Goal: Task Accomplishment & Management: Complete application form

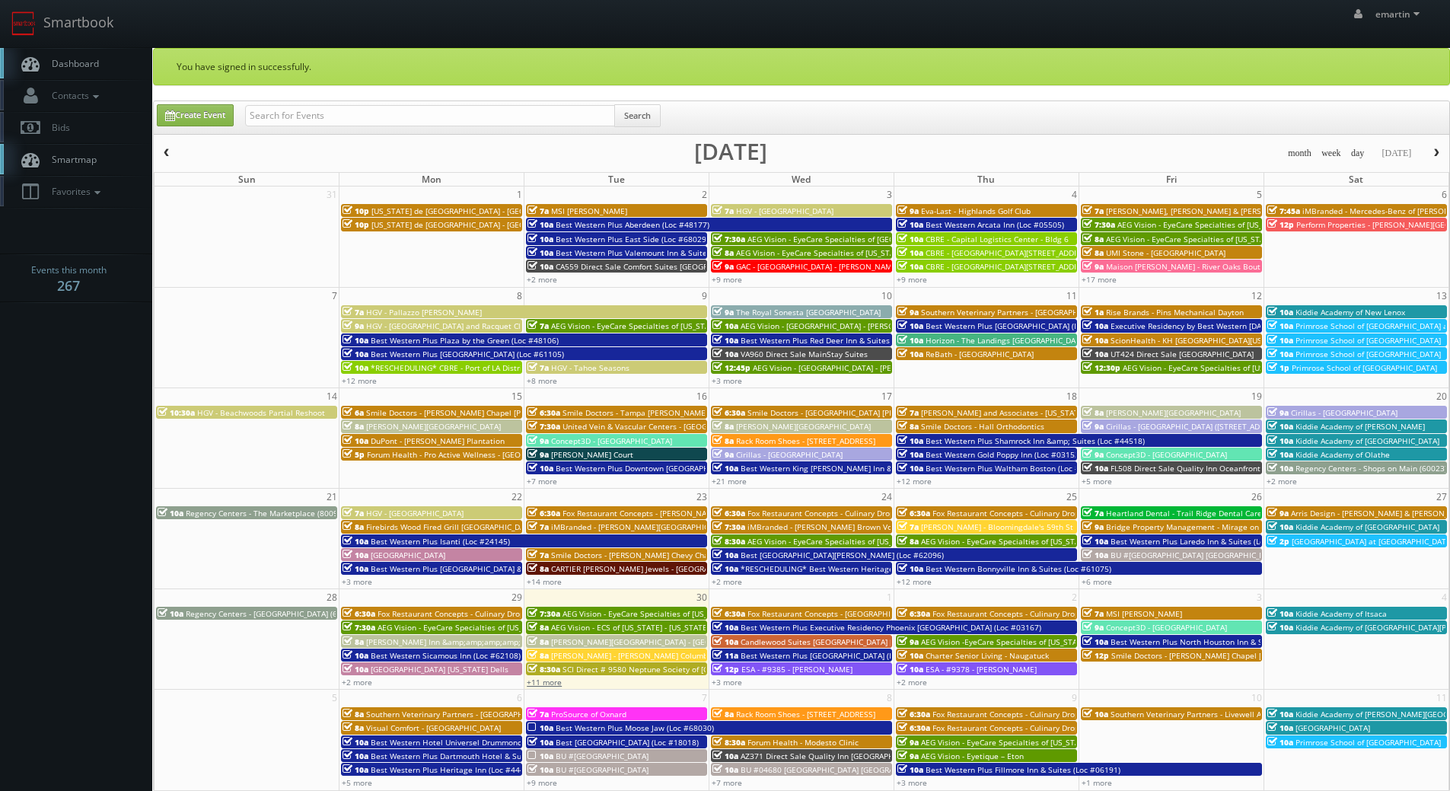
click at [552, 679] on link "+11 more" at bounding box center [544, 682] width 35 height 11
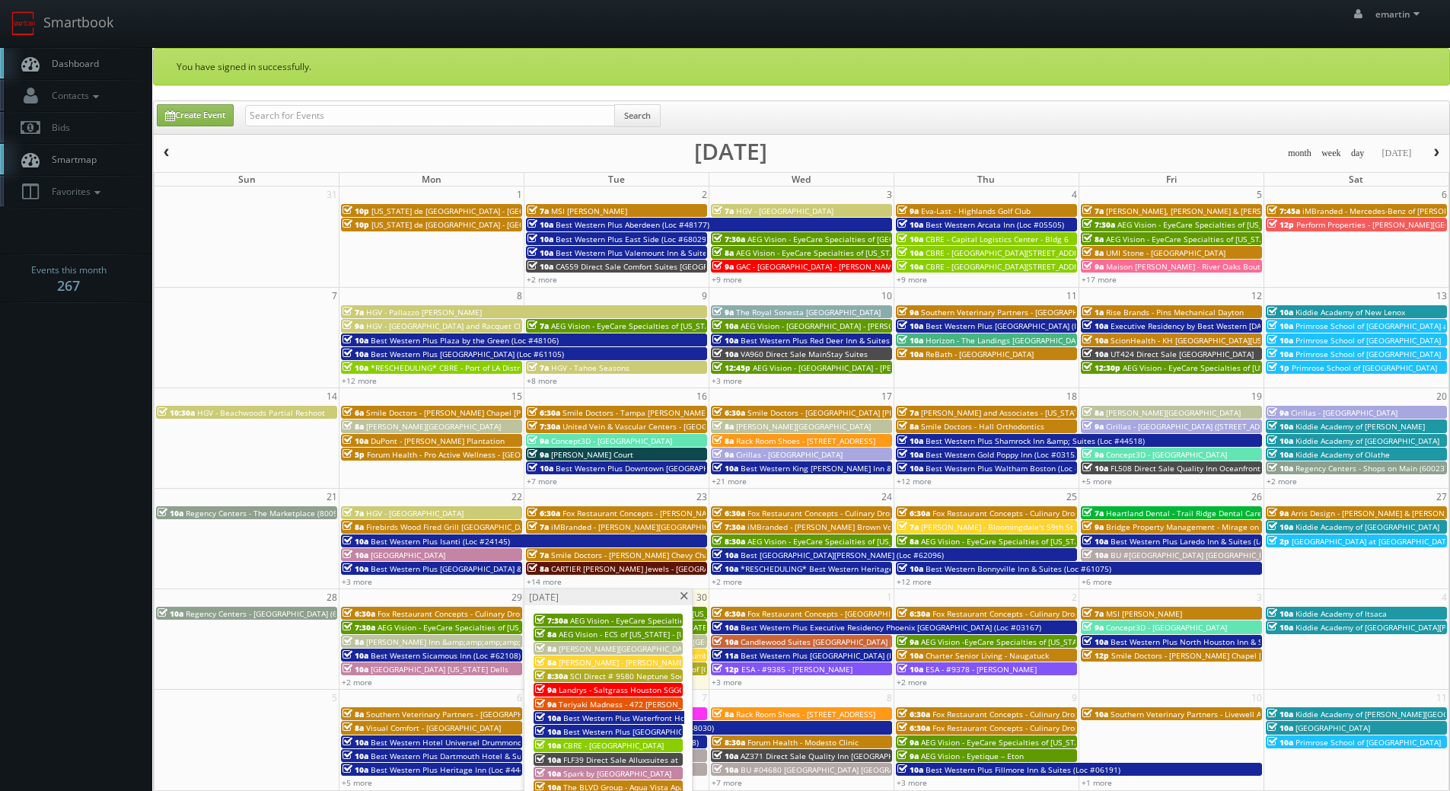
click at [85, 68] on span "Dashboard" at bounding box center [71, 63] width 55 height 13
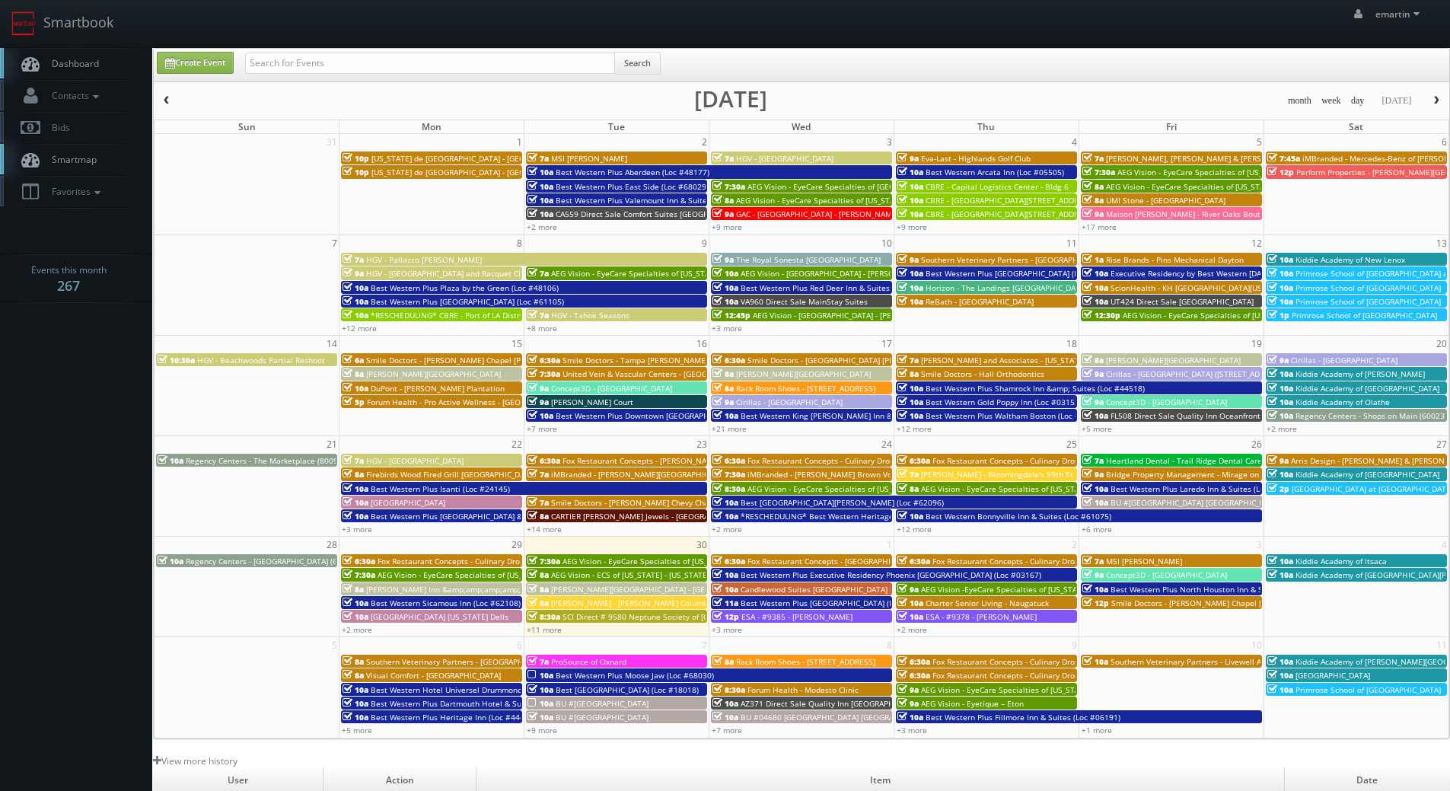
click at [949, 56] on div "Create Event Search" at bounding box center [802, 67] width 1315 height 30
click at [729, 631] on link "+3 more" at bounding box center [727, 629] width 30 height 11
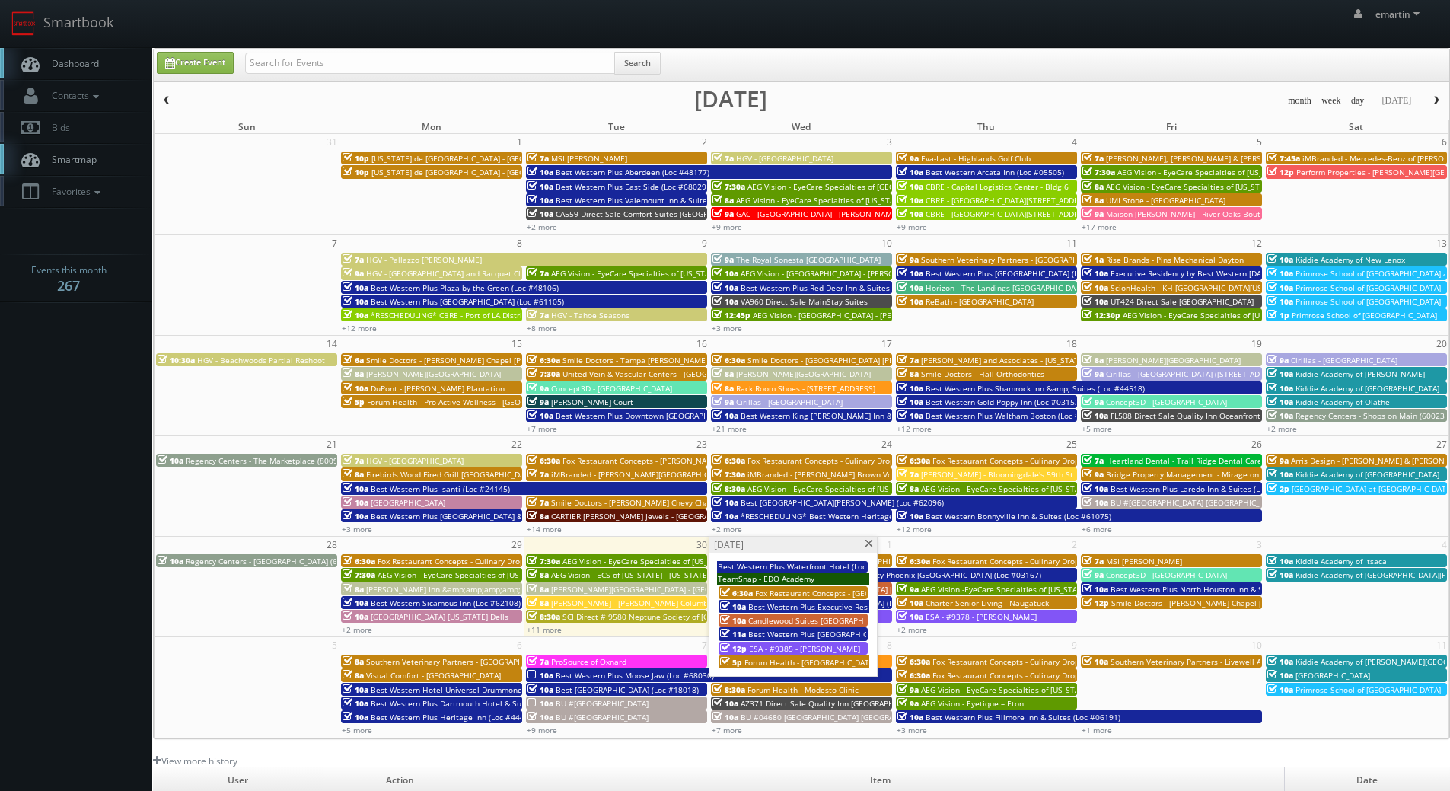
click at [866, 544] on span at bounding box center [869, 544] width 10 height 8
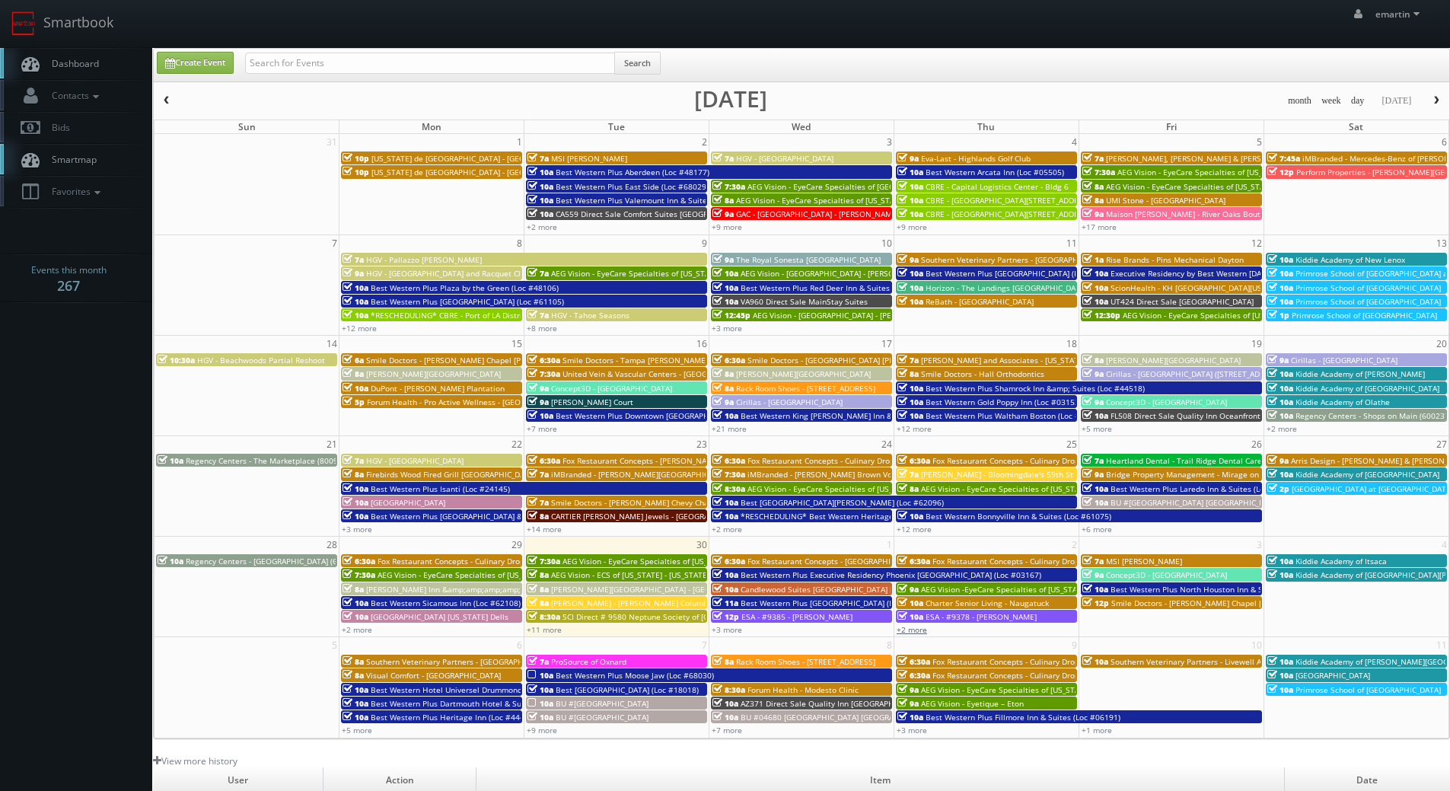
click at [914, 627] on link "+2 more" at bounding box center [912, 629] width 30 height 11
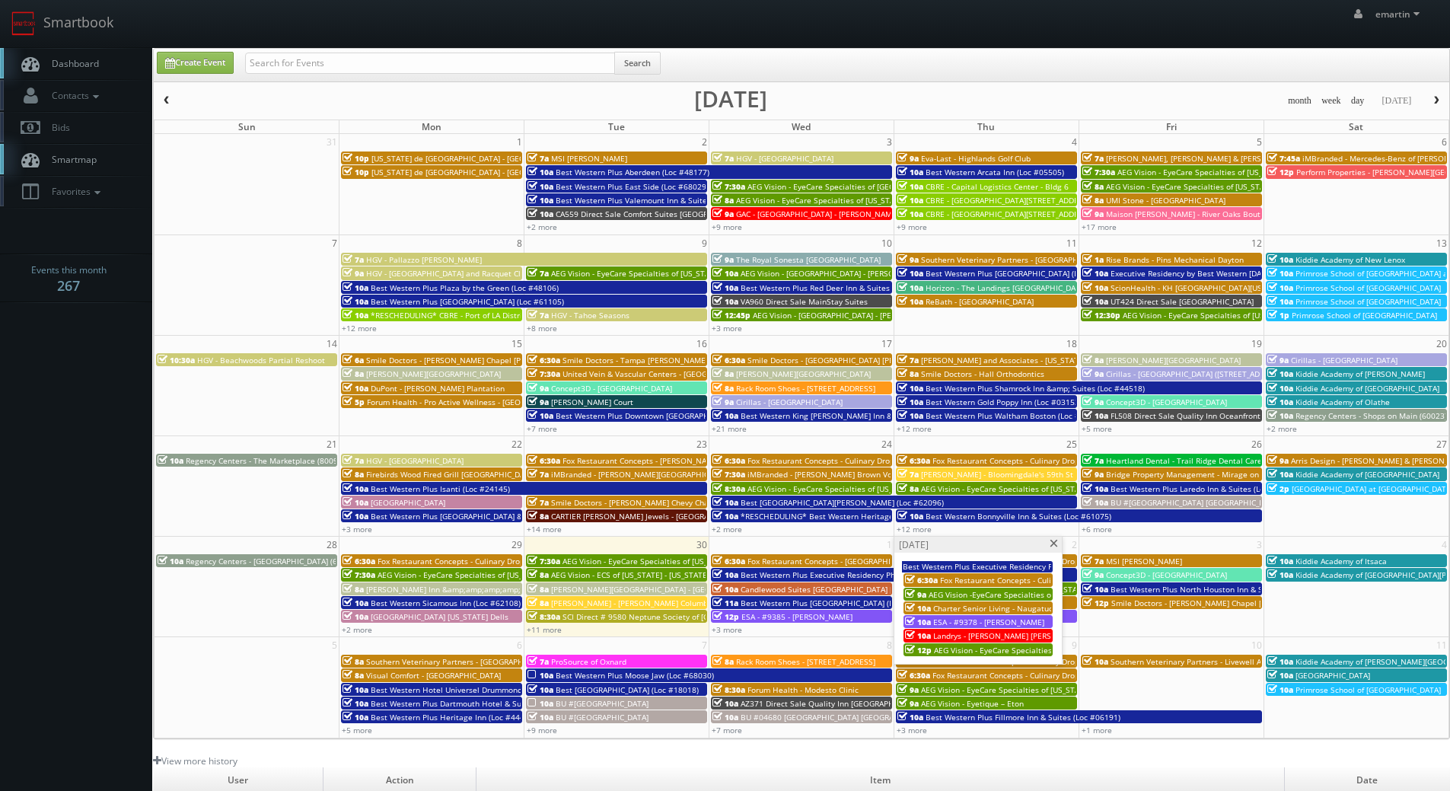
click at [1054, 544] on span at bounding box center [1054, 544] width 10 height 8
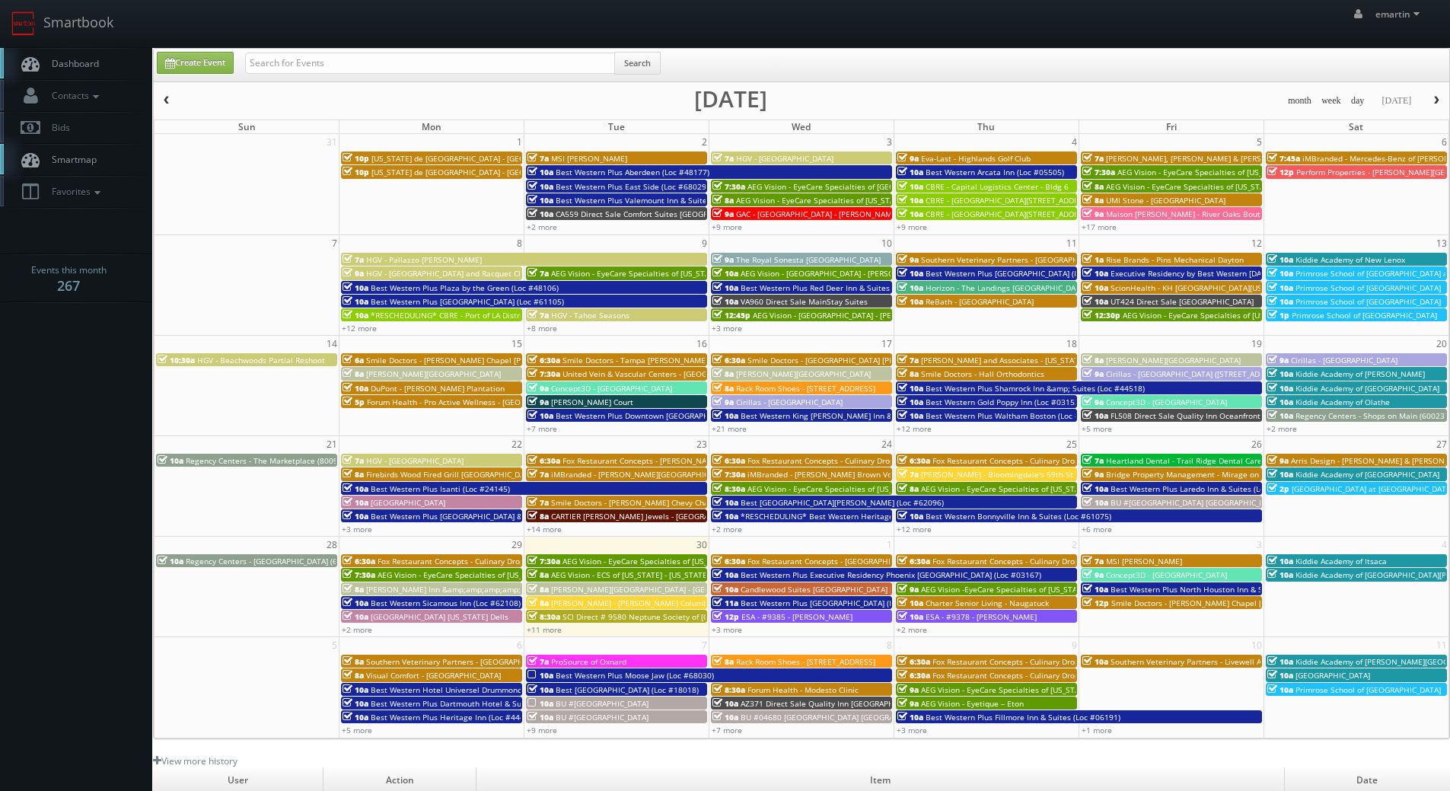
drag, startPoint x: 381, startPoint y: 80, endPoint x: 379, endPoint y: 64, distance: 16.1
click at [381, 80] on div "Search" at bounding box center [453, 67] width 416 height 30
click at [378, 63] on input "text" at bounding box center [430, 63] width 370 height 21
type input "covenant woods"
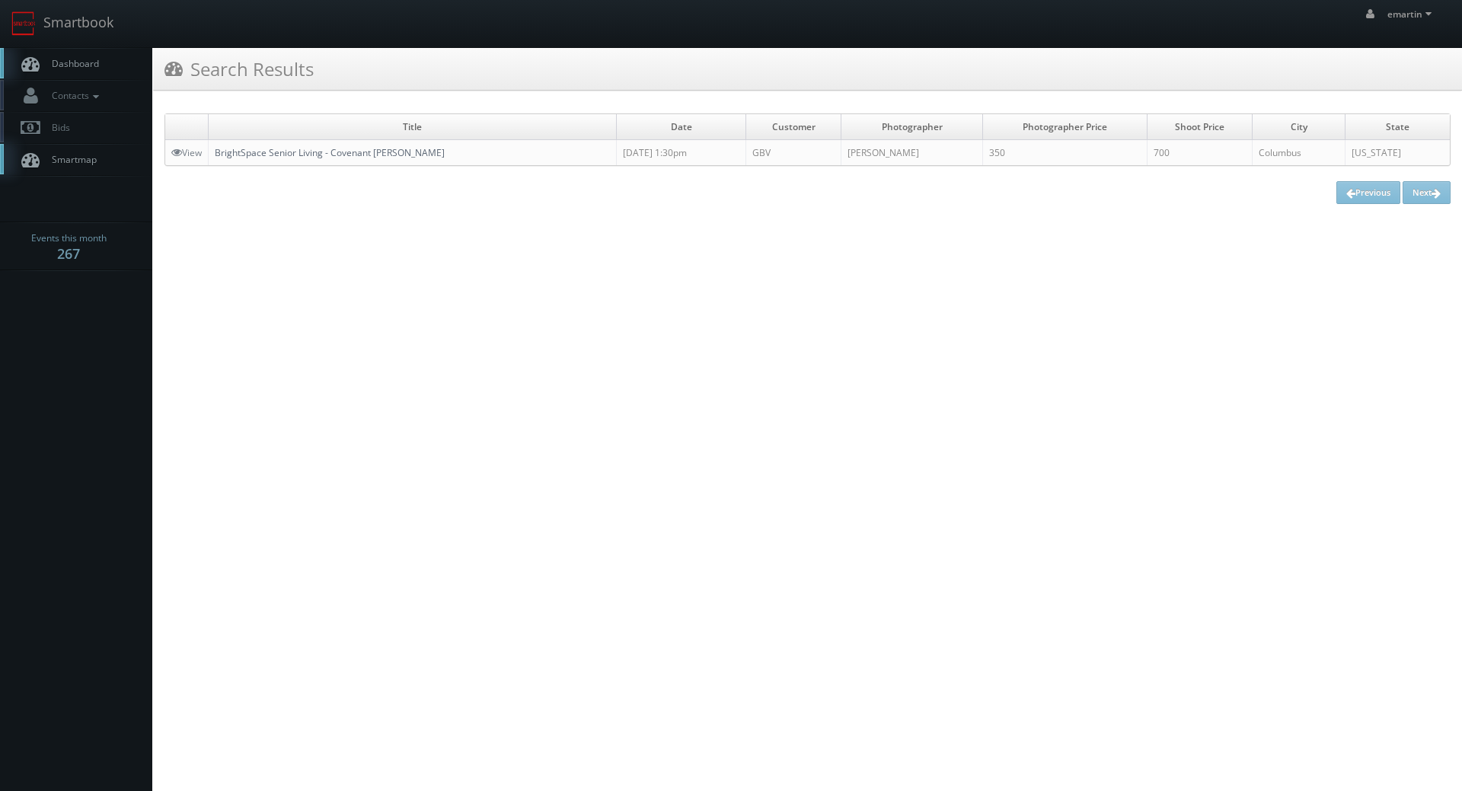
click at [228, 157] on link "BrightSpace Senior Living - Covenant Woods" at bounding box center [330, 152] width 230 height 13
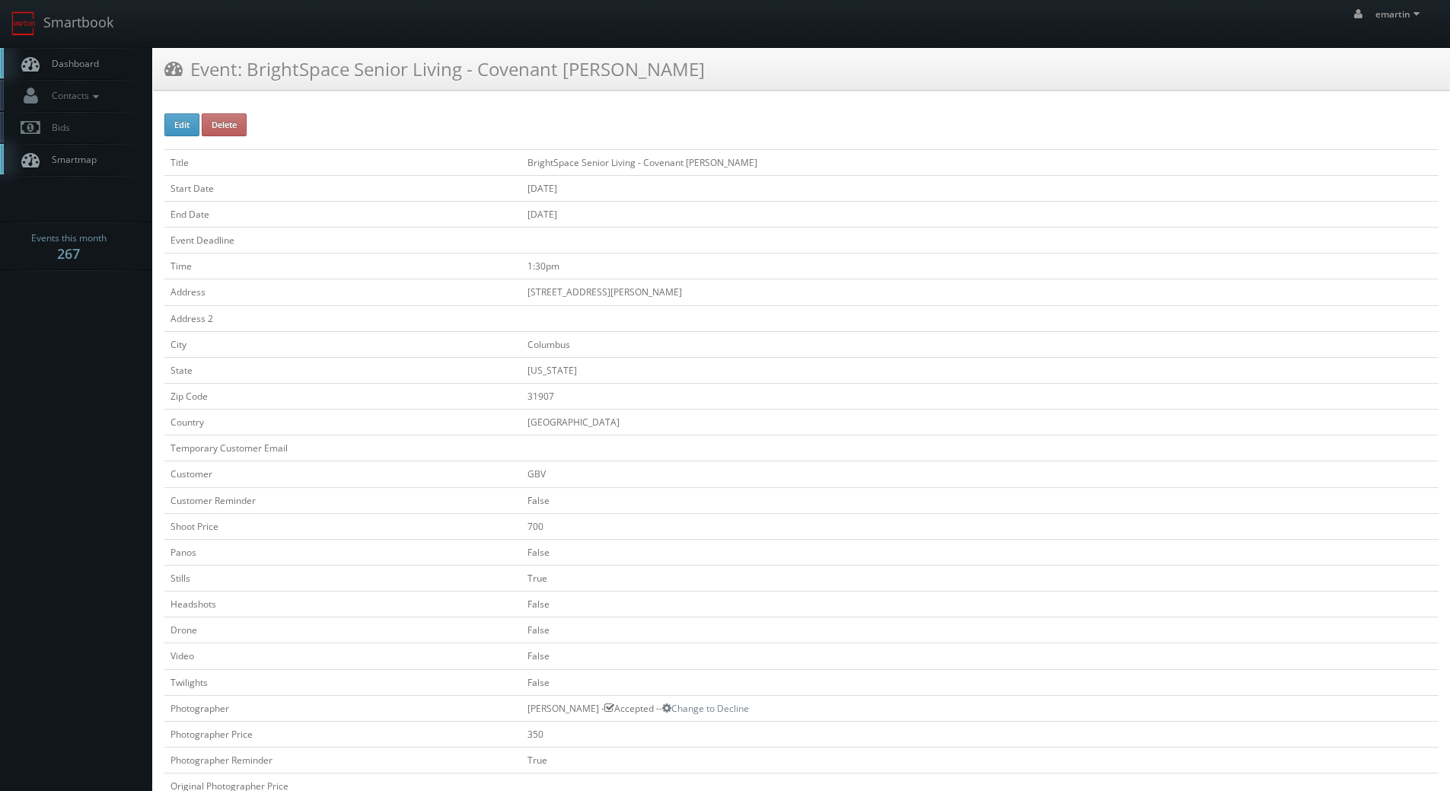
scroll to position [381, 0]
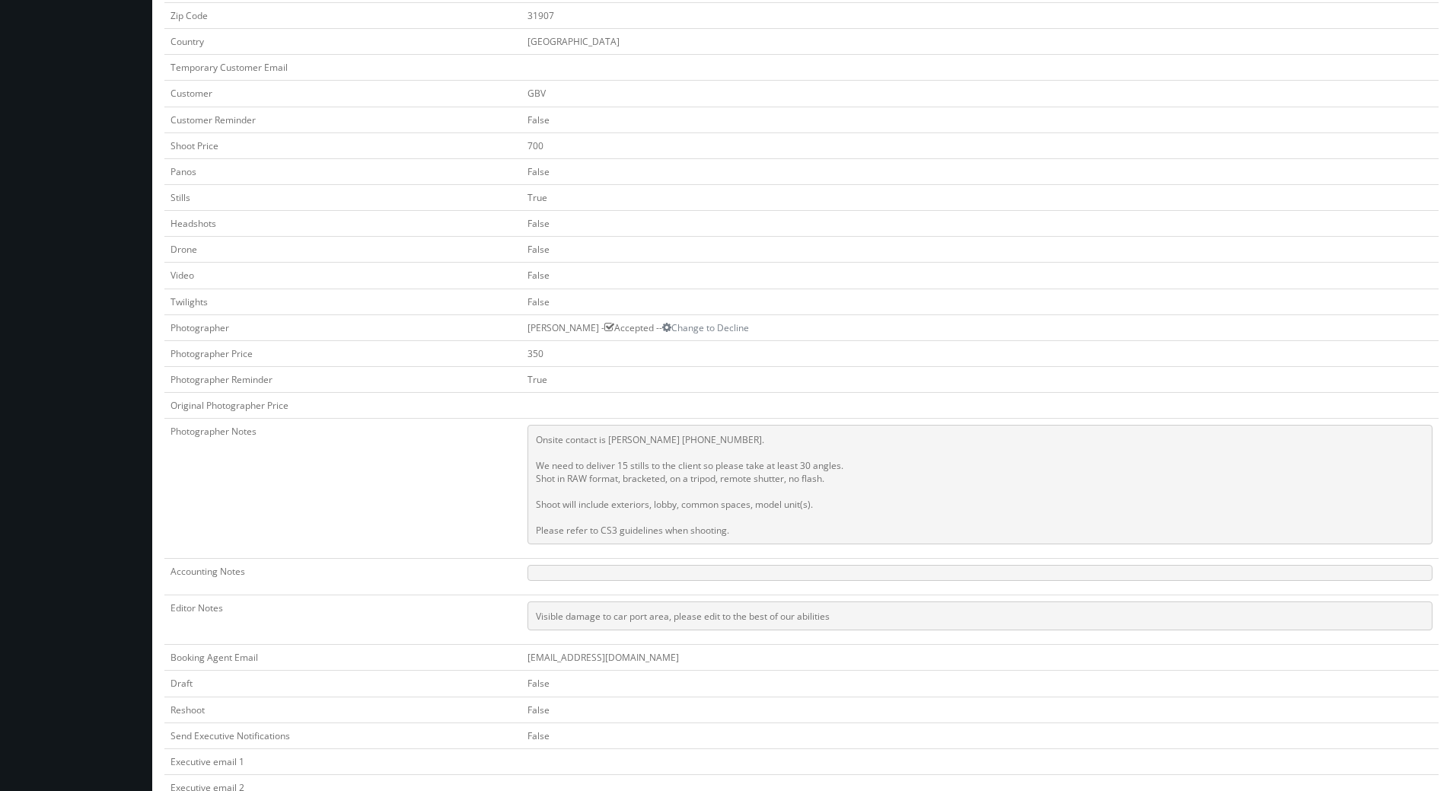
click at [775, 200] on td "True" at bounding box center [979, 197] width 917 height 26
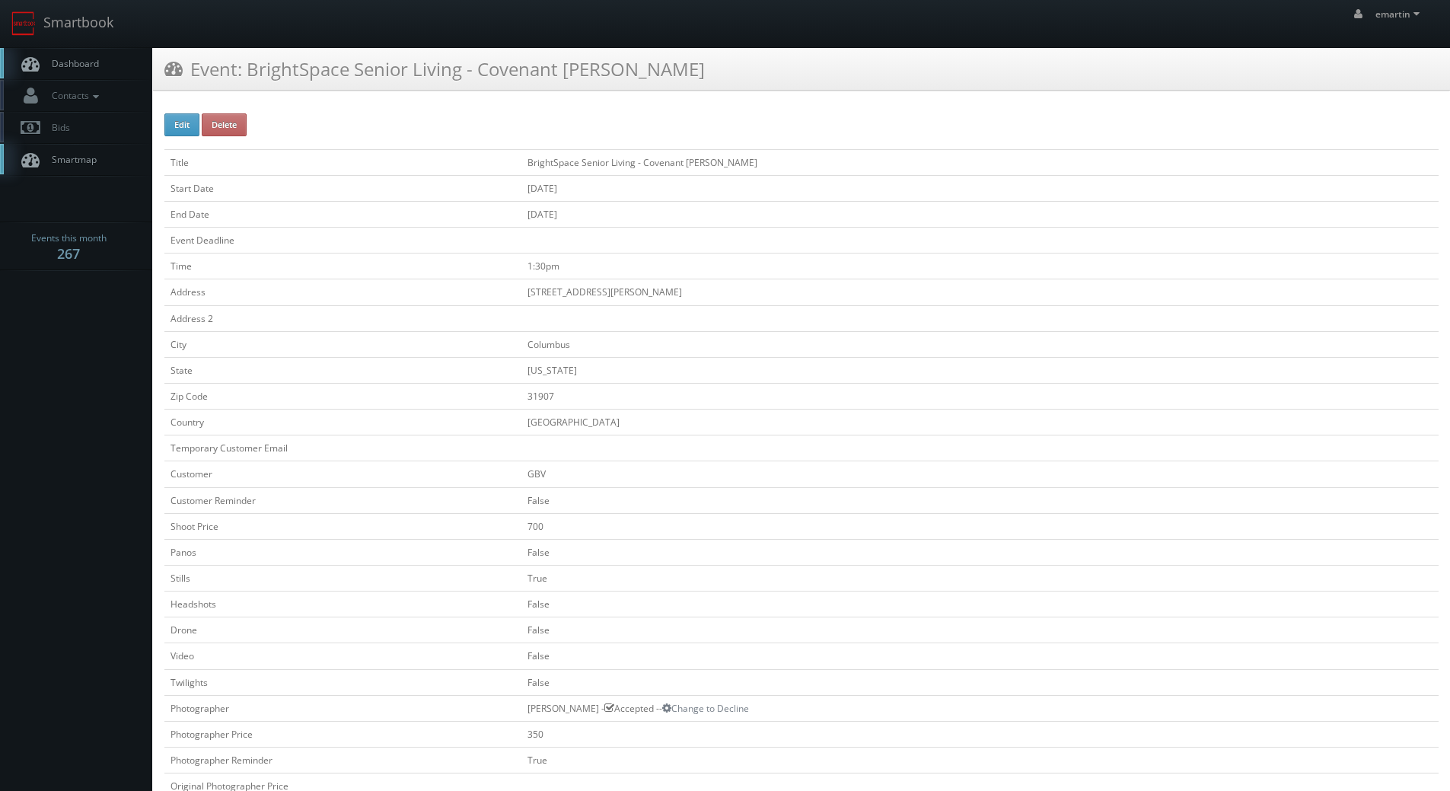
drag, startPoint x: 100, startPoint y: 63, endPoint x: 330, endPoint y: 52, distance: 230.9
click at [99, 63] on link "Dashboard" at bounding box center [76, 63] width 152 height 31
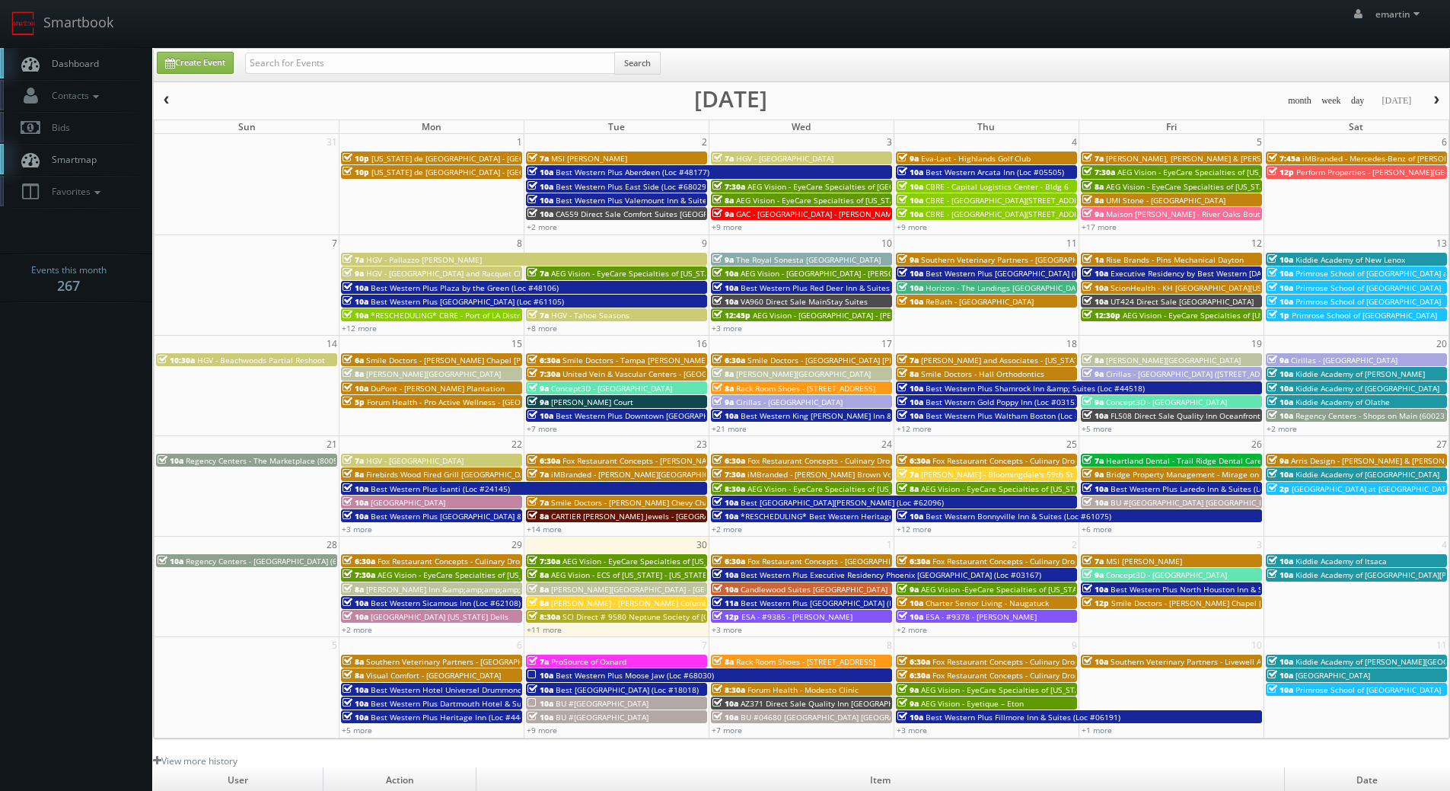
click at [84, 72] on link "Dashboard" at bounding box center [76, 63] width 152 height 31
click at [393, 69] on input "text" at bounding box center [430, 63] width 370 height 21
type input "05521"
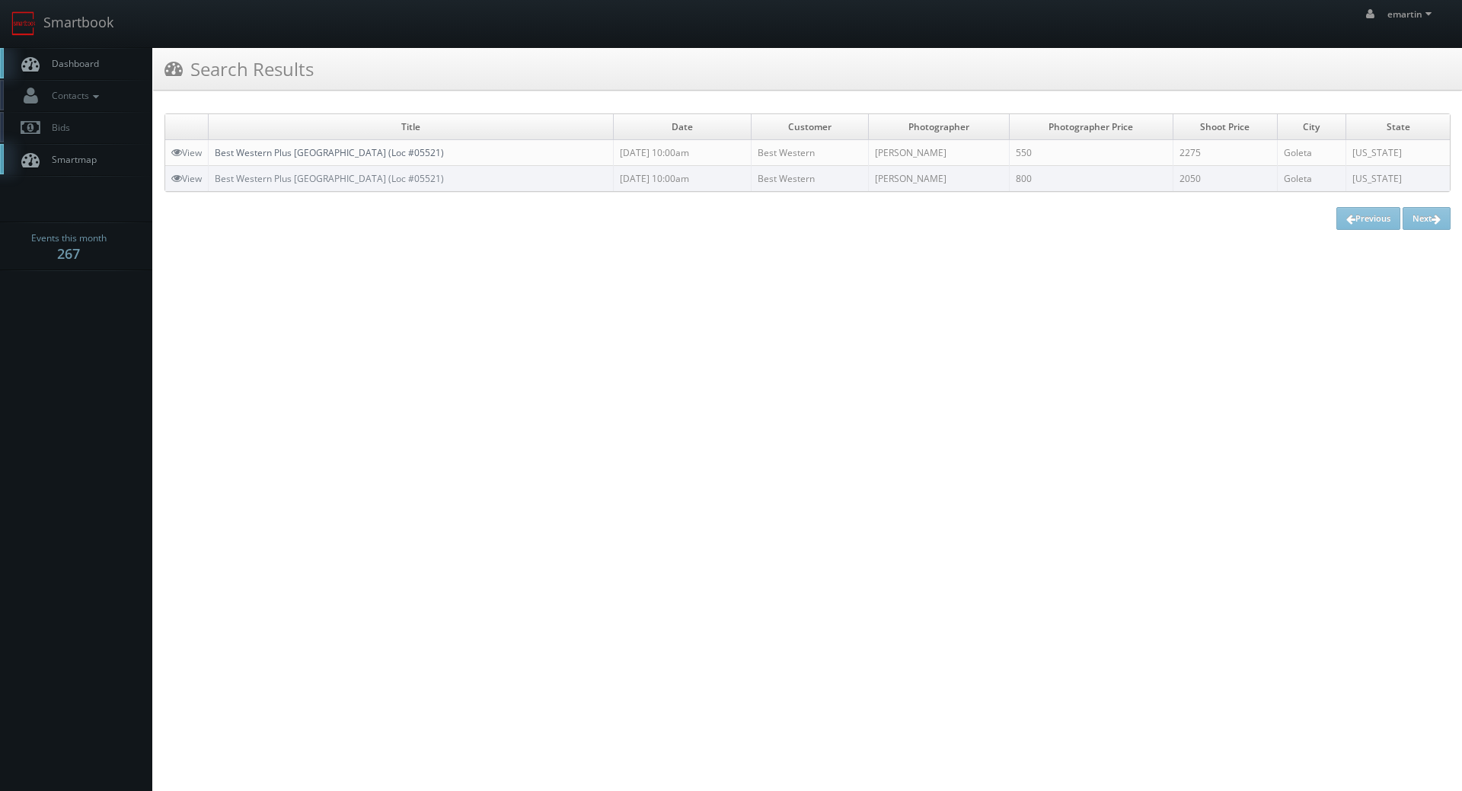
click at [312, 152] on link "Best Western Plus [GEOGRAPHIC_DATA] (Loc #05521)" at bounding box center [329, 152] width 229 height 13
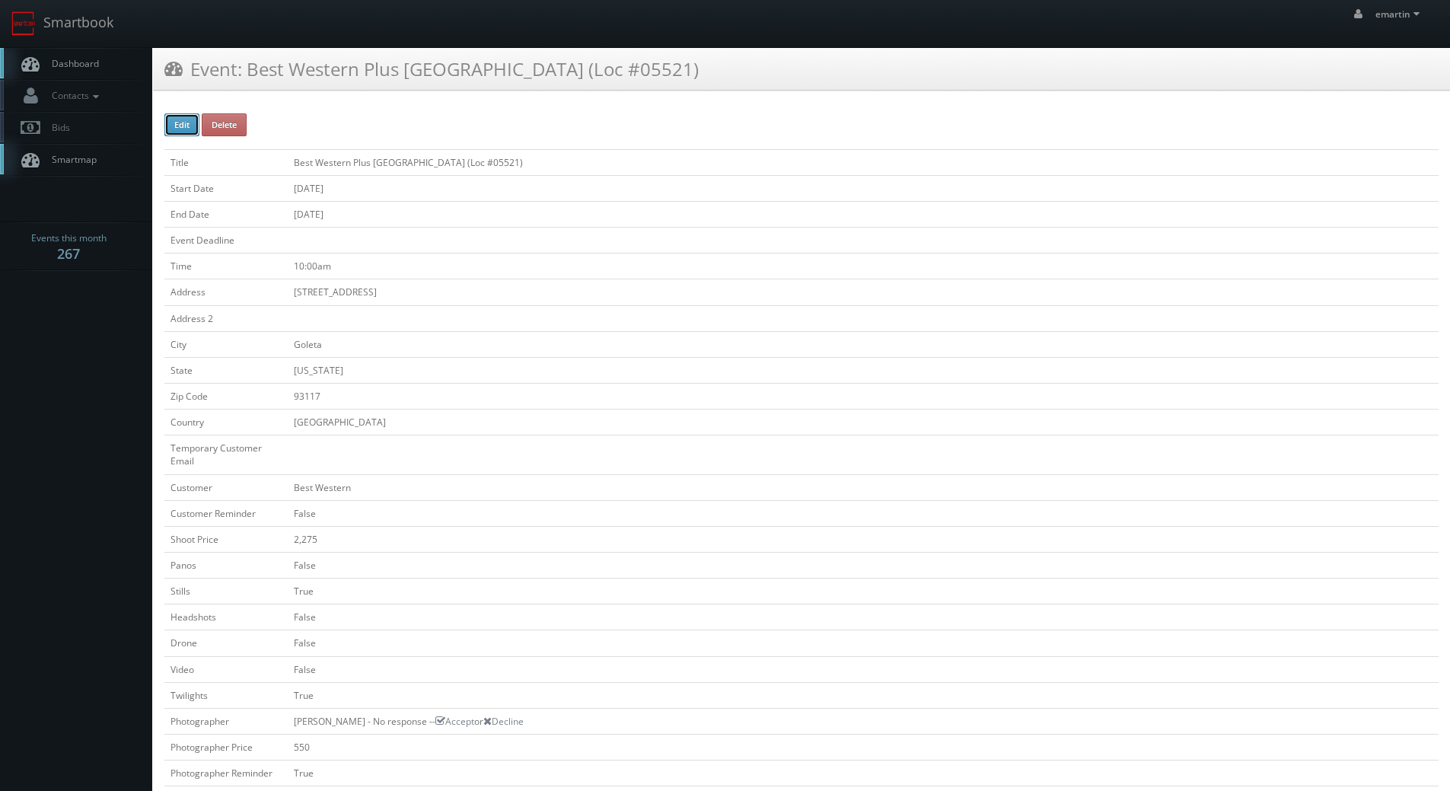
click at [174, 127] on button "Edit" at bounding box center [181, 124] width 35 height 23
type input "Best Western Plus South Coast Inn (Loc #05521)"
type input "5620 Calle Real"
type input "Goleta"
type input "93117"
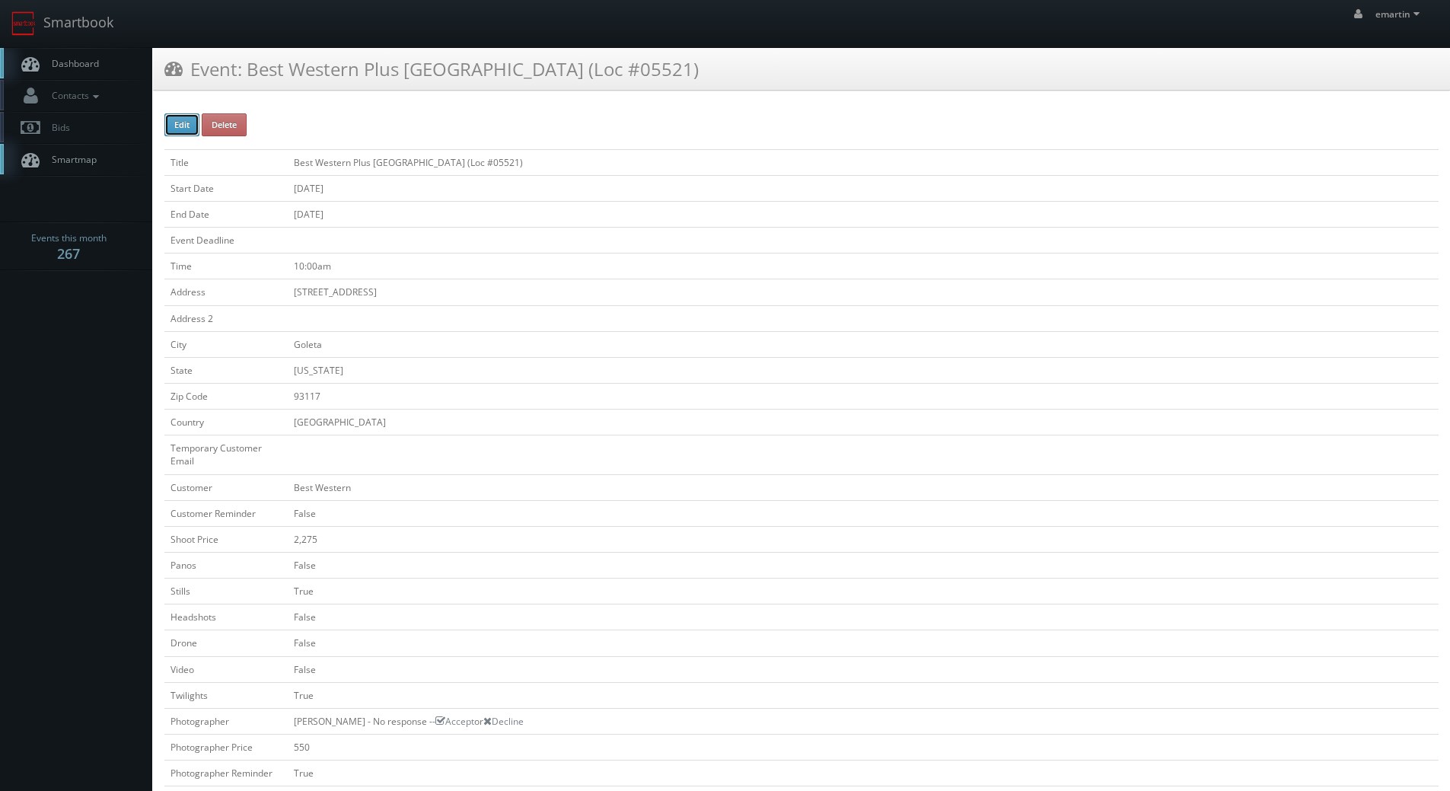
checkbox input "false"
type input "2,275"
checkbox input "false"
checkbox input "true"
checkbox input "false"
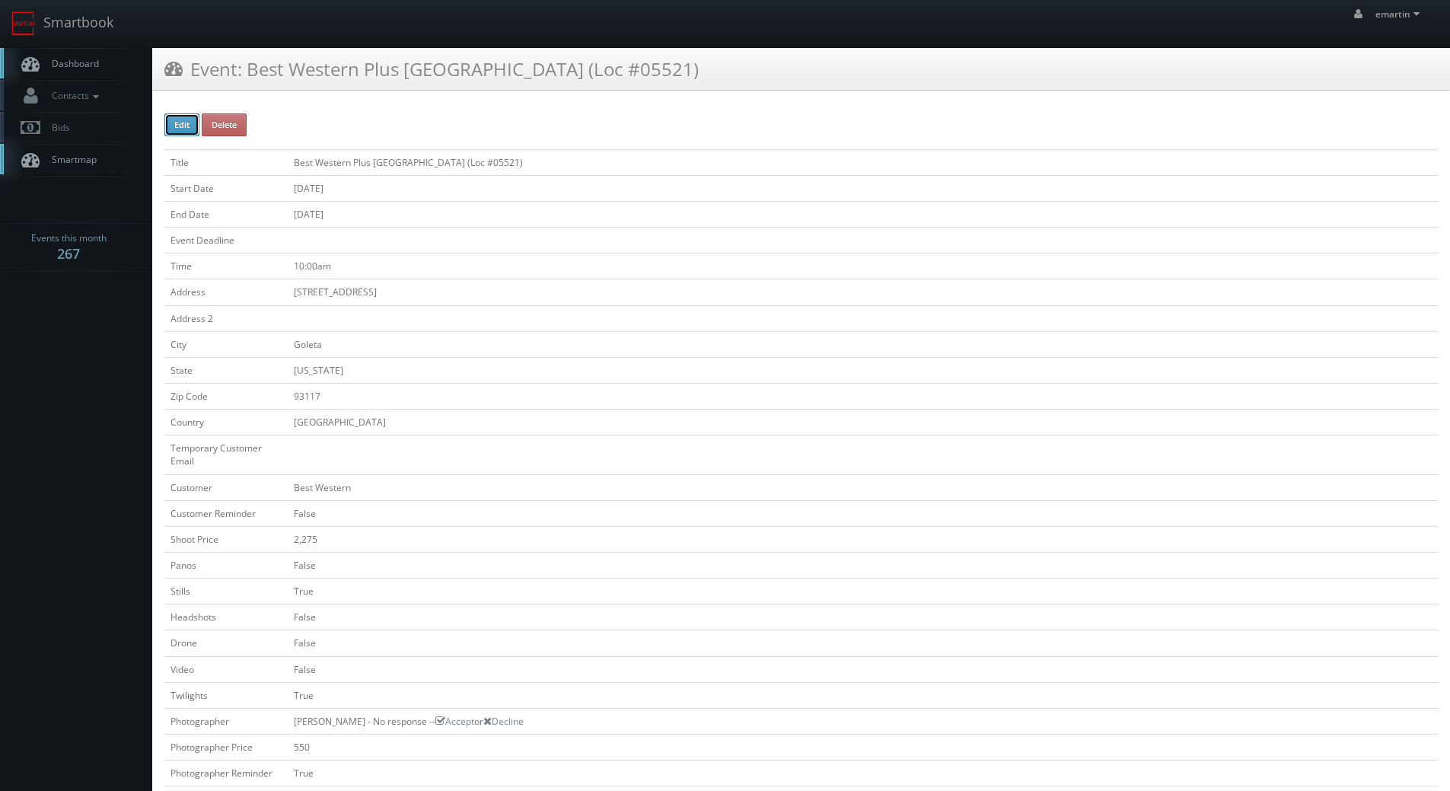
checkbox input "false"
checkbox input "true"
checkbox input "false"
type input "10/13/2025"
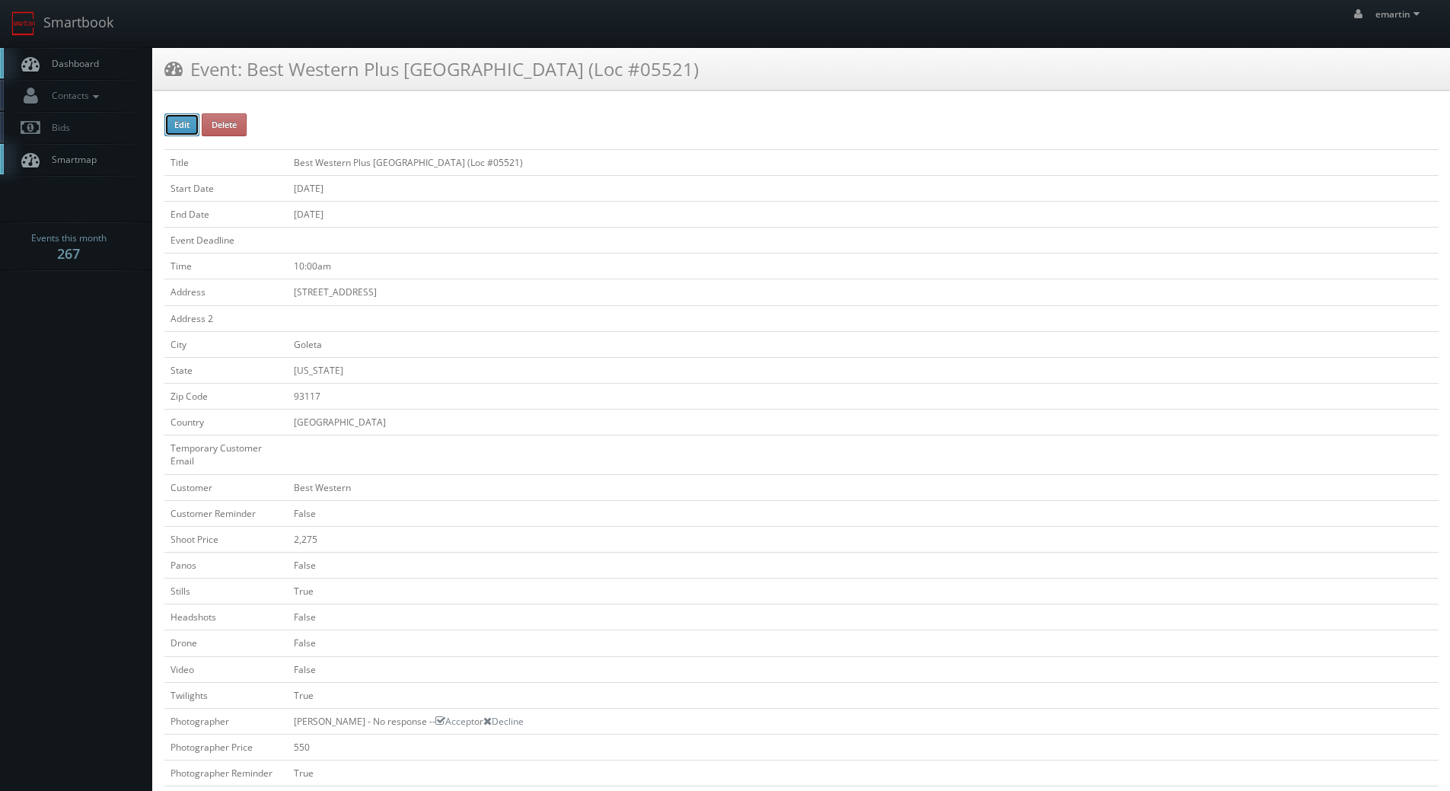
type input "10/13/2025"
type input "10:00am"
checkbox input "true"
checkbox input "false"
type input "2,275"
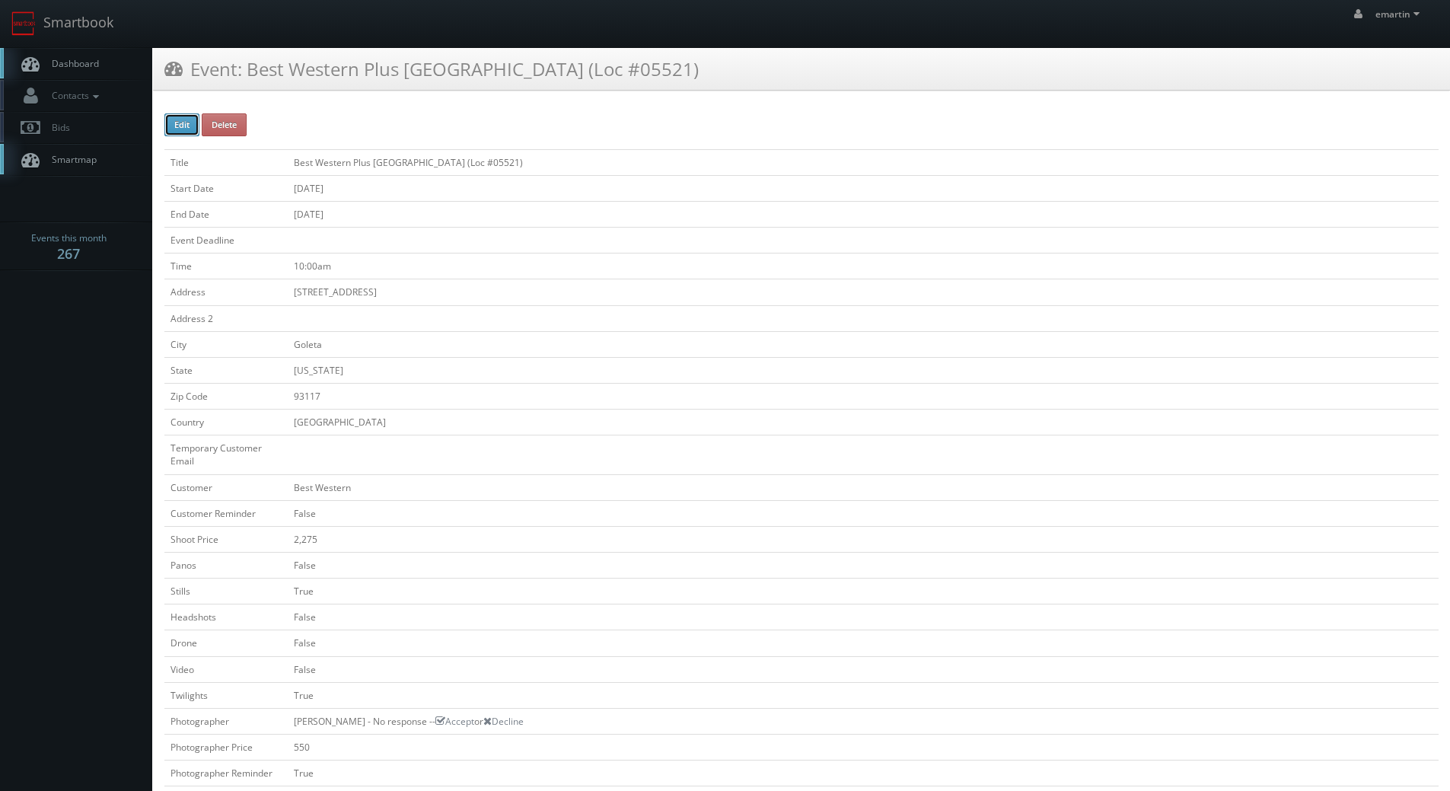
type input "550"
select select "[US_STATE]"
select select "fake55@mg.cs3calendar.com"
select select "lizzshots@gmail.com"
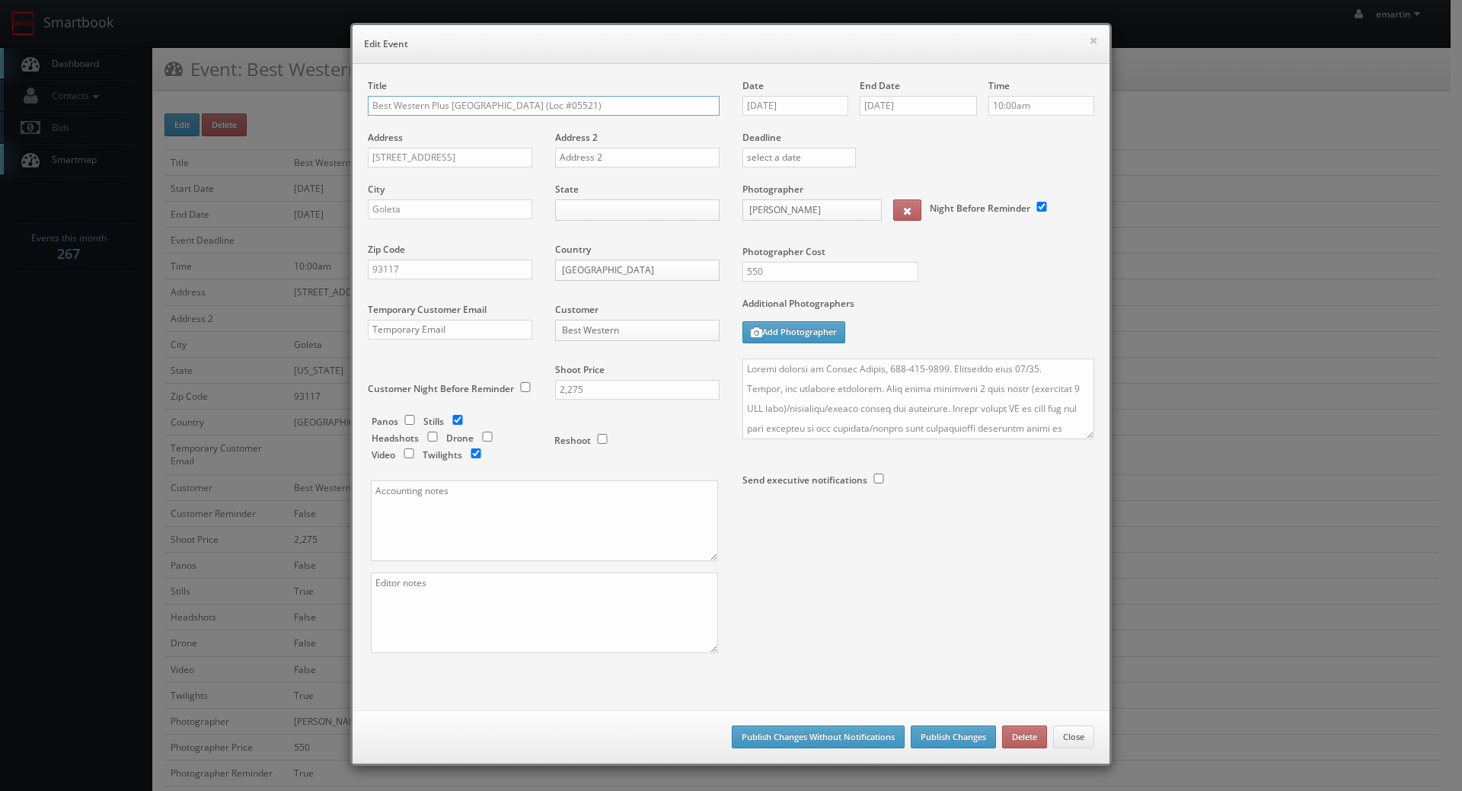
click at [368, 100] on input "Best Western Plus South Coast Inn (Loc #05521)" at bounding box center [544, 106] width 352 height 20
type input "*RESCHEDULING* Best Western Plus South Coast Inn (Loc #05521)"
click at [942, 739] on button "Publish Changes" at bounding box center [952, 736] width 85 height 23
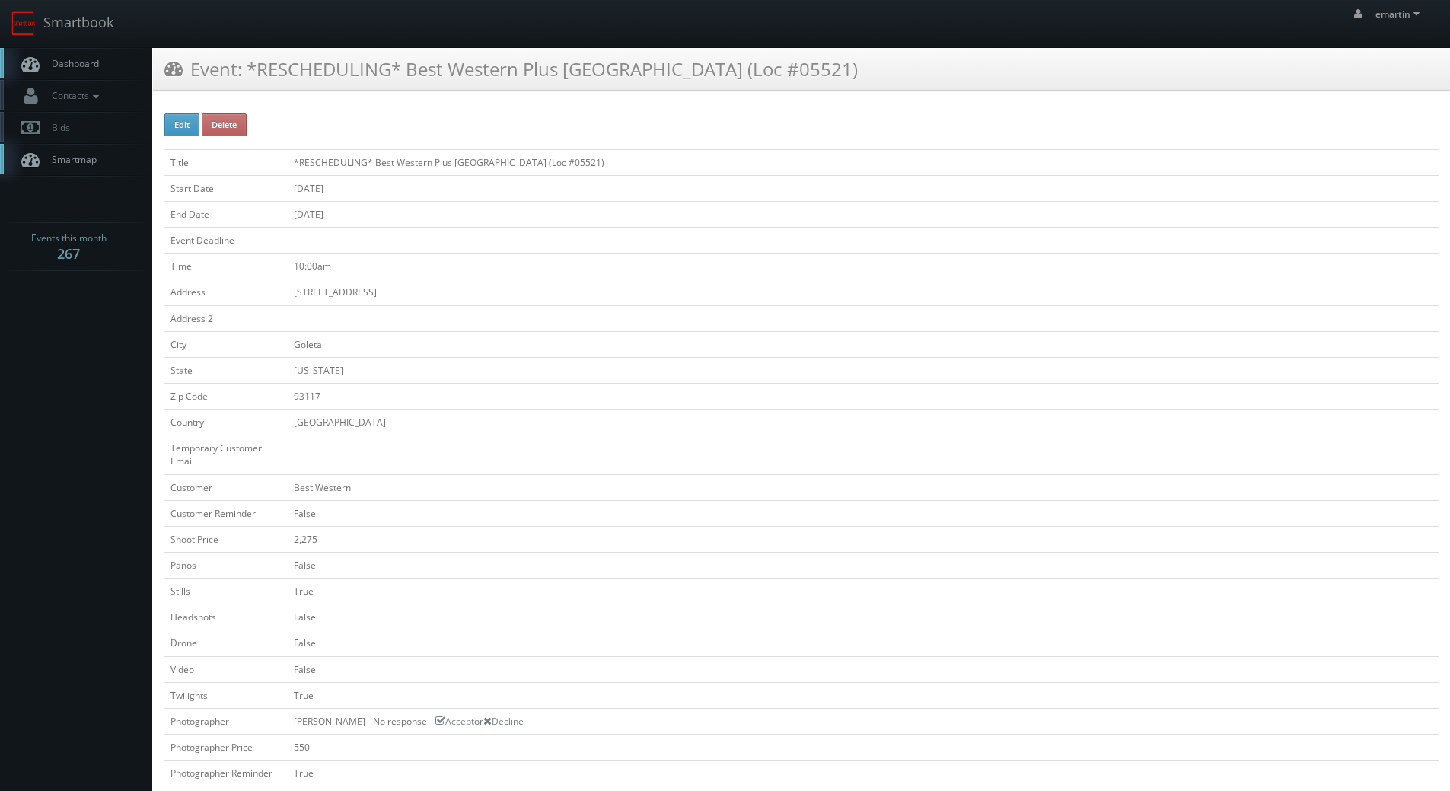
click at [45, 48] on link "Dashboard" at bounding box center [76, 63] width 152 height 31
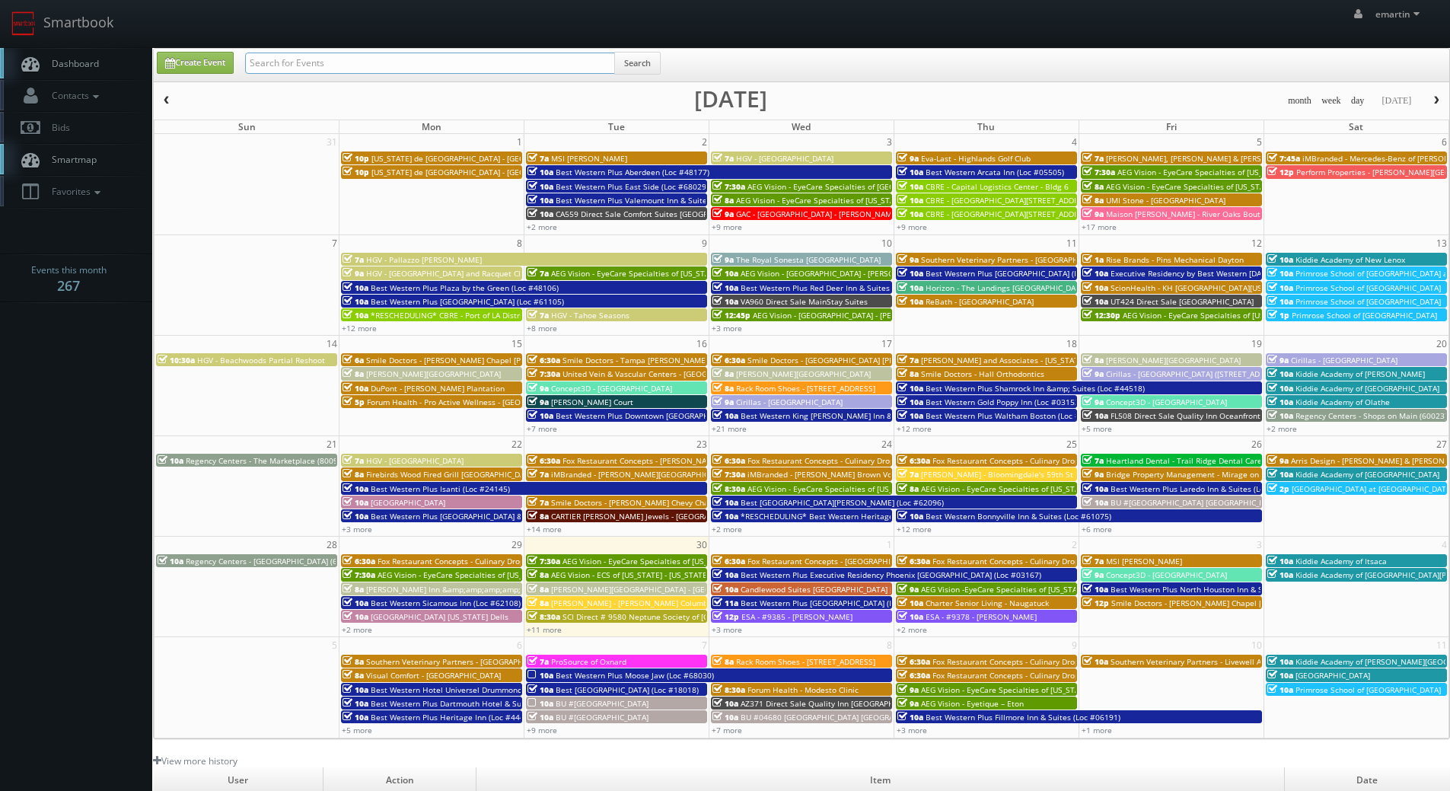
click at [285, 71] on input "text" at bounding box center [430, 63] width 370 height 21
type input "rescheduling"
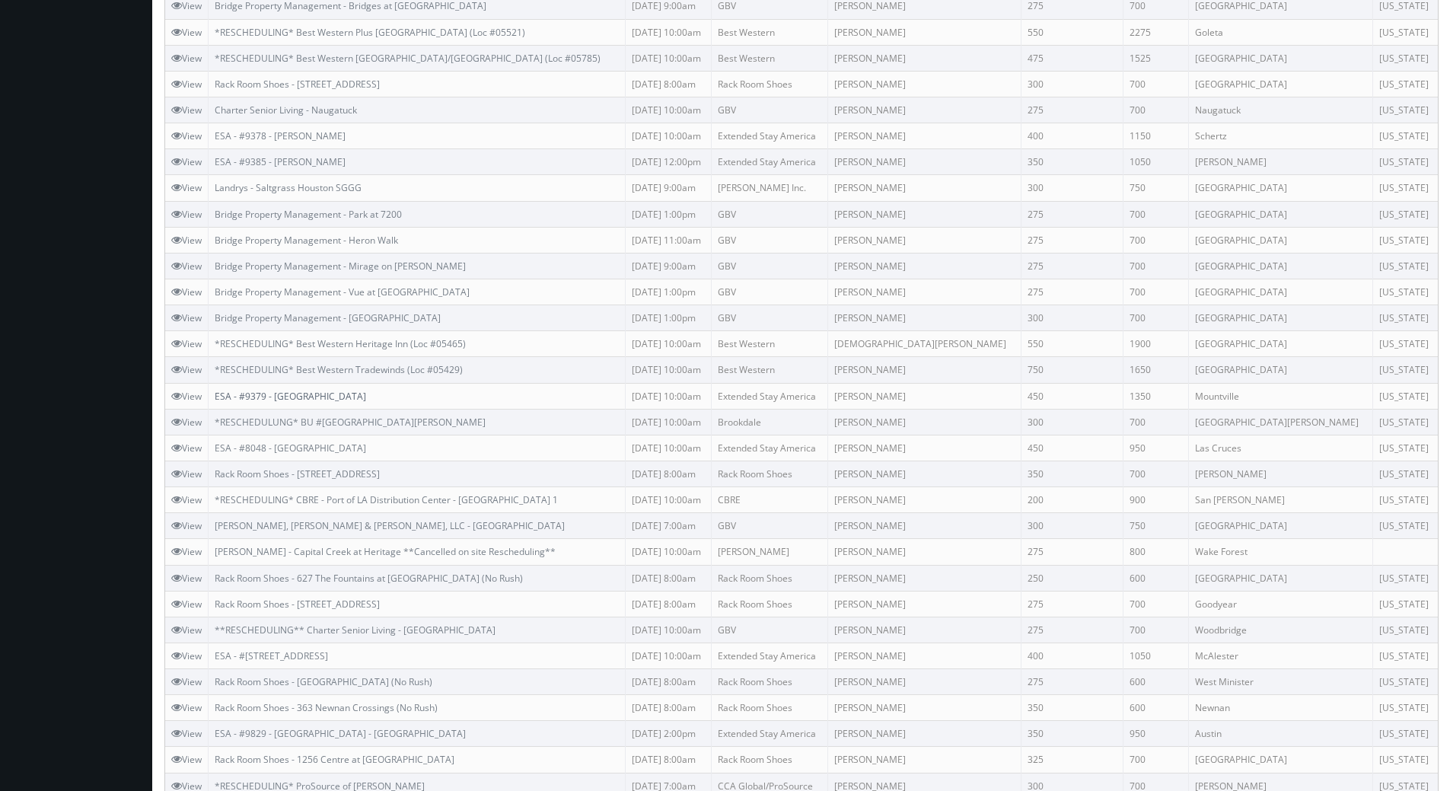
scroll to position [698, 0]
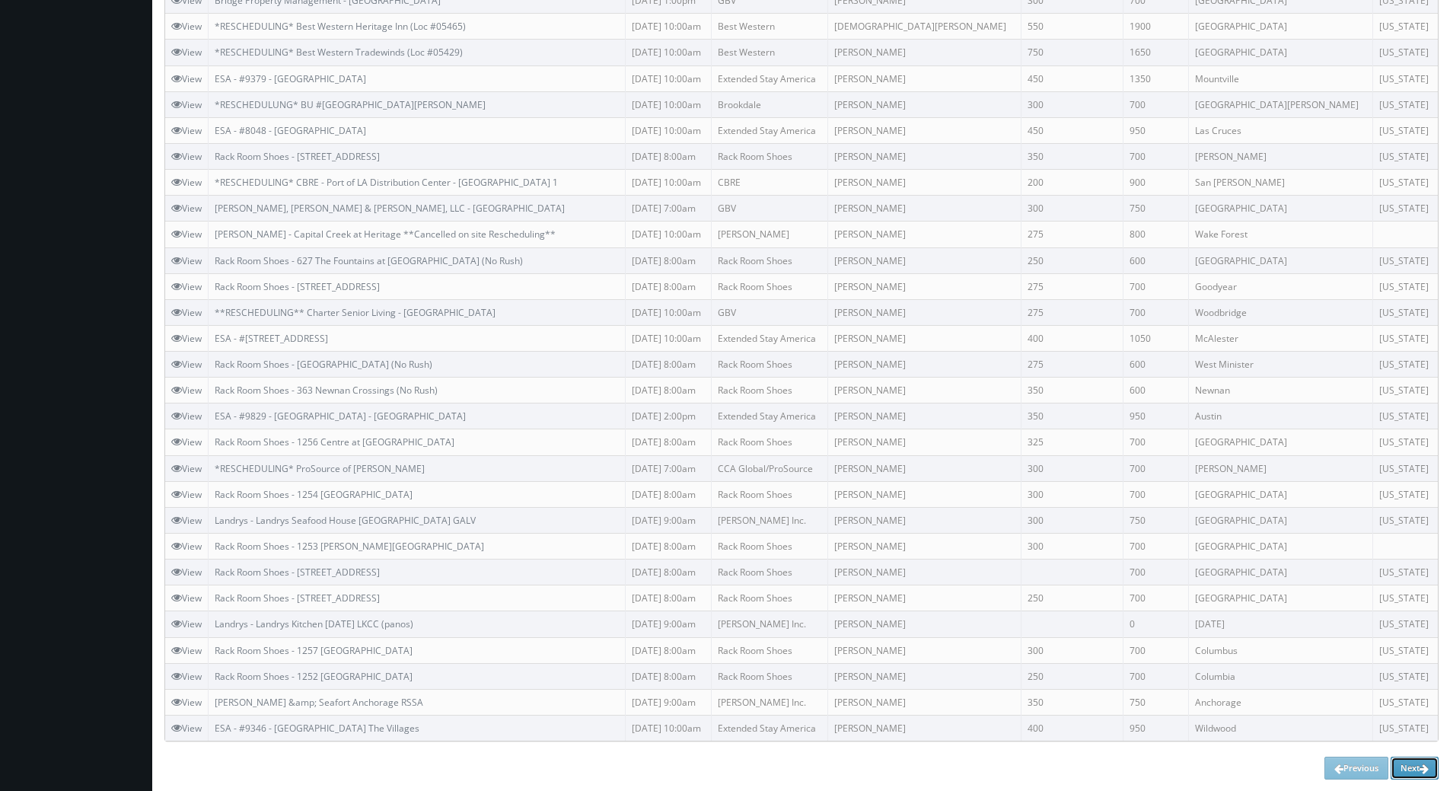
click at [1427, 765] on icon at bounding box center [1424, 768] width 9 height 11
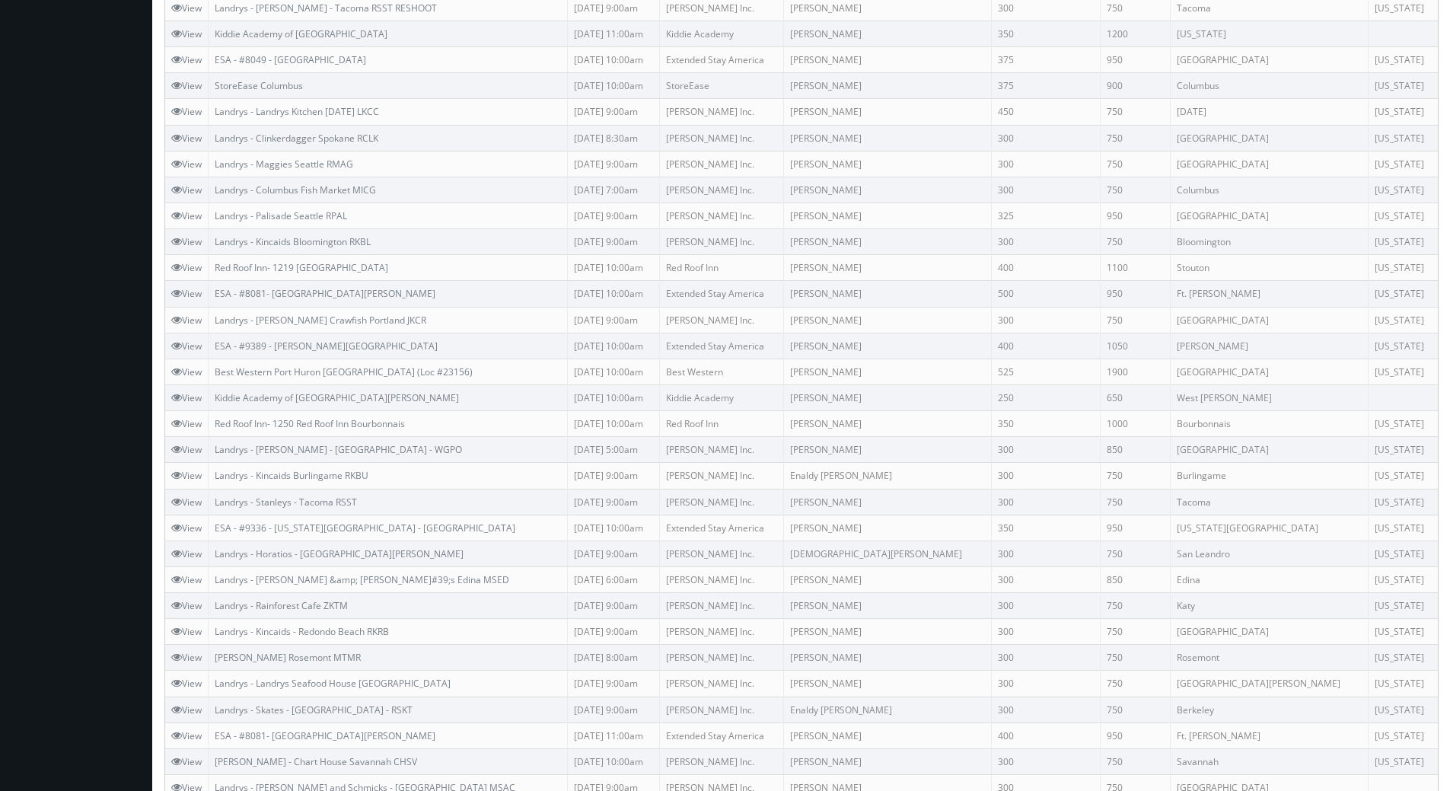
scroll to position [698, 0]
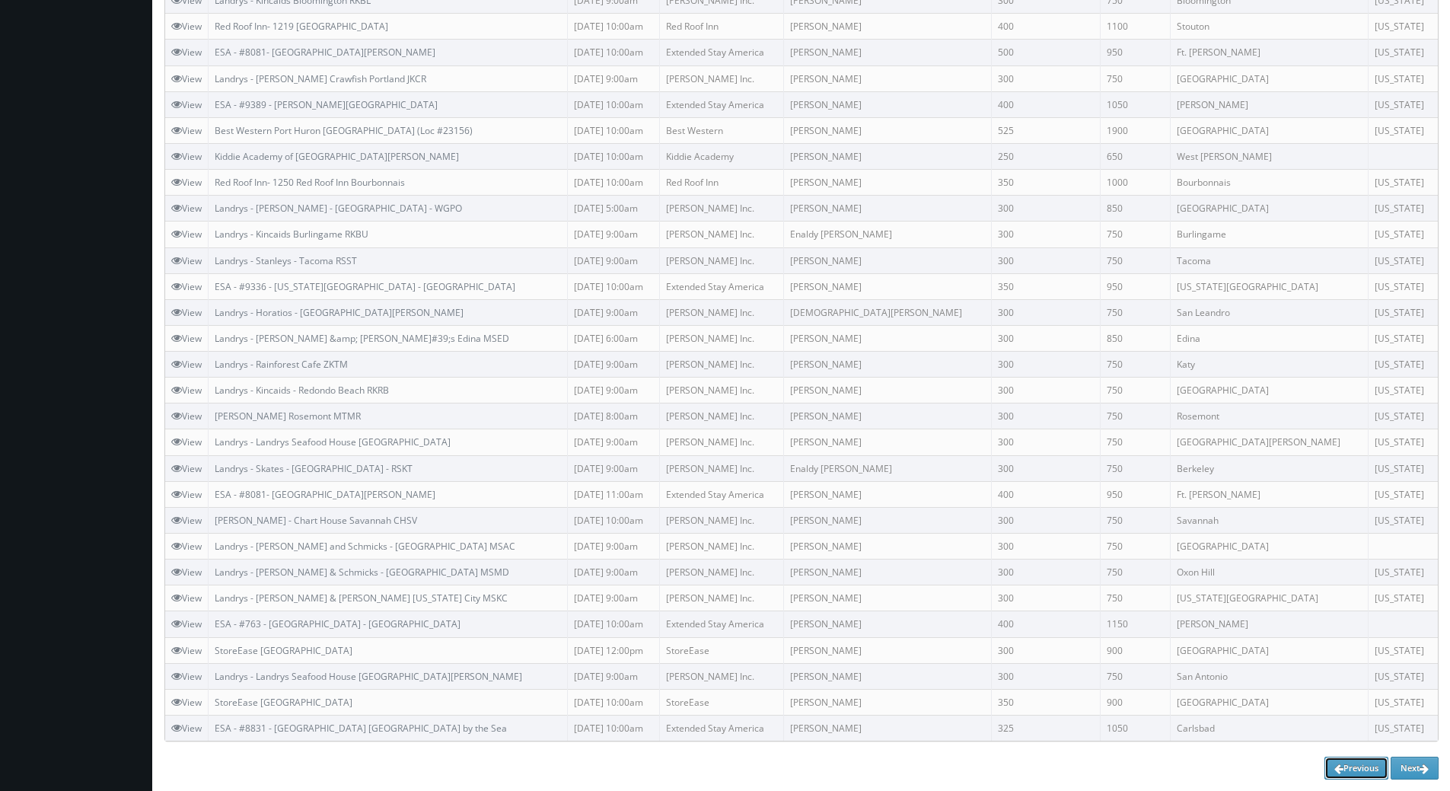
click at [1334, 766] on icon at bounding box center [1338, 768] width 9 height 11
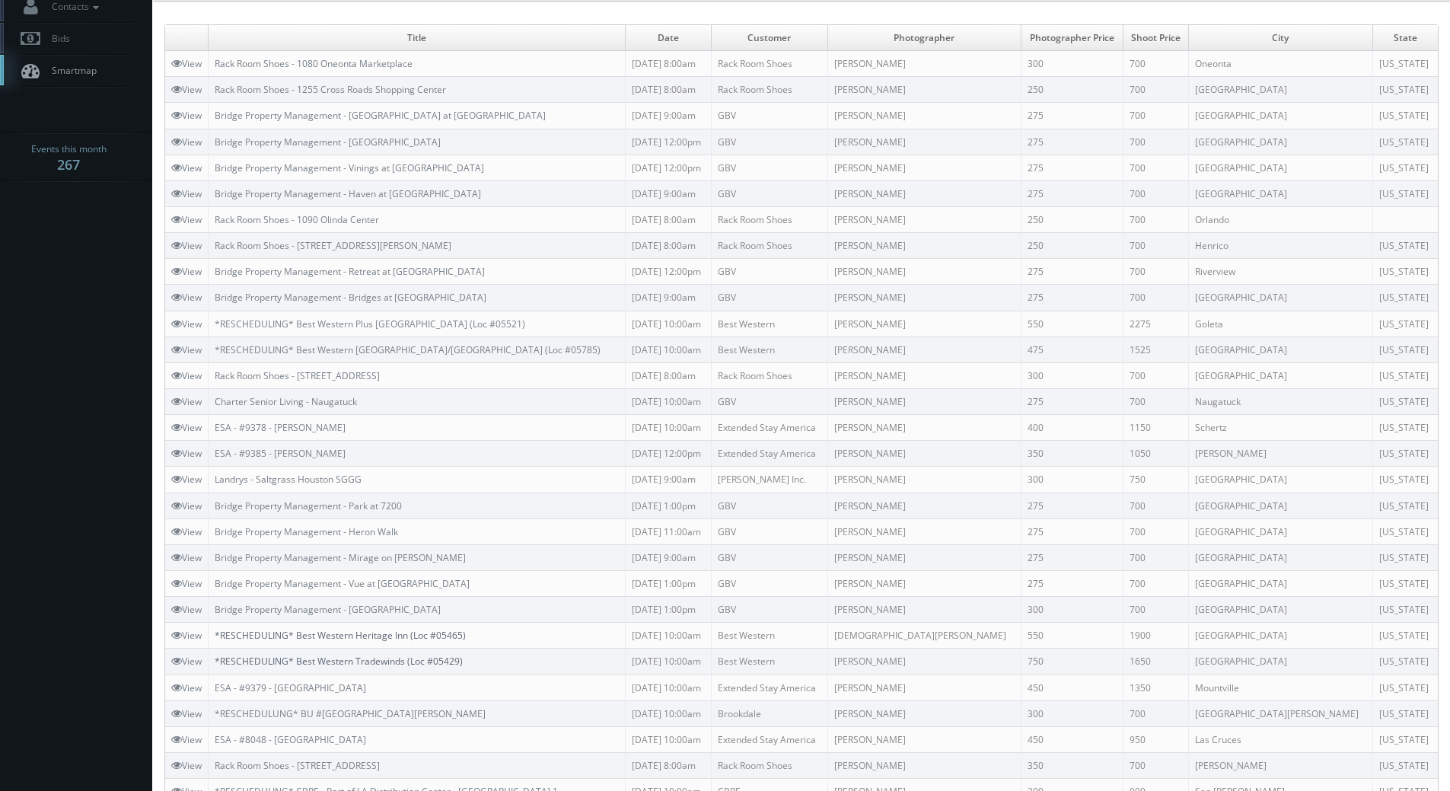
scroll to position [13, 0]
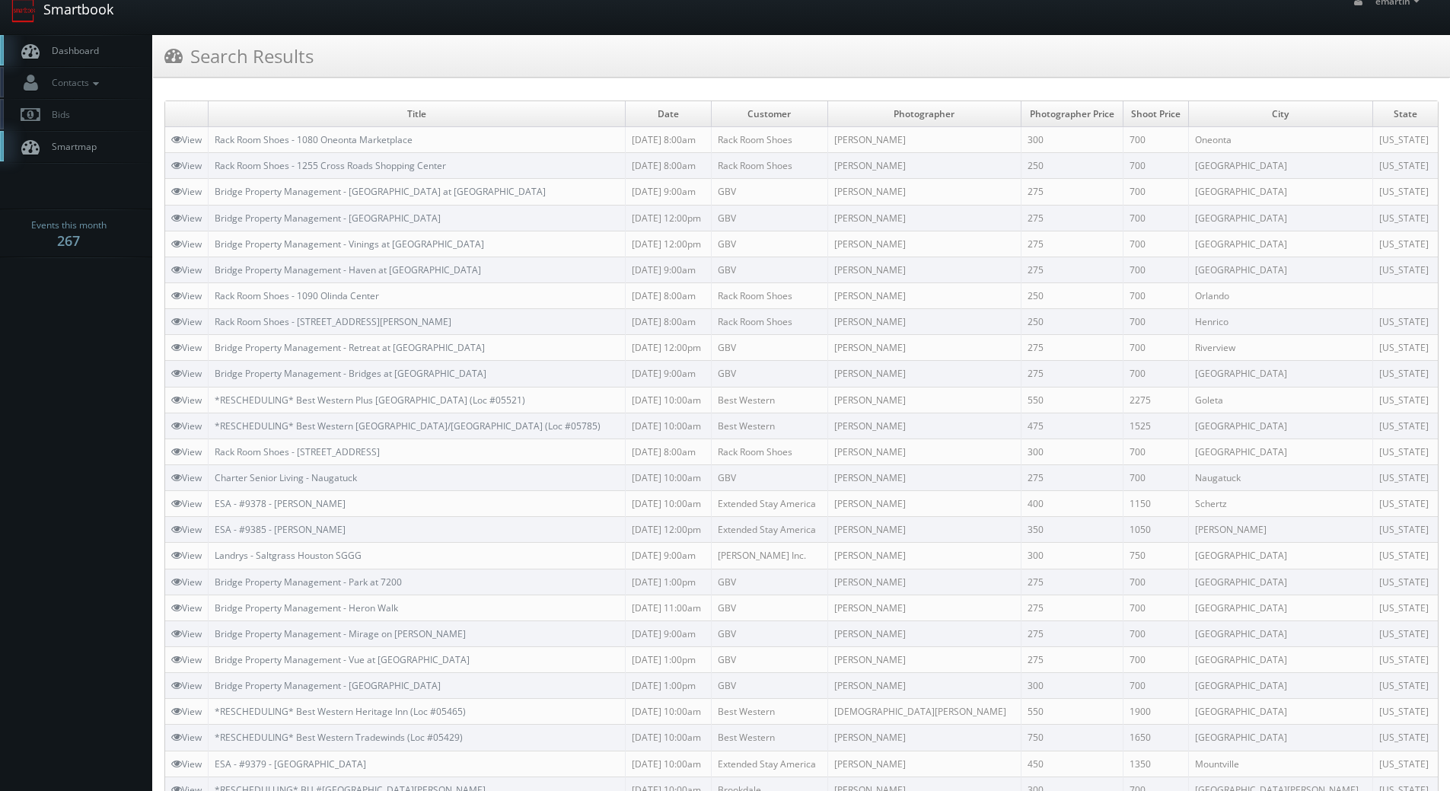
click at [100, 32] on link "Smartbook" at bounding box center [62, 10] width 125 height 47
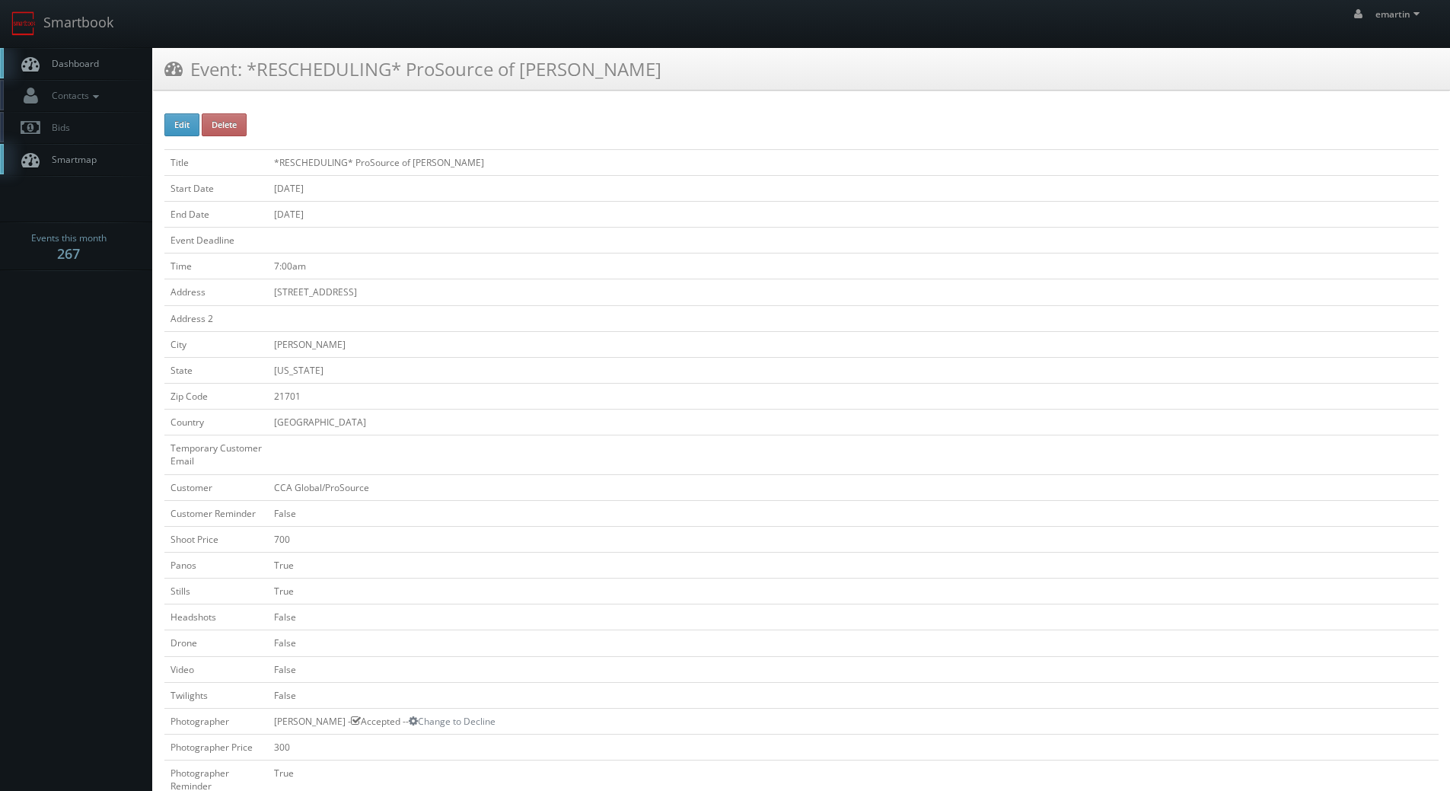
click at [436, 214] on td "[DATE]" at bounding box center [853, 214] width 1171 height 26
click at [229, 127] on button "Delete" at bounding box center [224, 124] width 45 height 23
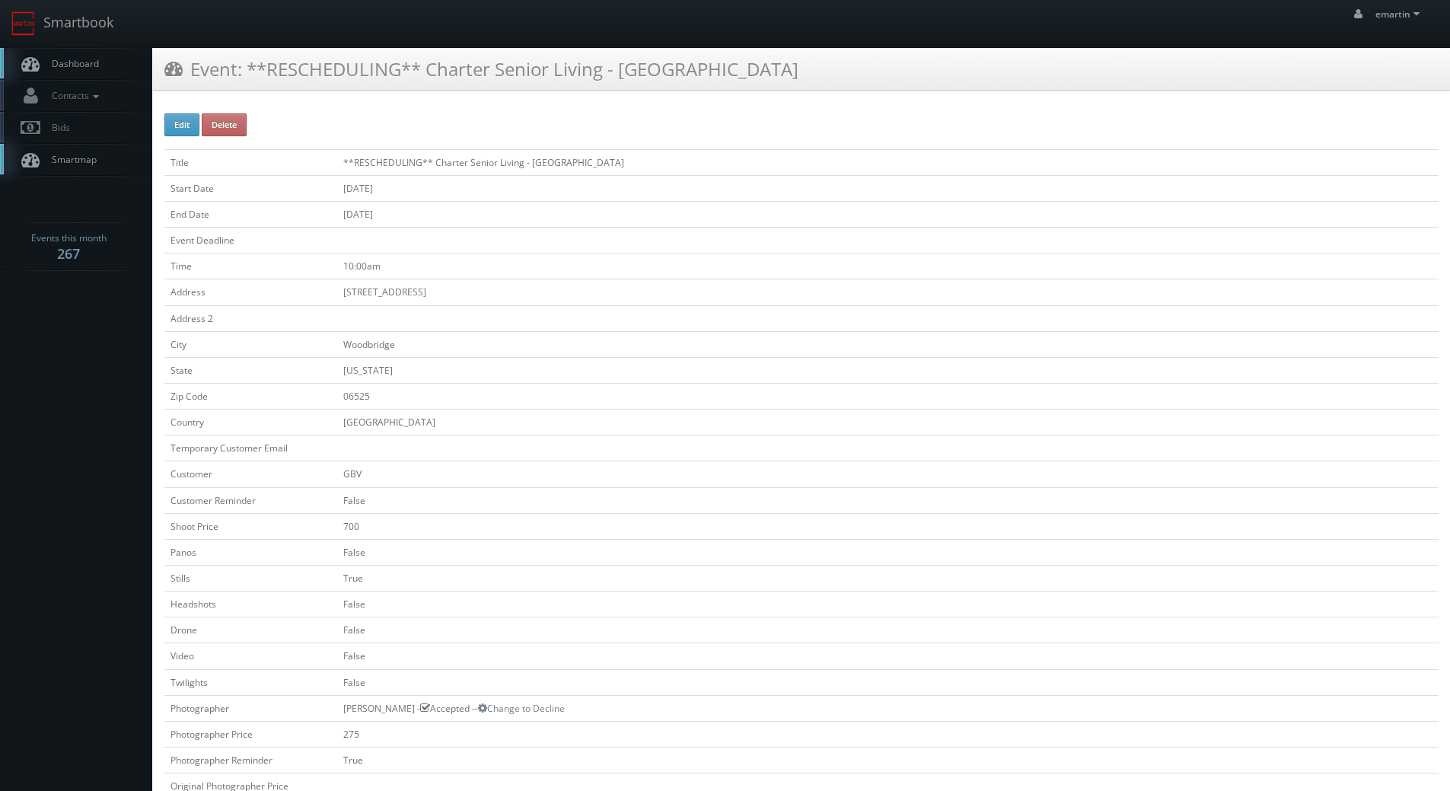
click at [424, 89] on div "Event: **RESCHEDULING** Charter Senior Living - [GEOGRAPHIC_DATA]" at bounding box center [801, 69] width 1297 height 43
click at [426, 54] on div "Event: *RESCHEDULING* CBRE - Port of LA Distribution Center - Bldg 1" at bounding box center [801, 69] width 1297 height 43
click at [232, 121] on button "Delete" at bounding box center [224, 124] width 45 height 23
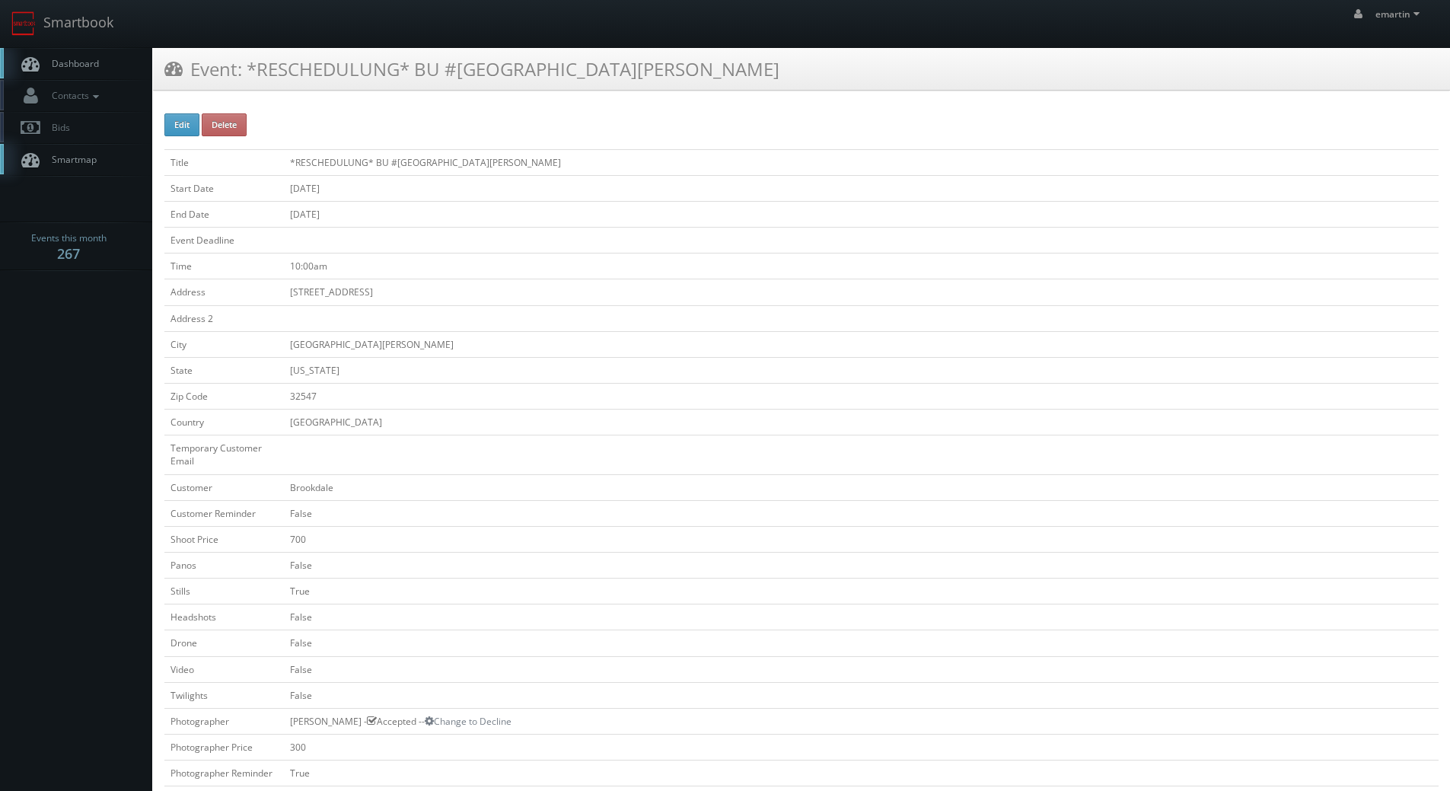
click at [391, 70] on h3 "Event: *RESCHEDULUNG* BU #[GEOGRAPHIC_DATA][PERSON_NAME]" at bounding box center [471, 69] width 615 height 27
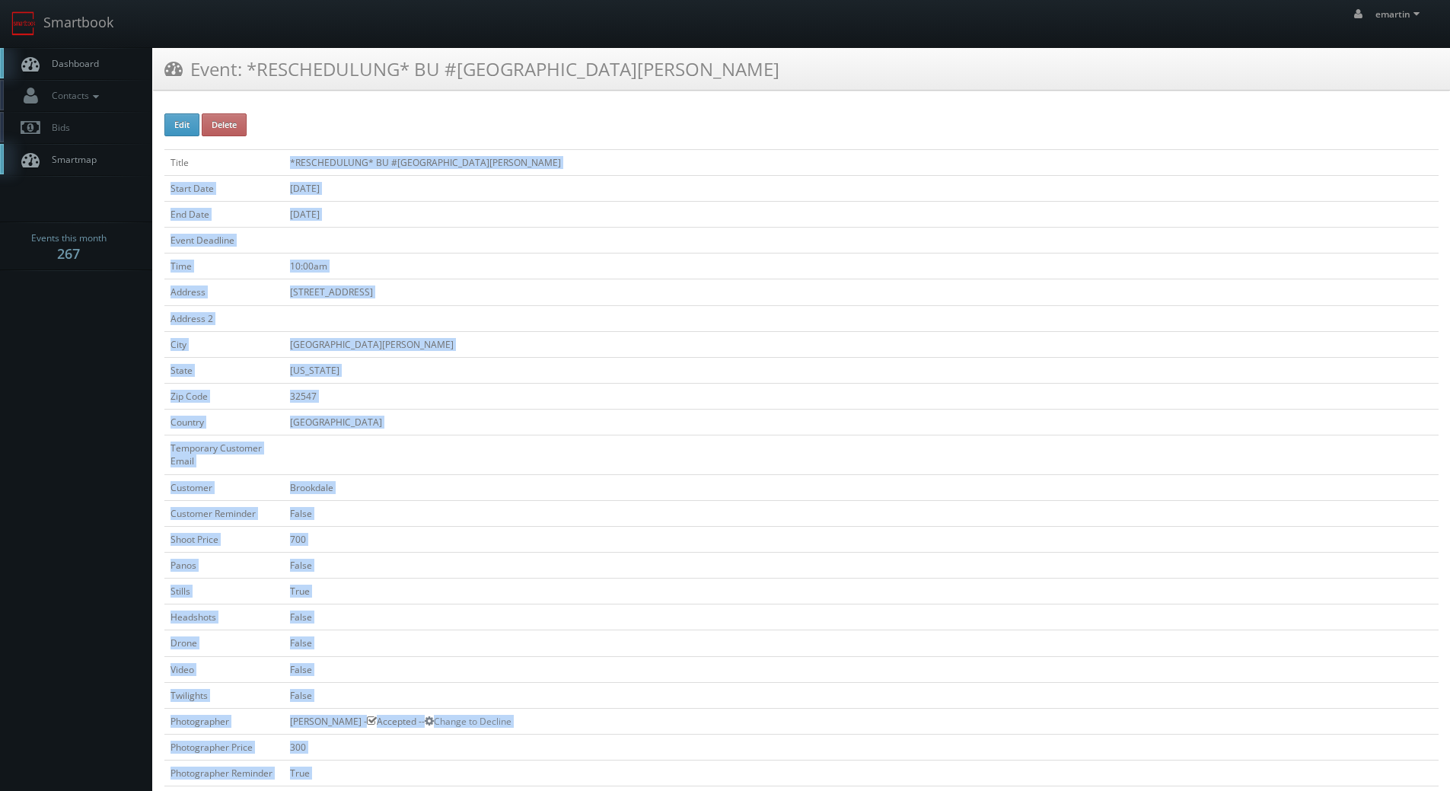
scroll to position [381, 0]
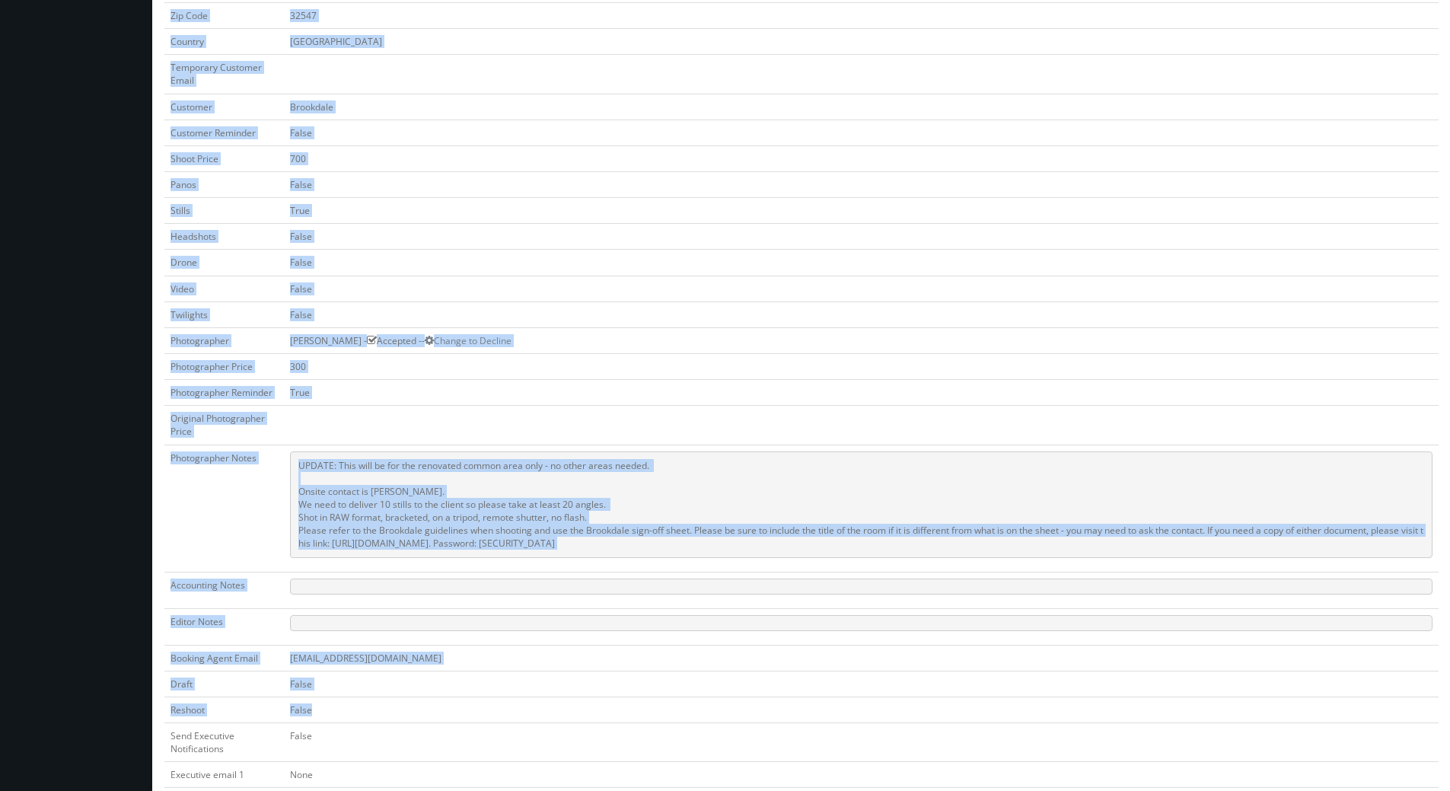
drag, startPoint x: 285, startPoint y: 162, endPoint x: 627, endPoint y: 702, distance: 638.8
click at [627, 702] on tbody "Title *RESCHEDULUNG* BU #[GEOGRAPHIC_DATA][PERSON_NAME] Start Date [DATE] End D…" at bounding box center [801, 369] width 1274 height 1200
copy tbody "*RESCHEDULUNG* BU #17830 Brookdale Fort Walton Beach Start Date 09/23/2025 End …"
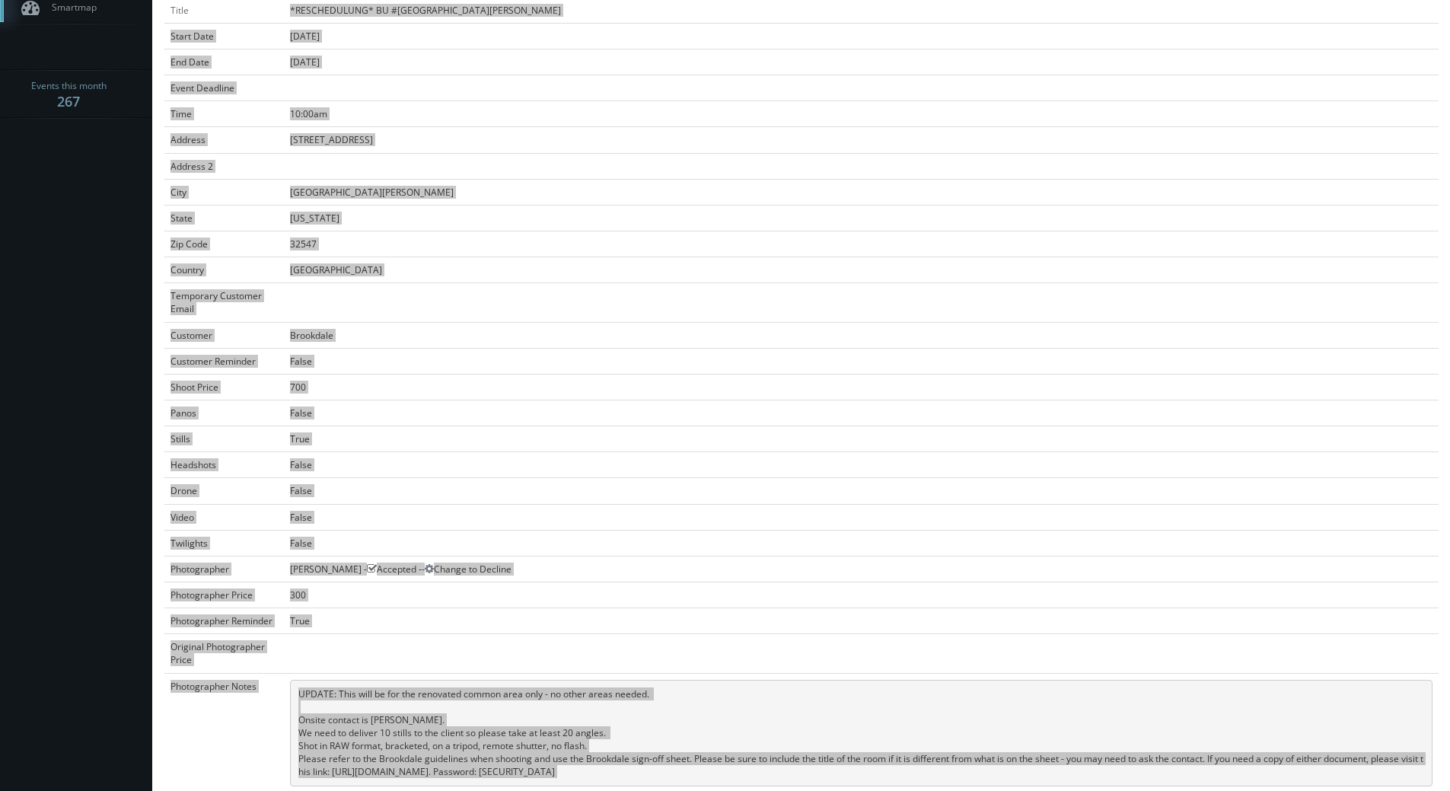
scroll to position [0, 0]
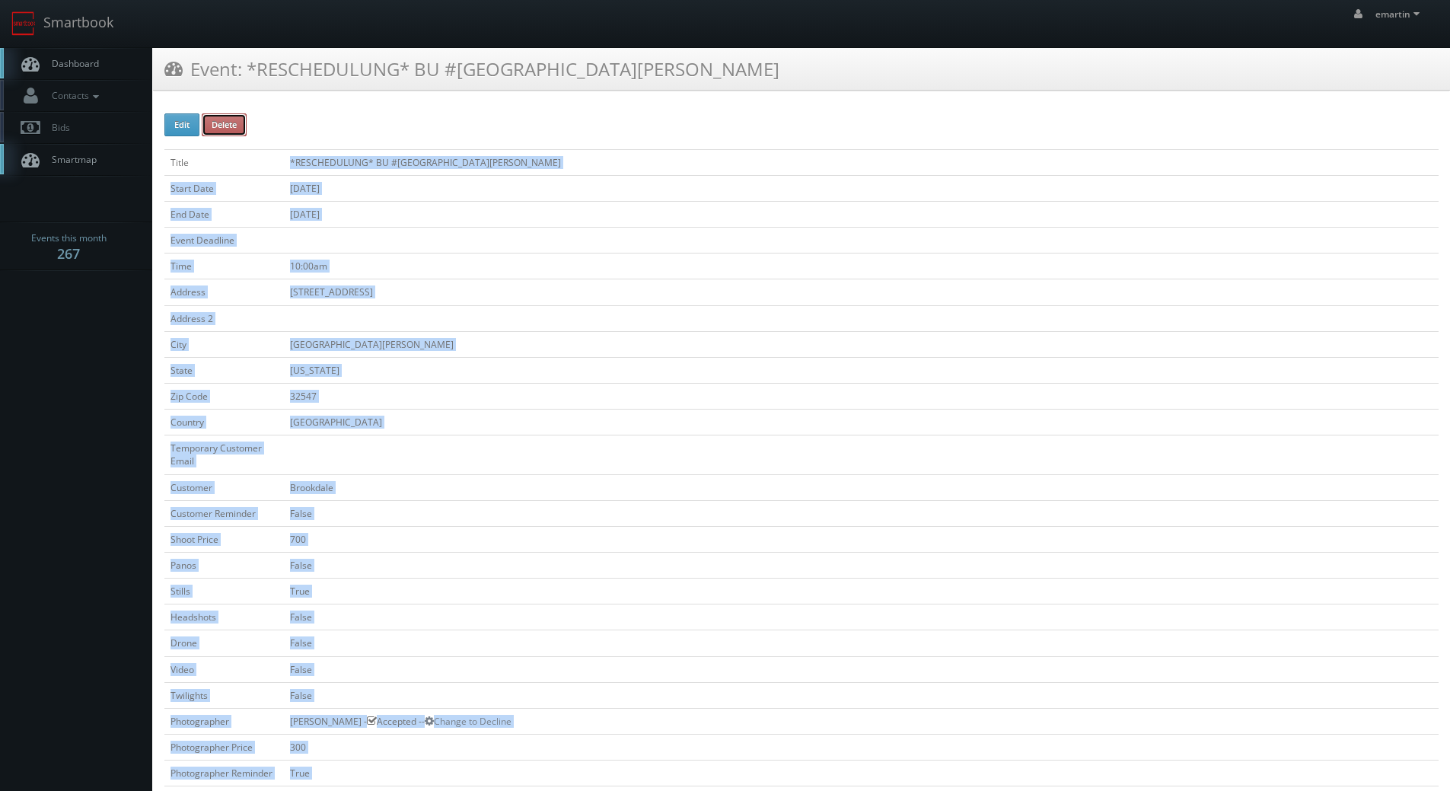
click at [232, 128] on button "Delete" at bounding box center [224, 124] width 45 height 23
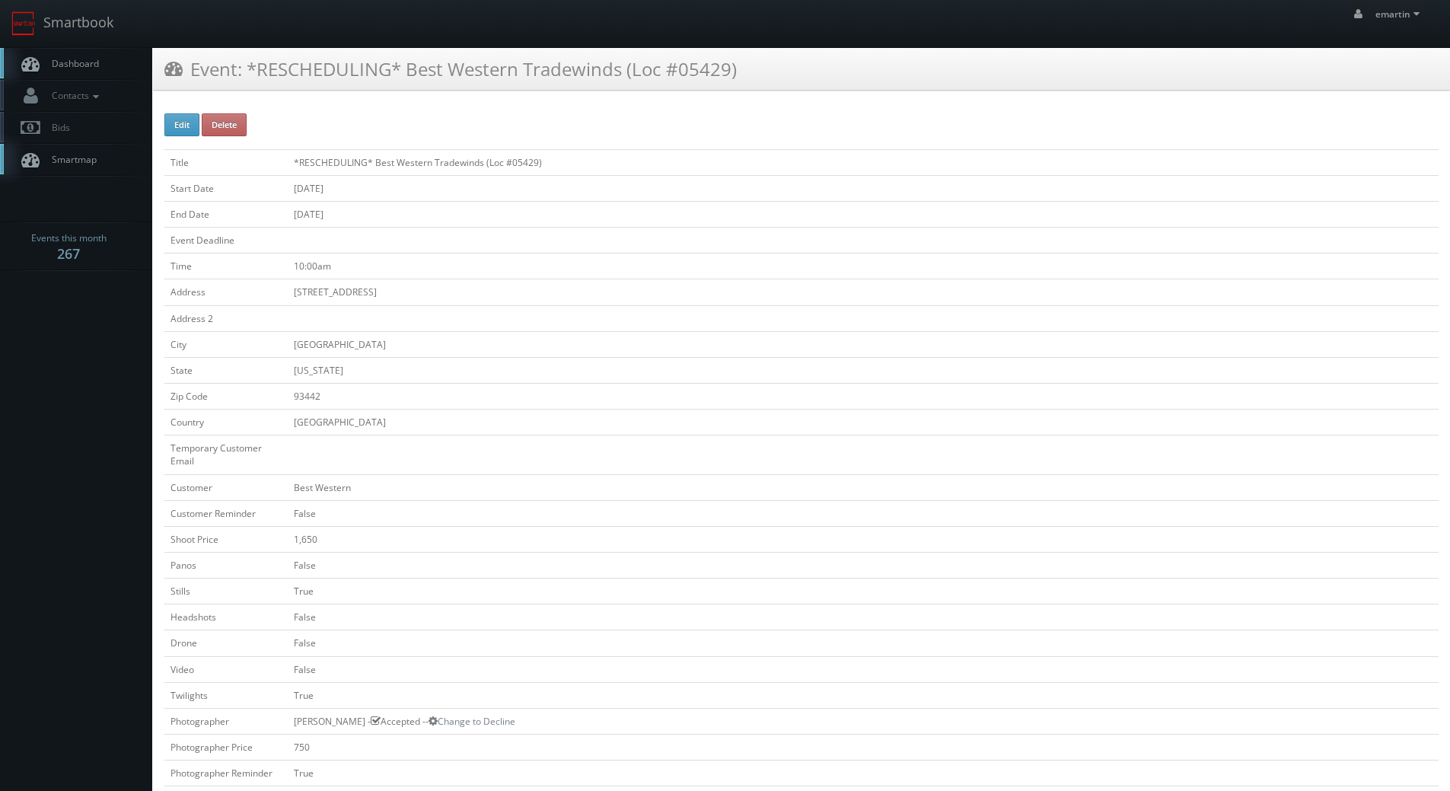
click at [436, 118] on div "Edit Delete Title *RESCHEDULING* Best Western Tradewinds (Loc #05429) Start Dat…" at bounding box center [801, 784] width 1274 height 1342
drag, startPoint x: 530, startPoint y: 167, endPoint x: 520, endPoint y: 162, distance: 11.2
click at [527, 165] on td "*RESCHEDULING* Best Western Tradewinds (Loc #05429)" at bounding box center [863, 162] width 1151 height 26
click at [520, 162] on td "*RESCHEDULING* Best Western Tradewinds (Loc #05429)" at bounding box center [863, 162] width 1151 height 26
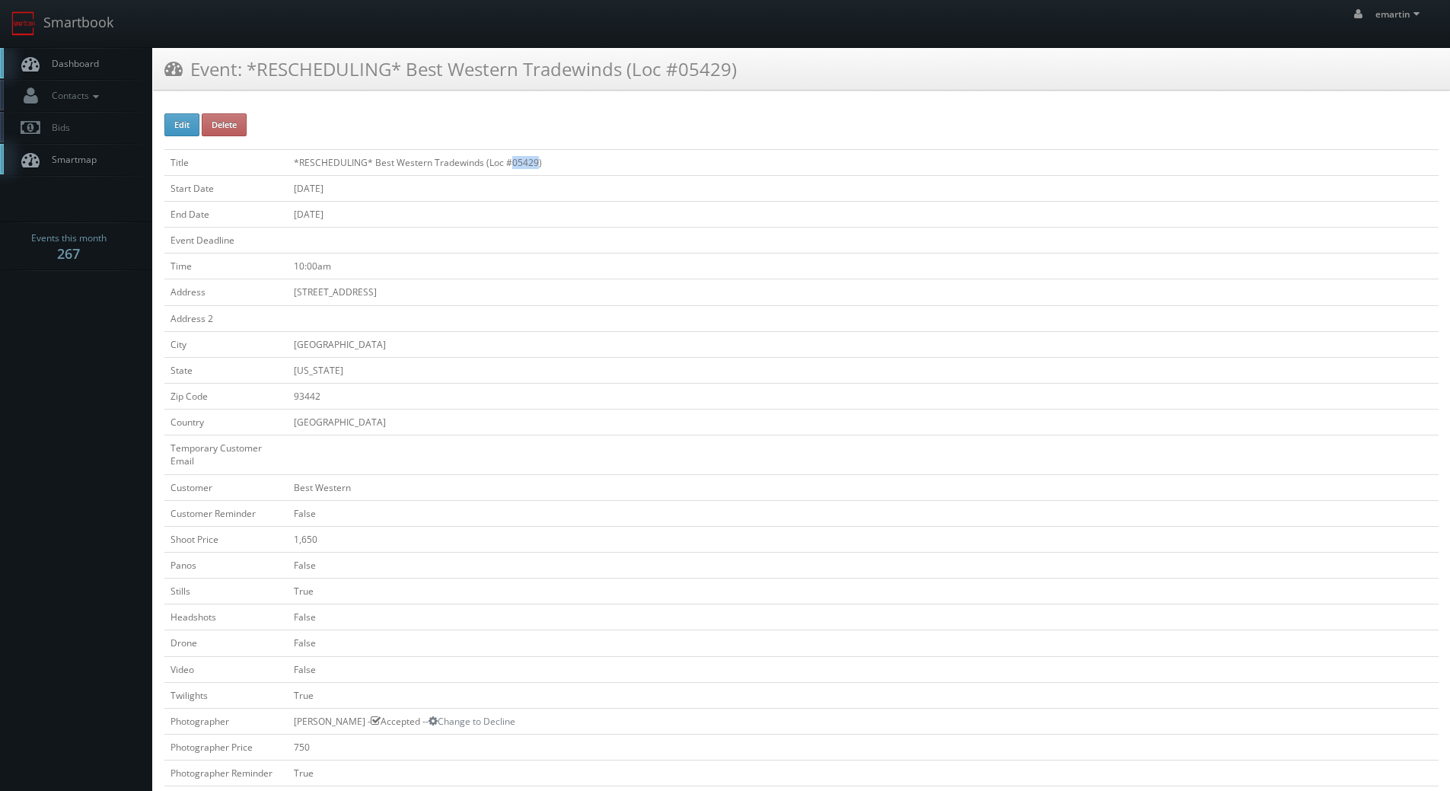
copy td "05429"
click at [404, 314] on td at bounding box center [863, 318] width 1151 height 26
click at [598, 174] on td "*RESCHEDULING* Best Western Tradewinds (Loc #05429)" at bounding box center [863, 162] width 1151 height 26
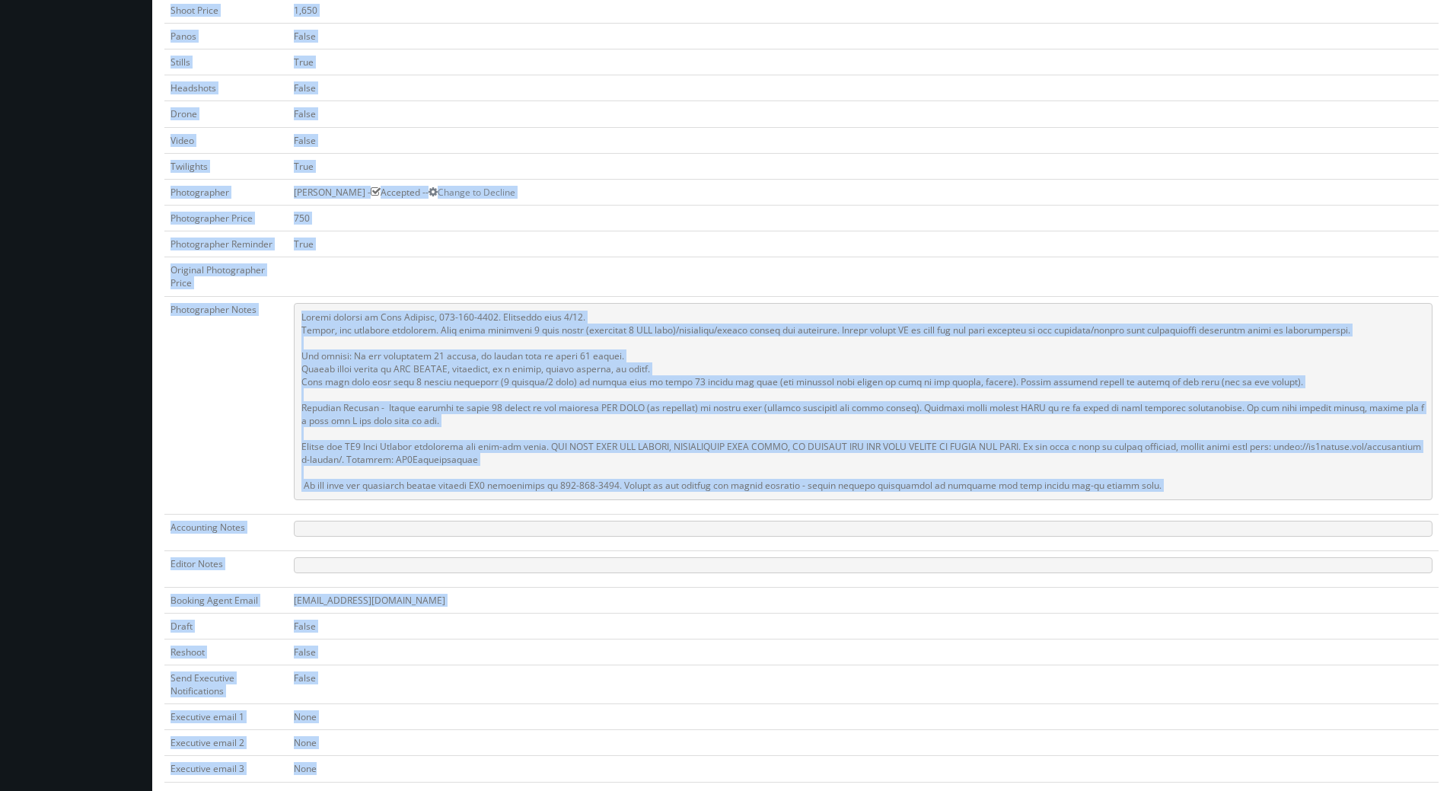
scroll to position [598, 0]
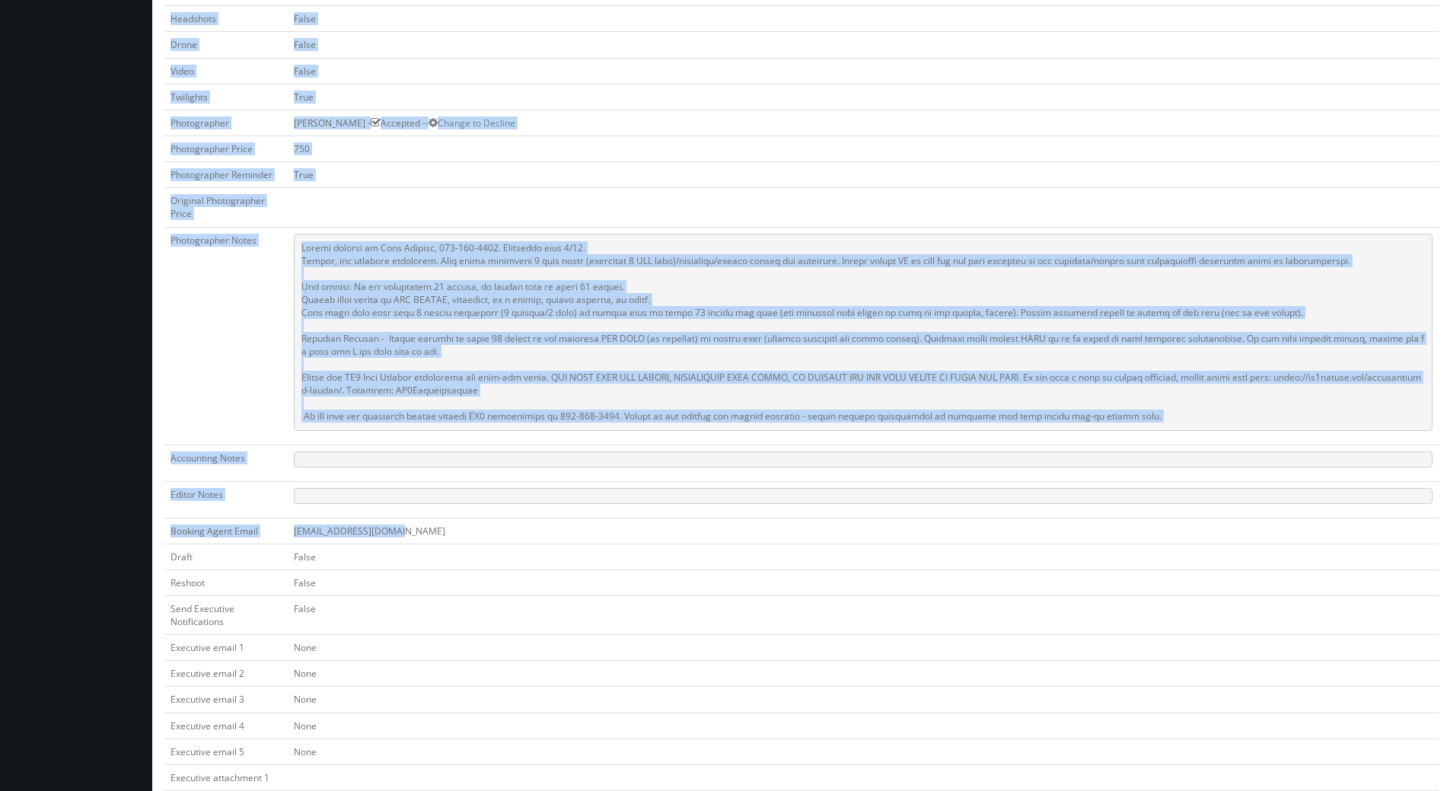
drag, startPoint x: 373, startPoint y: 161, endPoint x: 651, endPoint y: 528, distance: 459.6
click at [652, 527] on tbody "Title *RESCHEDULING* Best Western Tradewinds (Loc #05429) Start Date 09/23/2025…" at bounding box center [801, 196] width 1274 height 1291
copy tbody "Best Western Tradewinds (Loc #05429) Start Date 09/23/2025 End Date 09/23/2025 …"
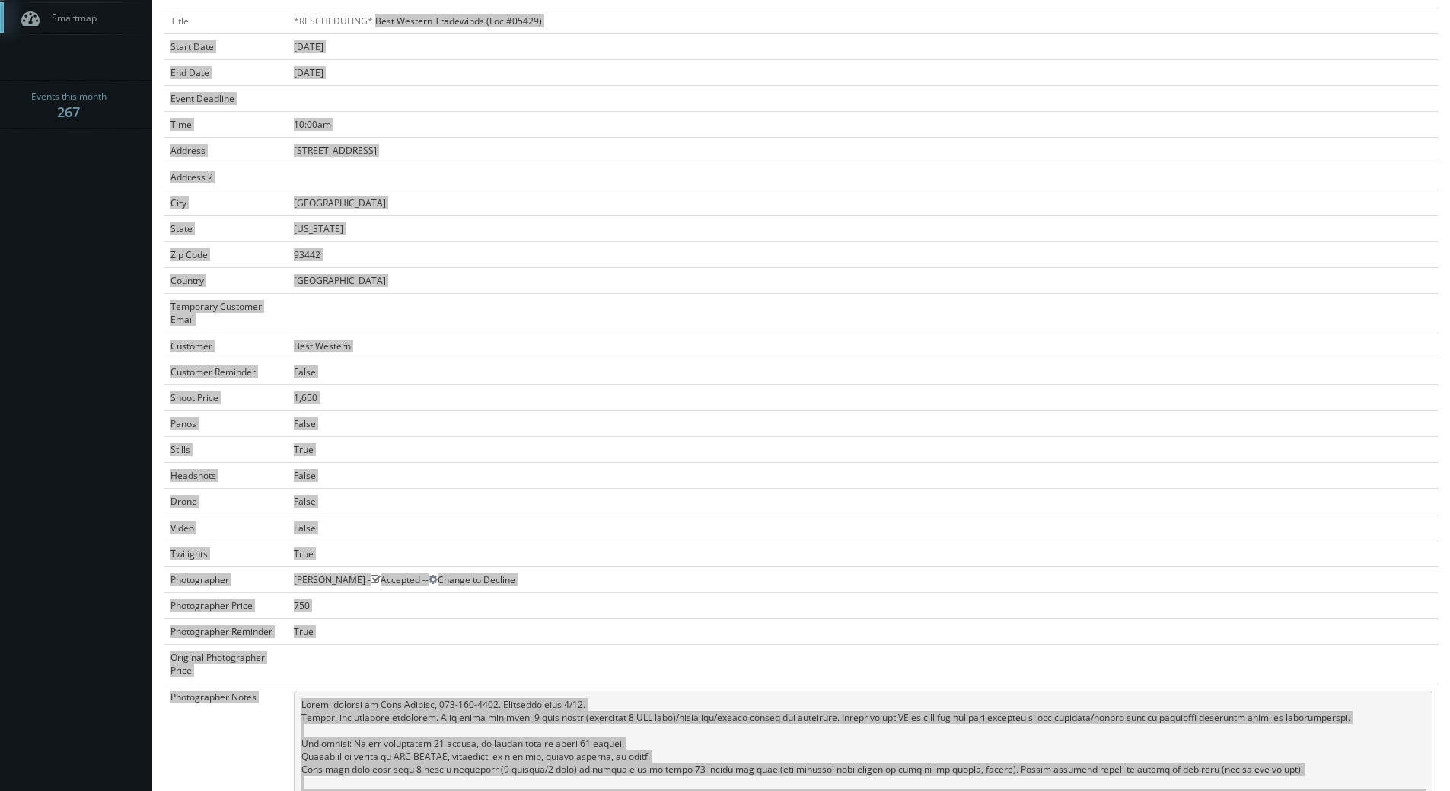
scroll to position [0, 0]
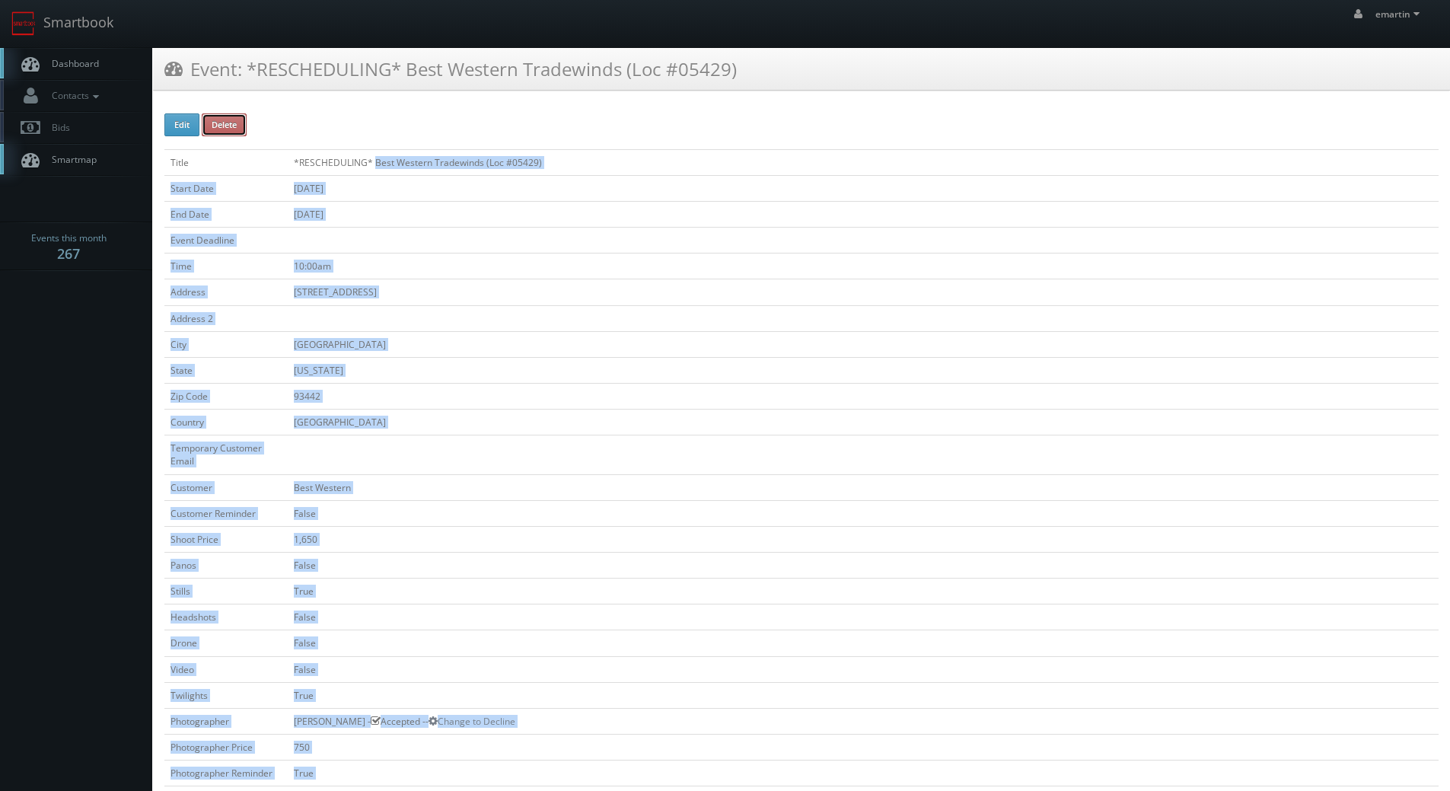
drag, startPoint x: 238, startPoint y: 121, endPoint x: 820, endPoint y: 50, distance: 585.9
click at [238, 121] on button "Delete" at bounding box center [224, 124] width 45 height 23
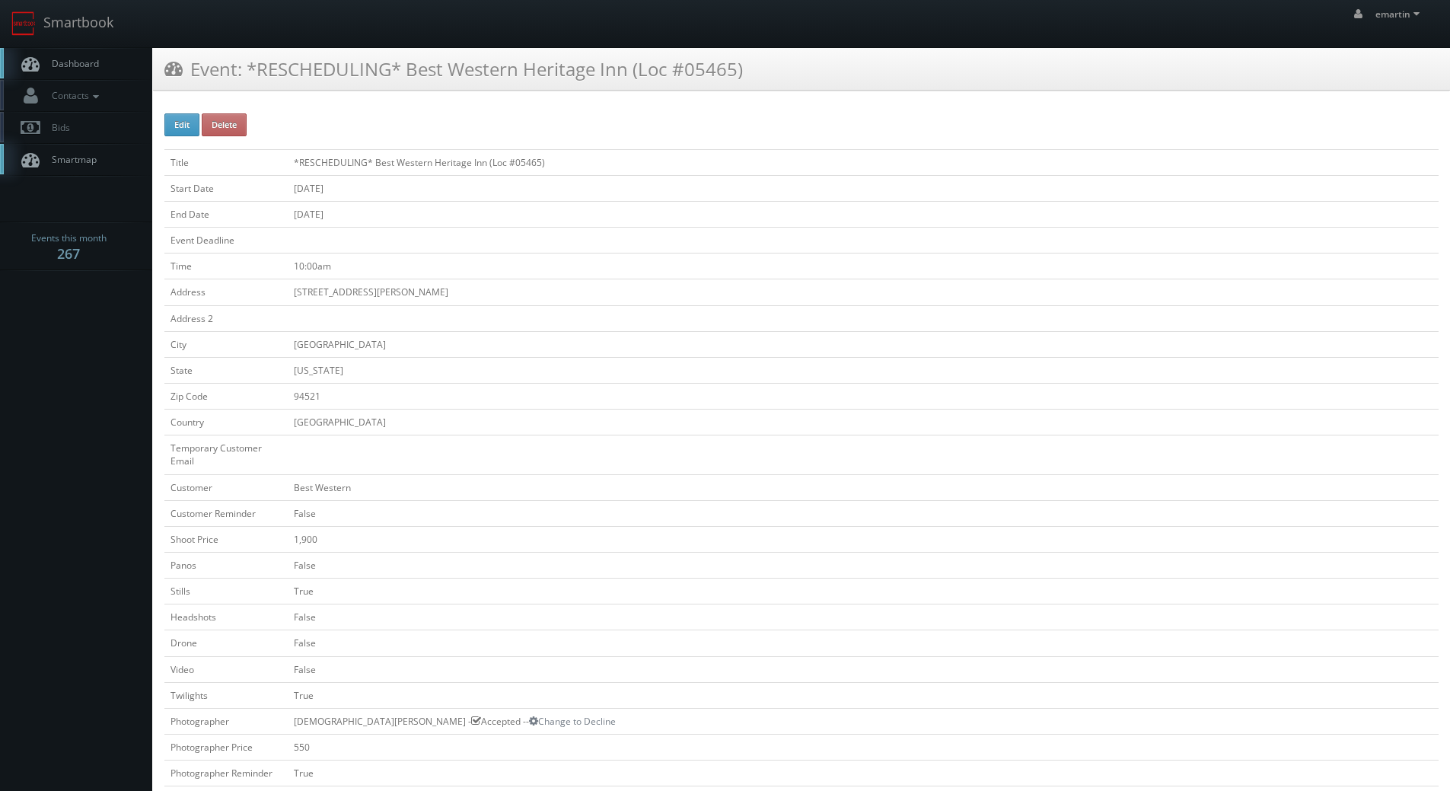
click at [411, 90] on div "Event: *RESCHEDULING* Best Western Heritage Inn (Loc #05465)" at bounding box center [801, 69] width 1297 height 43
click at [524, 160] on td "*RESCHEDULING* Best Western Heritage Inn (Loc #05465)" at bounding box center [863, 162] width 1151 height 26
copy td "05465"
click at [435, 90] on div "Event: *RESCHEDULING* Best Western San Diego Pacific Beach/Mission Bay (Loc #05…" at bounding box center [801, 69] width 1297 height 43
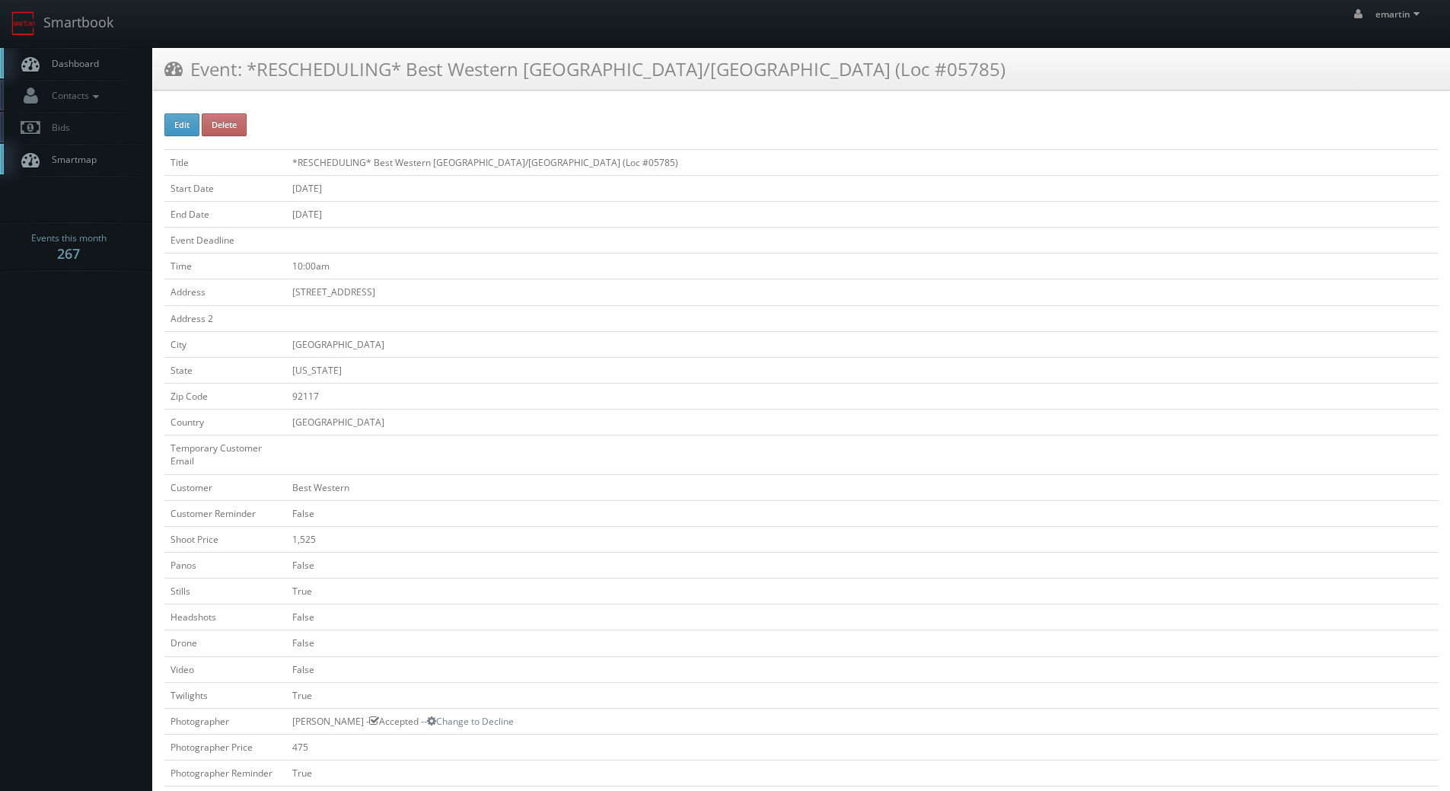
click at [635, 161] on td "*RESCHEDULING* Best Western San Diego Pacific Beach/Mission Bay (Loc #05785)" at bounding box center [862, 162] width 1152 height 26
click at [635, 161] on td "*RESCHEDULING* Best Western [GEOGRAPHIC_DATA]/[GEOGRAPHIC_DATA] (Loc #05785)" at bounding box center [862, 162] width 1152 height 26
copy td "05785"
drag, startPoint x: 434, startPoint y: 107, endPoint x: 445, endPoint y: 93, distance: 18.4
click at [435, 107] on div "Edit Delete Title *RESCHEDULING* Best Western Plus [GEOGRAPHIC_DATA] (Loc #0552…" at bounding box center [801, 784] width 1297 height 1365
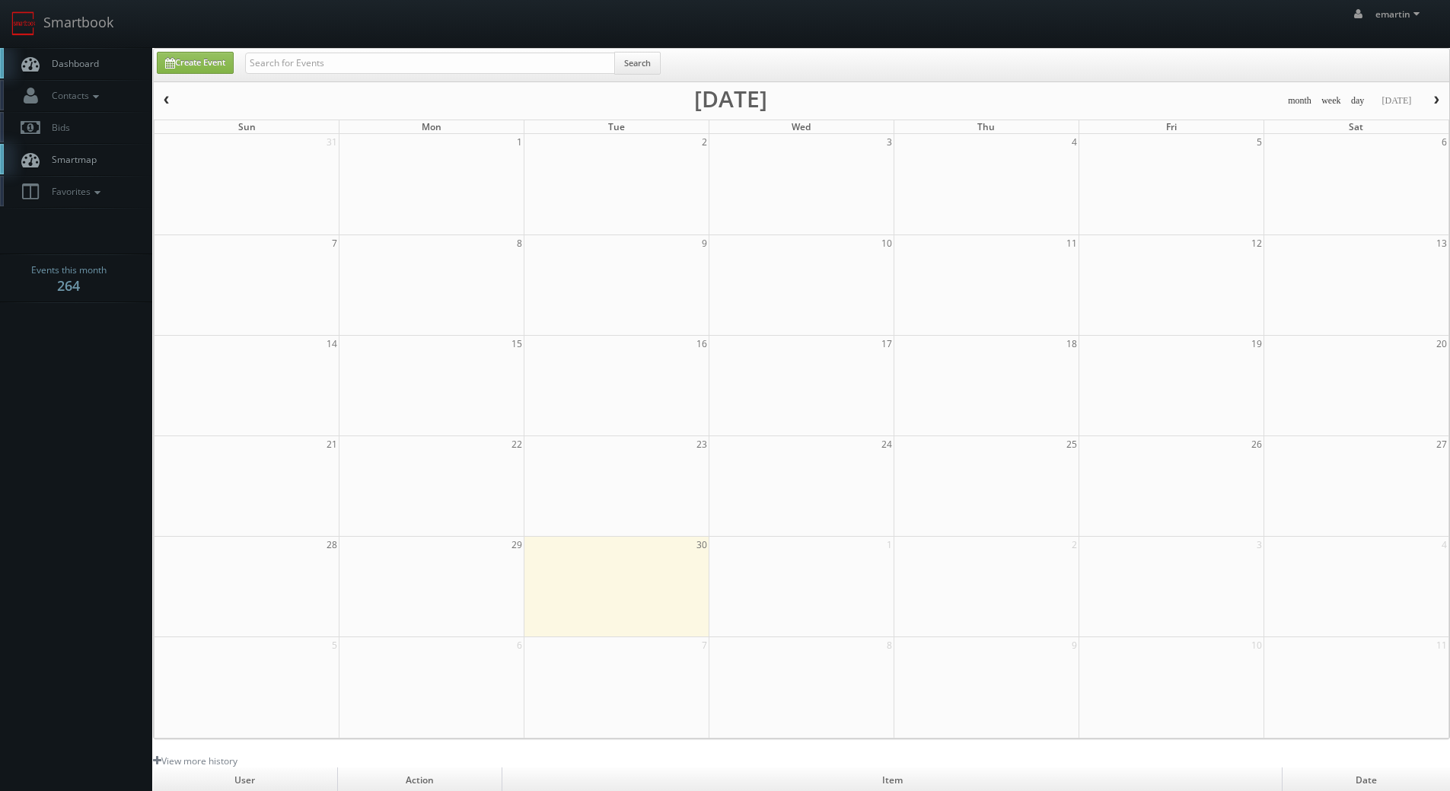
click at [110, 62] on link "Dashboard" at bounding box center [76, 63] width 152 height 31
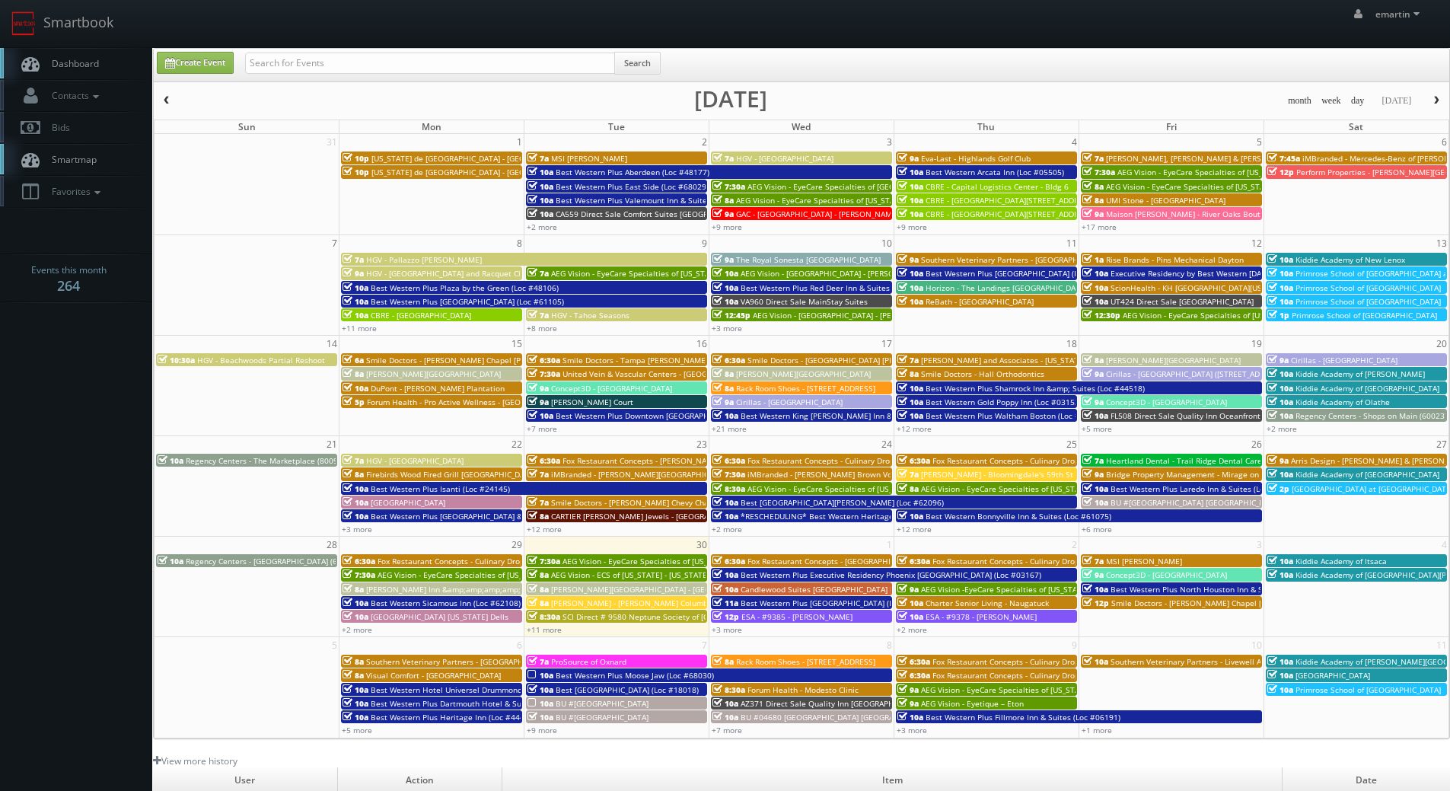
click at [110, 69] on link "Dashboard" at bounding box center [76, 63] width 152 height 31
click at [227, 65] on link "Create Event" at bounding box center [195, 63] width 77 height 22
type input "[DATE]"
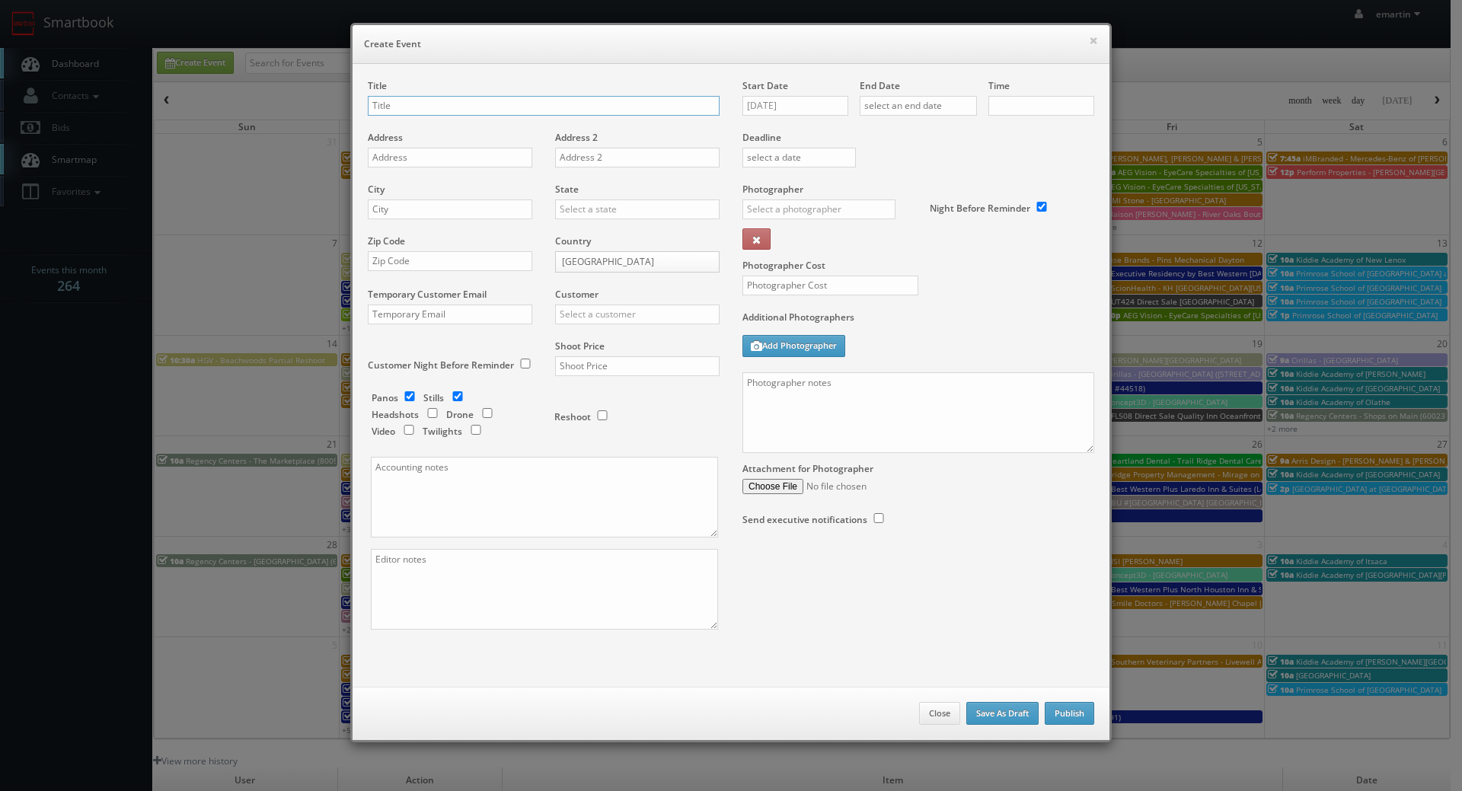
checkbox input "true"
type input "10:00am"
checkbox input "true"
click at [777, 96] on input "09/30/2025" at bounding box center [795, 106] width 106 height 20
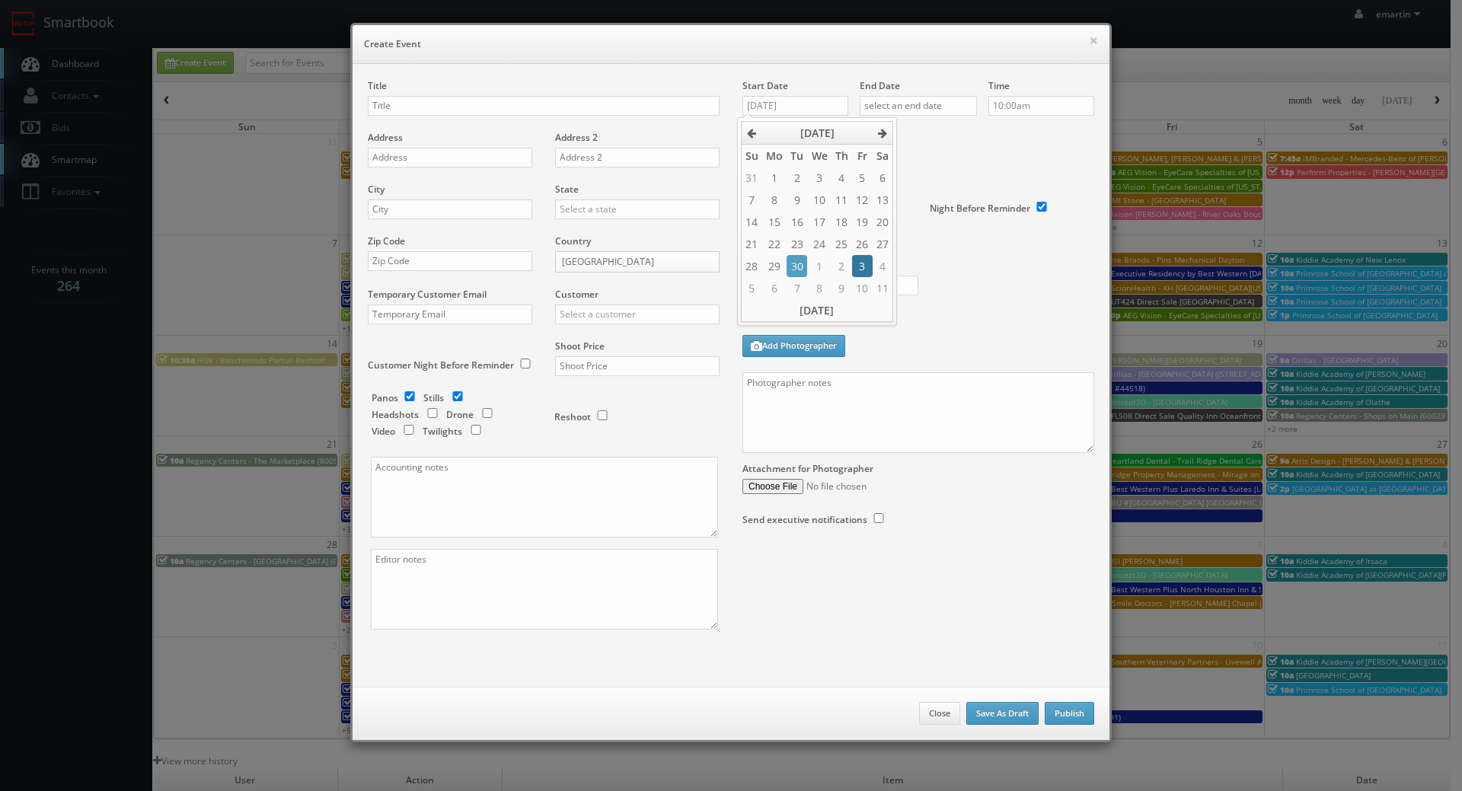
click at [861, 264] on td "3" at bounding box center [862, 266] width 20 height 22
type input "10/03/2025"
drag, startPoint x: 908, startPoint y: 98, endPoint x: 938, endPoint y: 148, distance: 57.7
click at [909, 99] on input "text" at bounding box center [917, 106] width 117 height 20
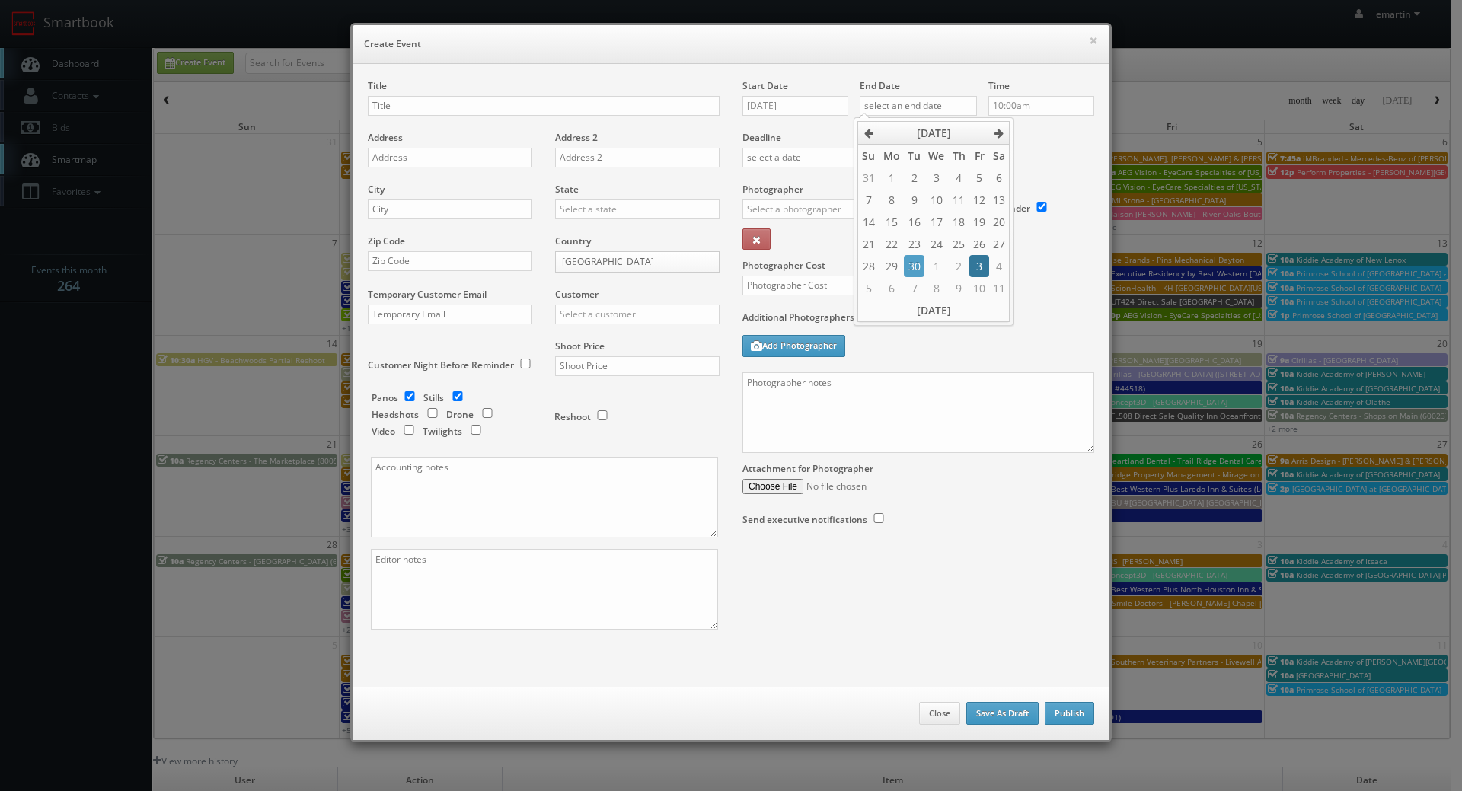
click at [980, 265] on td "3" at bounding box center [979, 266] width 20 height 22
type input "10/03/2025"
click at [1037, 116] on div "Time 10:00am" at bounding box center [1035, 105] width 117 height 52
drag, startPoint x: 1033, startPoint y: 101, endPoint x: 1030, endPoint y: 147, distance: 45.8
click at [1033, 102] on input "10:00am" at bounding box center [1041, 106] width 106 height 20
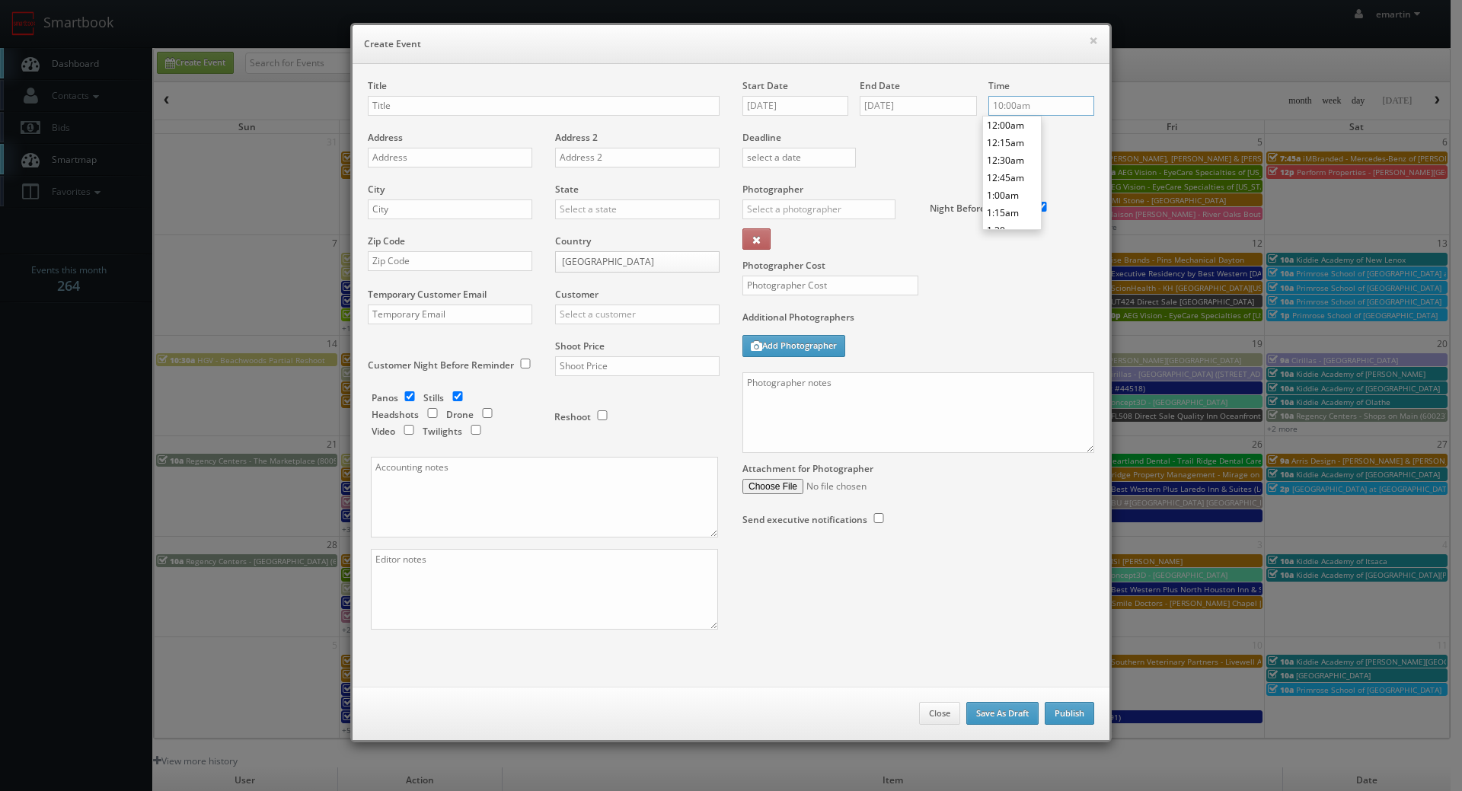
scroll to position [683, 0]
type input "10:30am"
click at [1018, 175] on li "10:30am" at bounding box center [1012, 178] width 58 height 18
click at [976, 164] on div "Deadline" at bounding box center [918, 131] width 375 height 104
click at [402, 113] on input "text" at bounding box center [544, 106] width 352 height 20
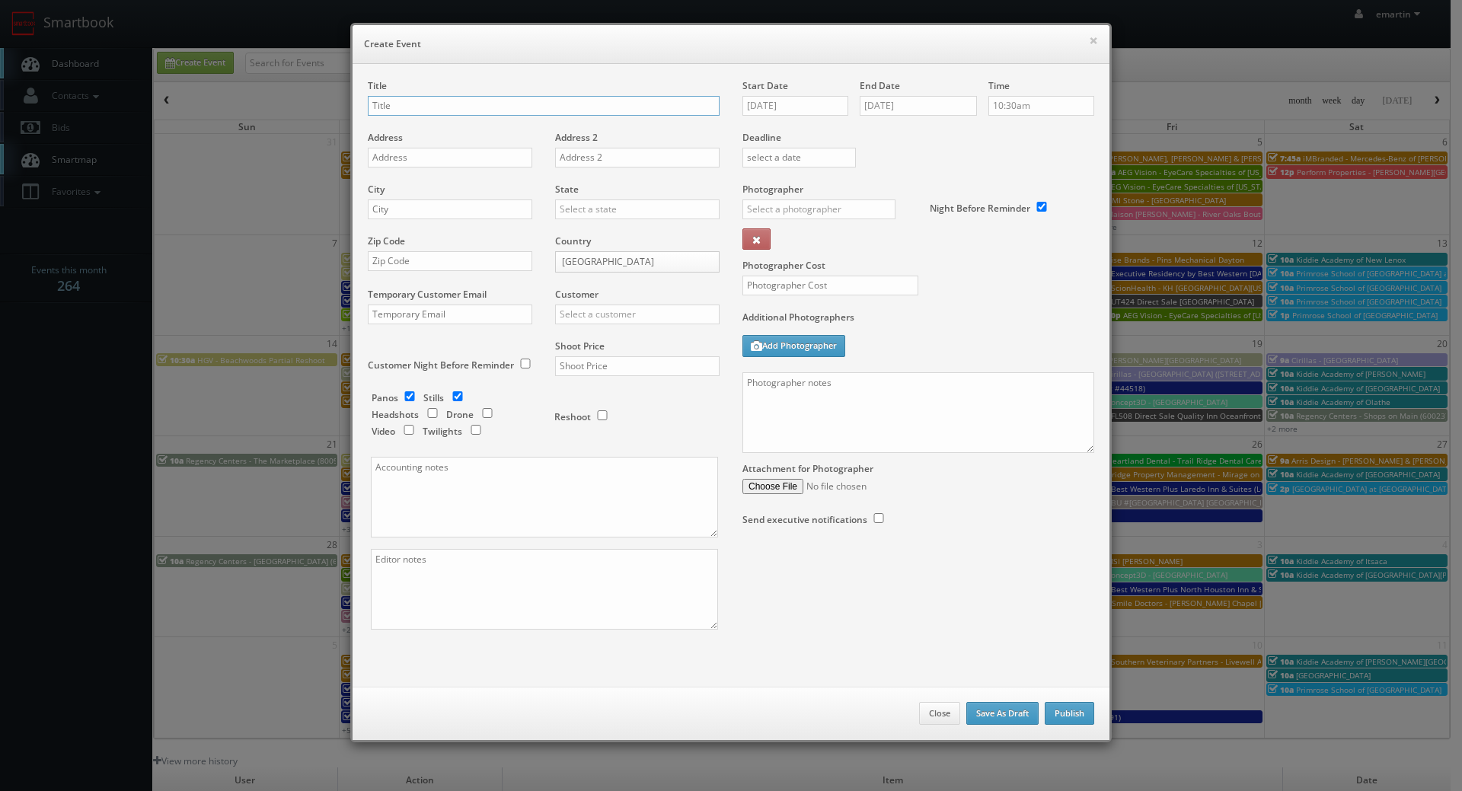
paste input "SCI Direct # 9580 Neptune Society of [GEOGRAPHIC_DATA]"
drag, startPoint x: 553, startPoint y: 107, endPoint x: 559, endPoint y: 112, distance: 8.2
click at [526, 104] on input "SCI Direct # 9580 Neptune Society of [GEOGRAPHIC_DATA]" at bounding box center [544, 106] width 352 height 20
click at [438, 104] on input "SCI Direct # 9580 Neptune Society of Chico" at bounding box center [544, 106] width 352 height 20
type input "SCI Direct # 9795 Neptune Society of Chico"
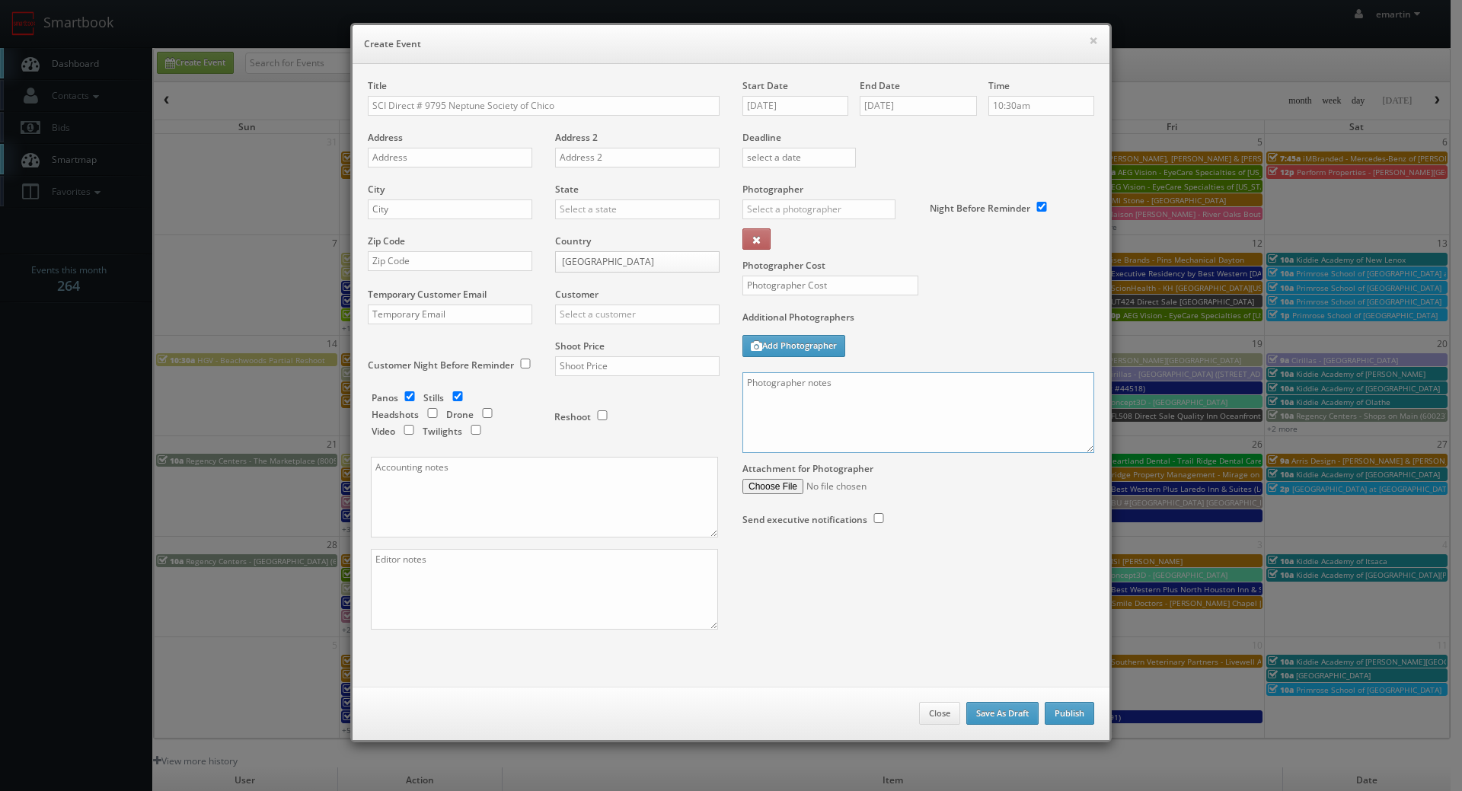
drag, startPoint x: 834, startPoint y: 401, endPoint x: 817, endPoint y: 368, distance: 37.1
click at [834, 401] on textarea at bounding box center [918, 412] width 352 height 81
click at [901, 392] on textarea at bounding box center [918, 412] width 352 height 81
paste textarea "On-site contact is Noel Hanna 415-794-7058. For stills: We need to deliver 10 s…"
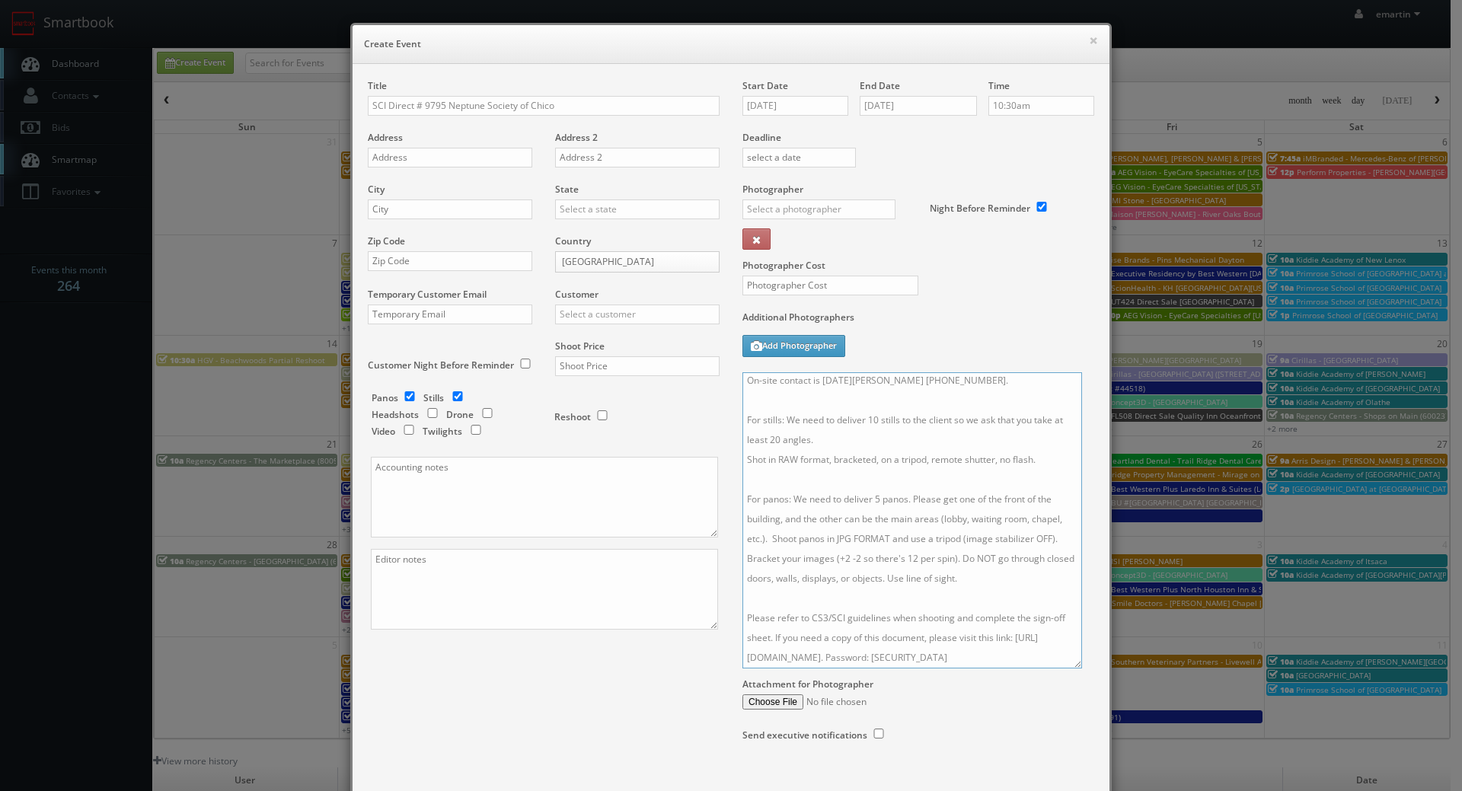
scroll to position [0, 0]
drag, startPoint x: 1084, startPoint y: 448, endPoint x: 1066, endPoint y: 696, distance: 248.0
click at [1066, 668] on textarea "On-site contact is Noel Hanna 415-794-7058. For stills: We need to deliver 10 s…" at bounding box center [911, 520] width 339 height 296
drag, startPoint x: 962, startPoint y: 388, endPoint x: 824, endPoint y: 389, distance: 137.8
click at [824, 389] on textarea "On-site contact is Noel Hanna 415-794-7058. For stills: We need to deliver 10 s…" at bounding box center [909, 536] width 334 height 328
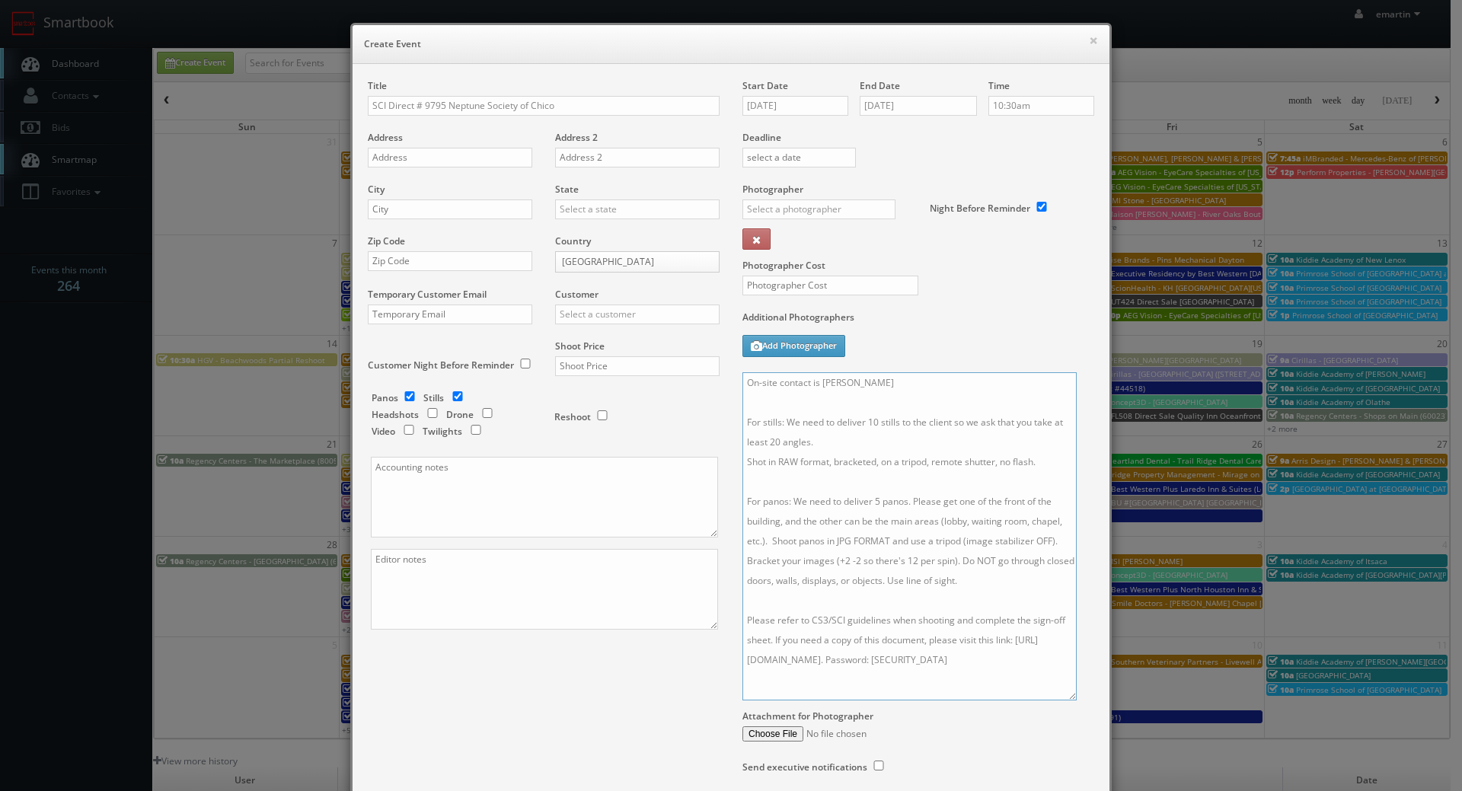
click at [919, 381] on textarea "On-site contact is Margaret Mundt For stills: We need to deliver 10 stills to t…" at bounding box center [909, 536] width 334 height 328
paste textarea "530-345-7200"
type textarea "On-site contact is Margaret Mundt 530-345-7200. For stills: We need to deliver …"
click at [973, 359] on div "Additional Photographers Add Photographer" at bounding box center [918, 342] width 352 height 62
click at [990, 357] on div "Additional Photographers Add Photographer" at bounding box center [918, 342] width 352 height 62
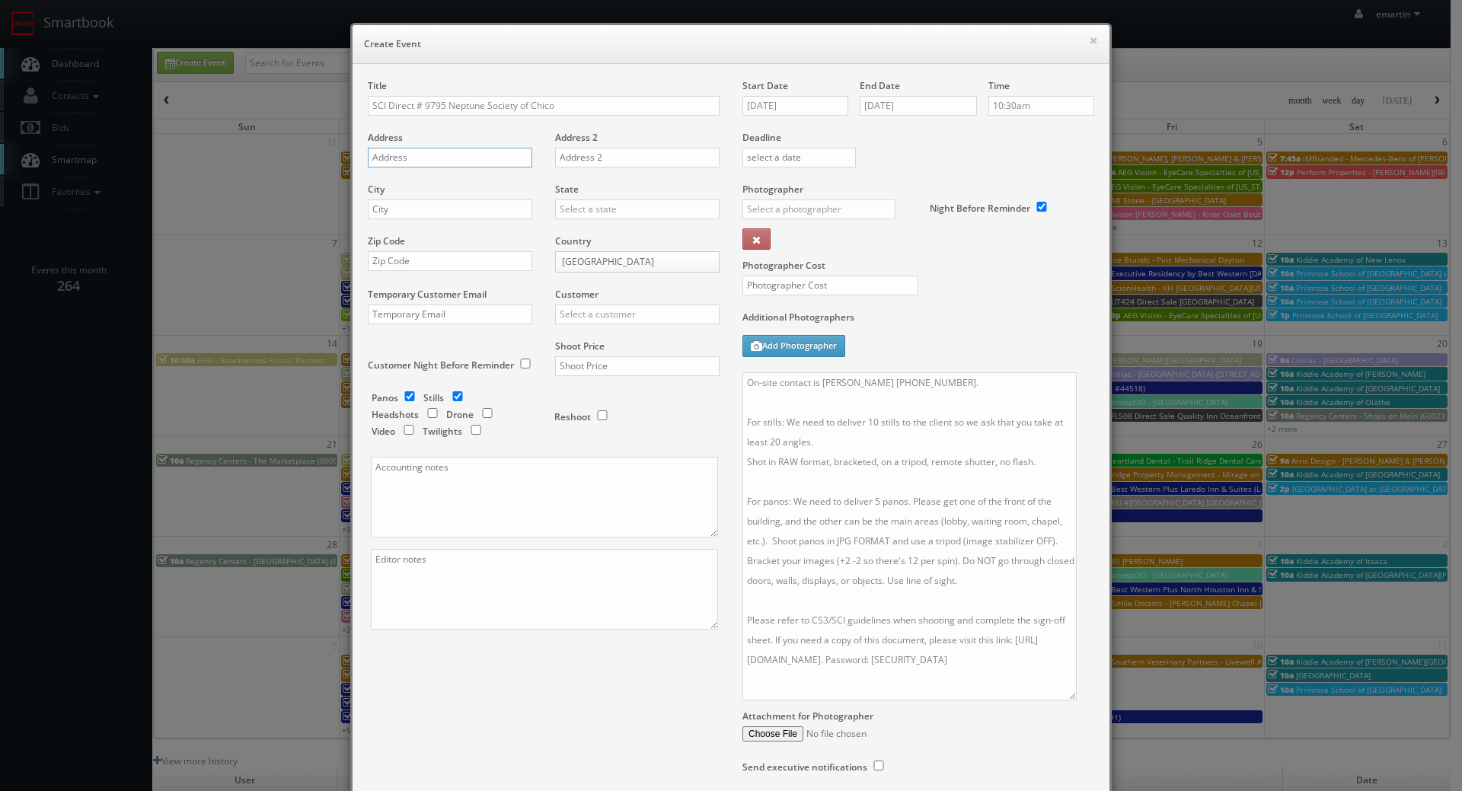
click at [406, 148] on input "text" at bounding box center [450, 158] width 164 height 20
paste input "1353 E. 8th Street"
type input "1353 E. 8th Street"
click at [408, 210] on input "text" at bounding box center [450, 209] width 164 height 20
paste input "Chico"
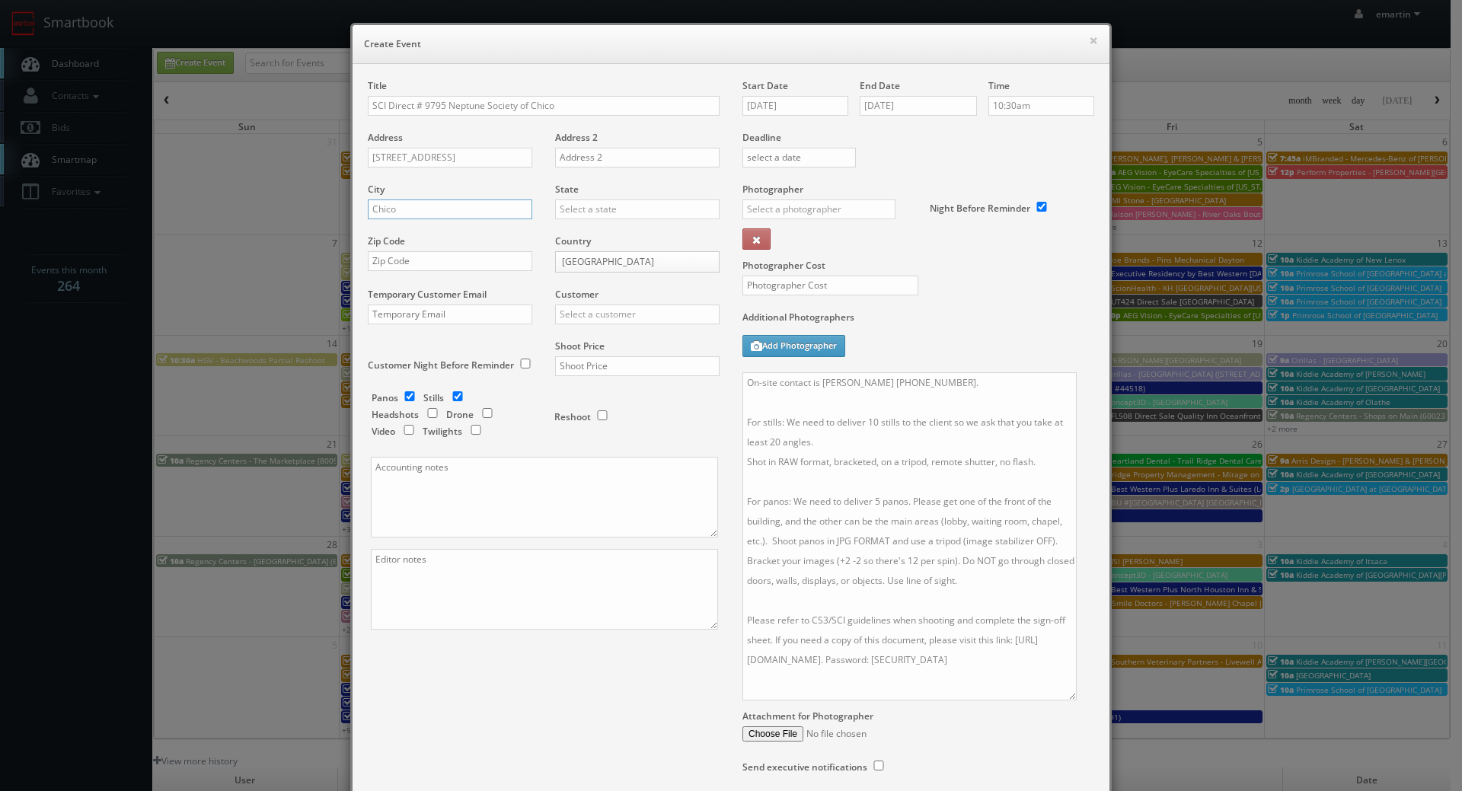
type input "Chico"
click at [573, 215] on input "text" at bounding box center [637, 209] width 164 height 20
click at [594, 239] on div "[US_STATE]" at bounding box center [637, 234] width 163 height 25
type input "[US_STATE]"
drag, startPoint x: 486, startPoint y: 261, endPoint x: 559, endPoint y: 288, distance: 78.5
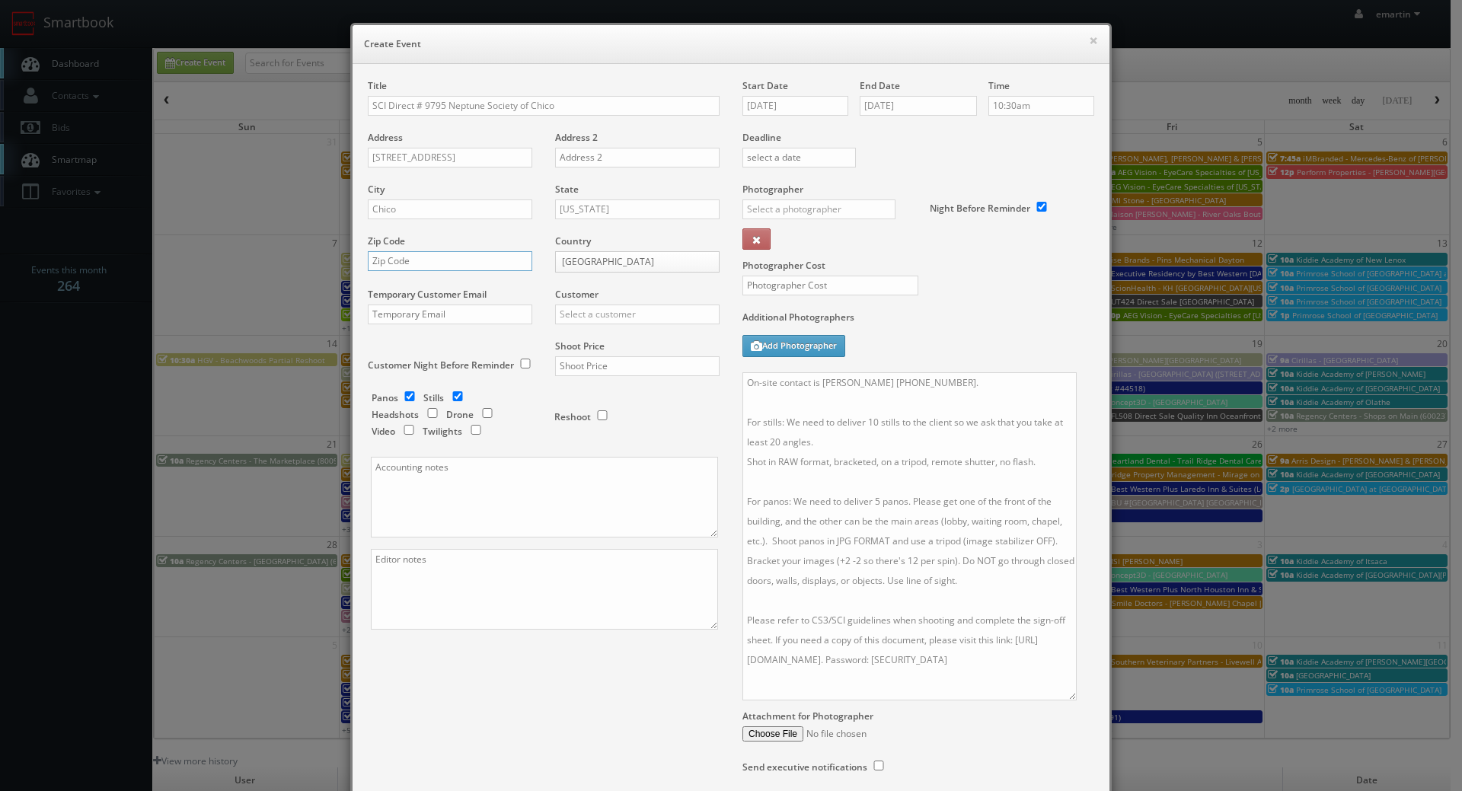
click at [486, 261] on input "text" at bounding box center [450, 261] width 164 height 20
paste input "95928"
type input "95928"
click at [590, 313] on input "text" at bounding box center [637, 314] width 164 height 20
click at [588, 331] on div "SCI Direct Inc" at bounding box center [637, 339] width 163 height 25
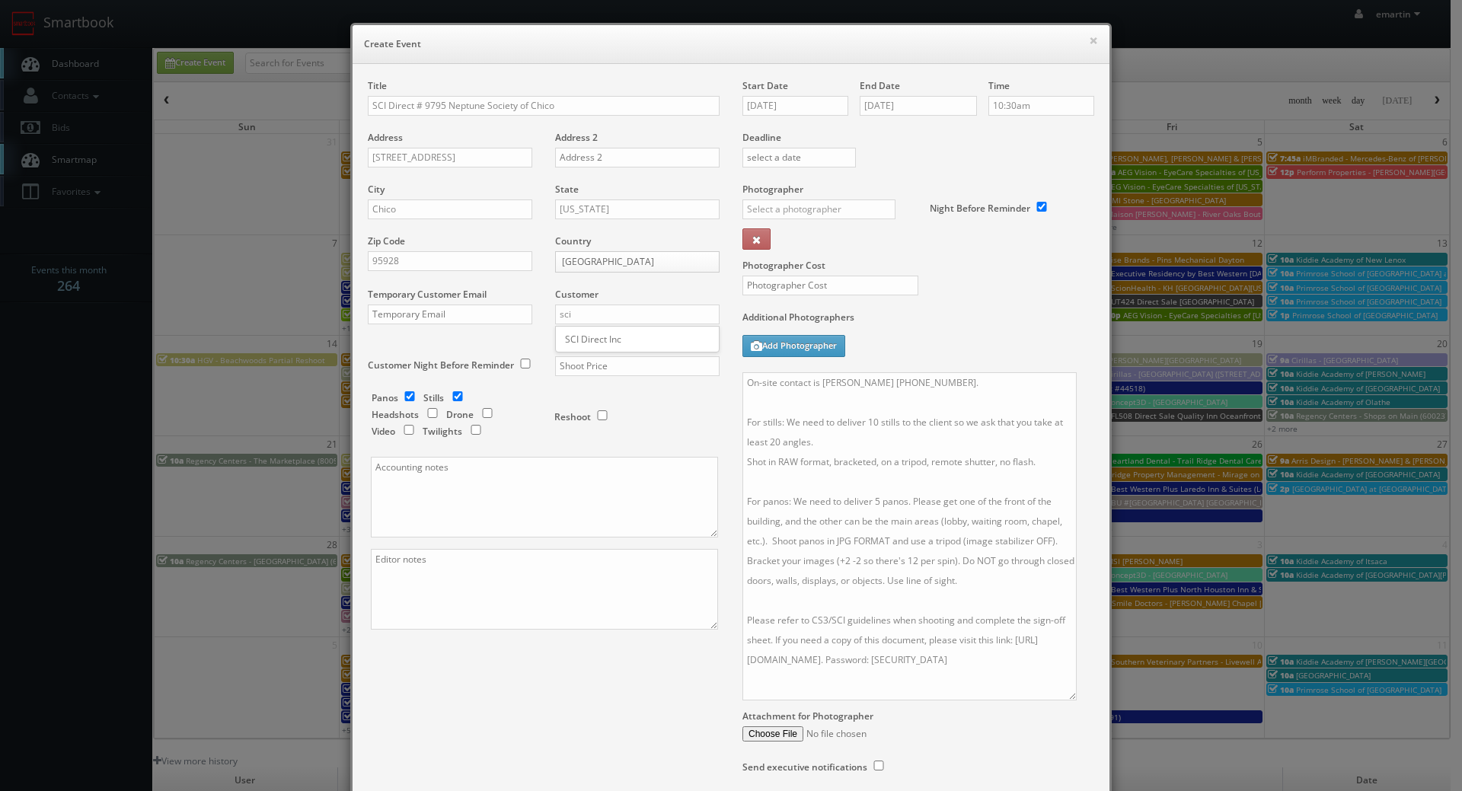
type input "SCI Direct Inc"
click at [625, 355] on div "Shoot Price" at bounding box center [632, 365] width 176 height 52
click at [609, 369] on input "text" at bounding box center [637, 366] width 164 height 20
type input "900"
click at [453, 636] on div "Title SCI Direct # 9795 Neptune Society of Chico Address 1353 E. 8th Street Add…" at bounding box center [543, 367] width 375 height 577
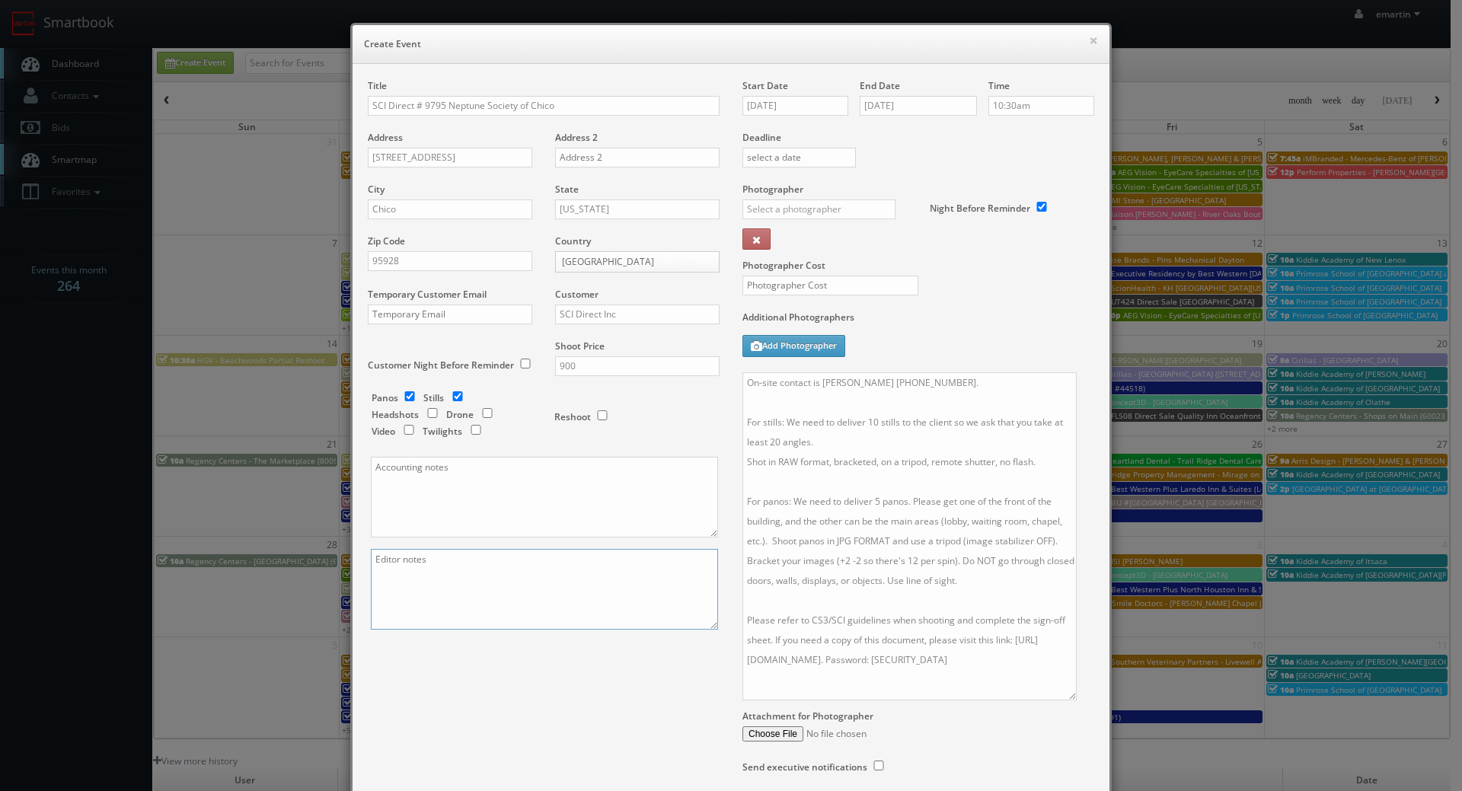
click at [443, 602] on textarea at bounding box center [544, 589] width 347 height 81
type textarea "Panos will be captured with a Ricoh Theta"
click at [958, 587] on textarea "On-site contact is Margaret Mundt 530-345-7200. For stills: We need to deliver …" at bounding box center [909, 536] width 334 height 328
drag, startPoint x: 969, startPoint y: 581, endPoint x: 898, endPoint y: 560, distance: 73.7
click at [898, 560] on textarea "On-site contact is Margaret Mundt 530-345-7200. For stills: We need to deliver …" at bounding box center [909, 536] width 334 height 328
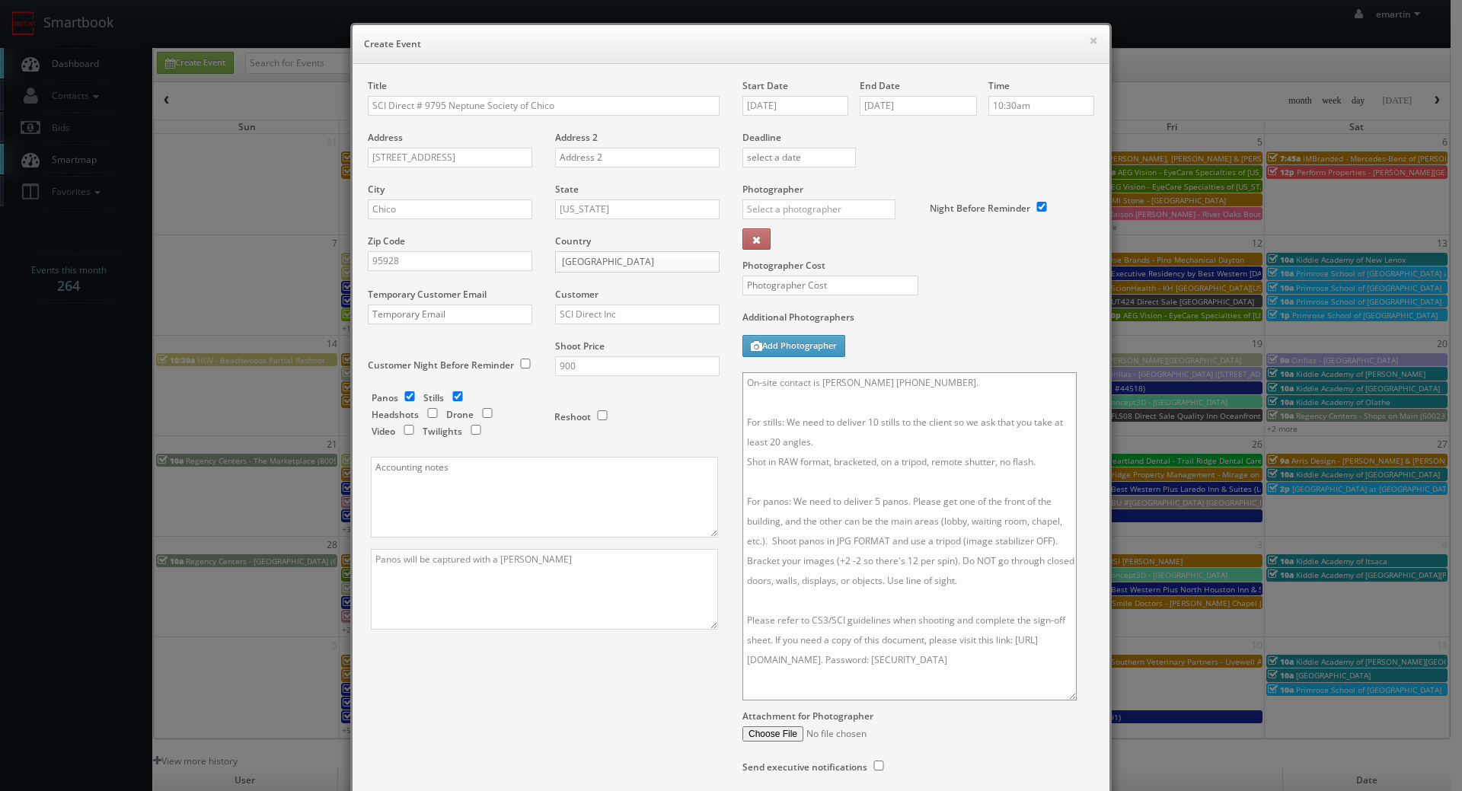
click at [961, 573] on textarea "On-site contact is Margaret Mundt 530-345-7200. For stills: We need to deliver …" at bounding box center [909, 536] width 334 height 328
drag, startPoint x: 955, startPoint y: 559, endPoint x: 824, endPoint y: 540, distance: 131.7
click at [824, 540] on textarea "On-site contact is Margaret Mundt 530-345-7200. For stills: We need to deliver …" at bounding box center [909, 536] width 334 height 328
click at [970, 567] on textarea "On-site contact is Margaret Mundt 530-345-7200. For stills: We need to deliver …" at bounding box center [909, 536] width 334 height 328
type textarea "On-site contact is Margaret Mundt 530-345-7200. For stills: We need to deliver …"
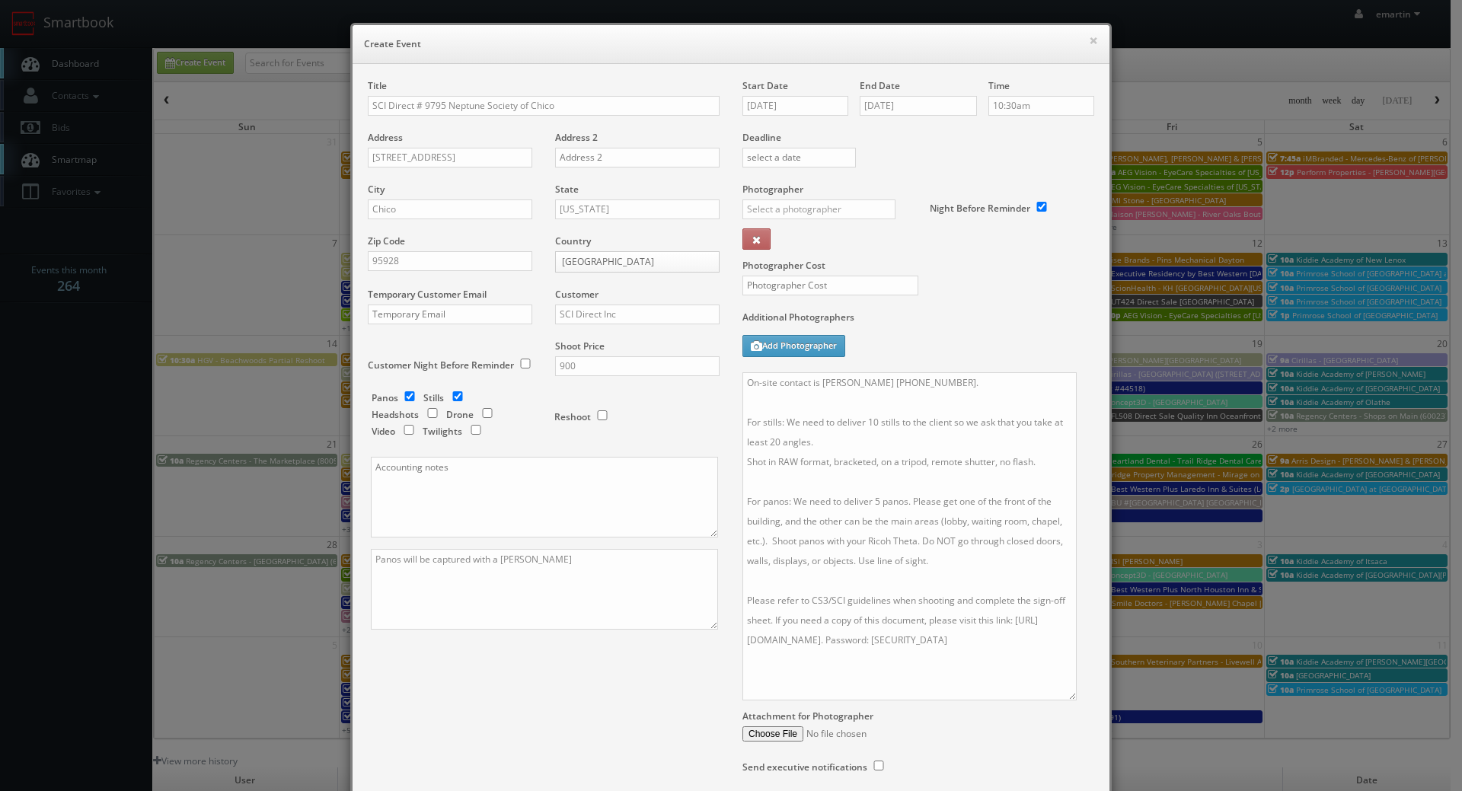
click at [936, 294] on div "Photographer Cost" at bounding box center [918, 247] width 375 height 128
click at [999, 323] on label "Additional Photographers" at bounding box center [918, 321] width 352 height 21
click at [783, 212] on input "text" at bounding box center [818, 209] width 153 height 20
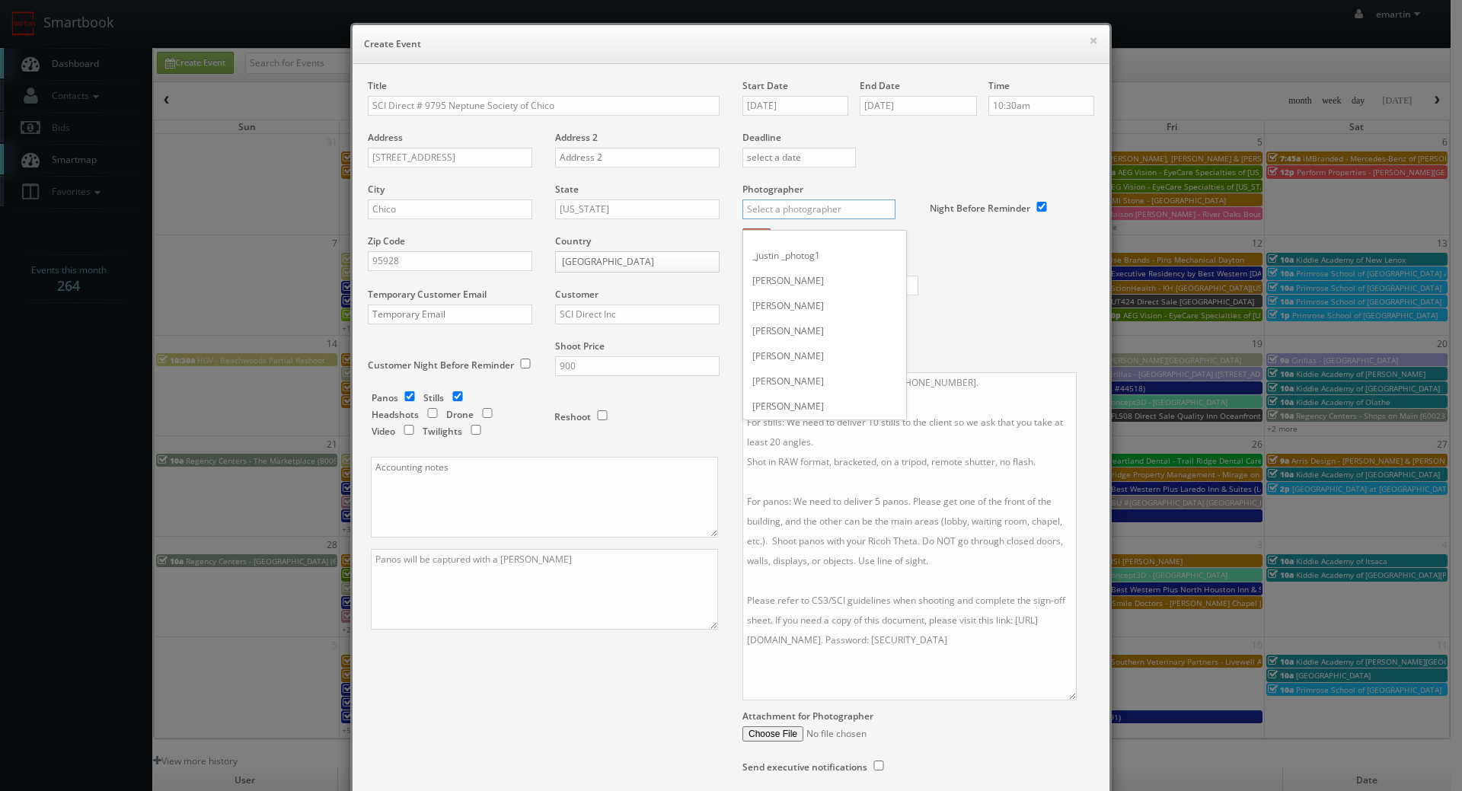
type input "r"
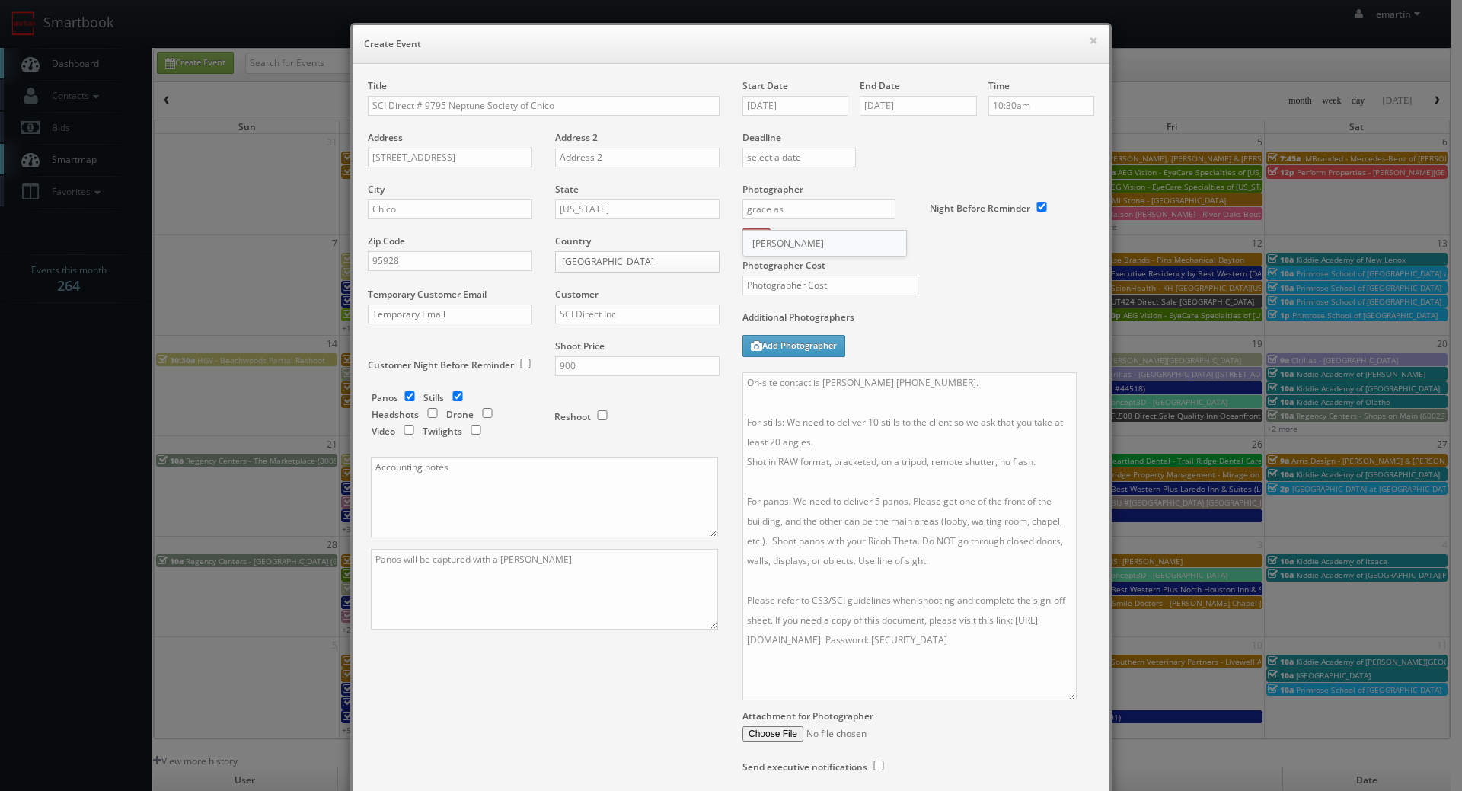
click at [773, 244] on div "Grace Aston" at bounding box center [824, 243] width 163 height 25
type input "Grace Aston"
click at [875, 272] on label "Photographer Cost" at bounding box center [918, 265] width 375 height 13
click at [859, 293] on input "text" at bounding box center [830, 286] width 176 height 20
type input "400"
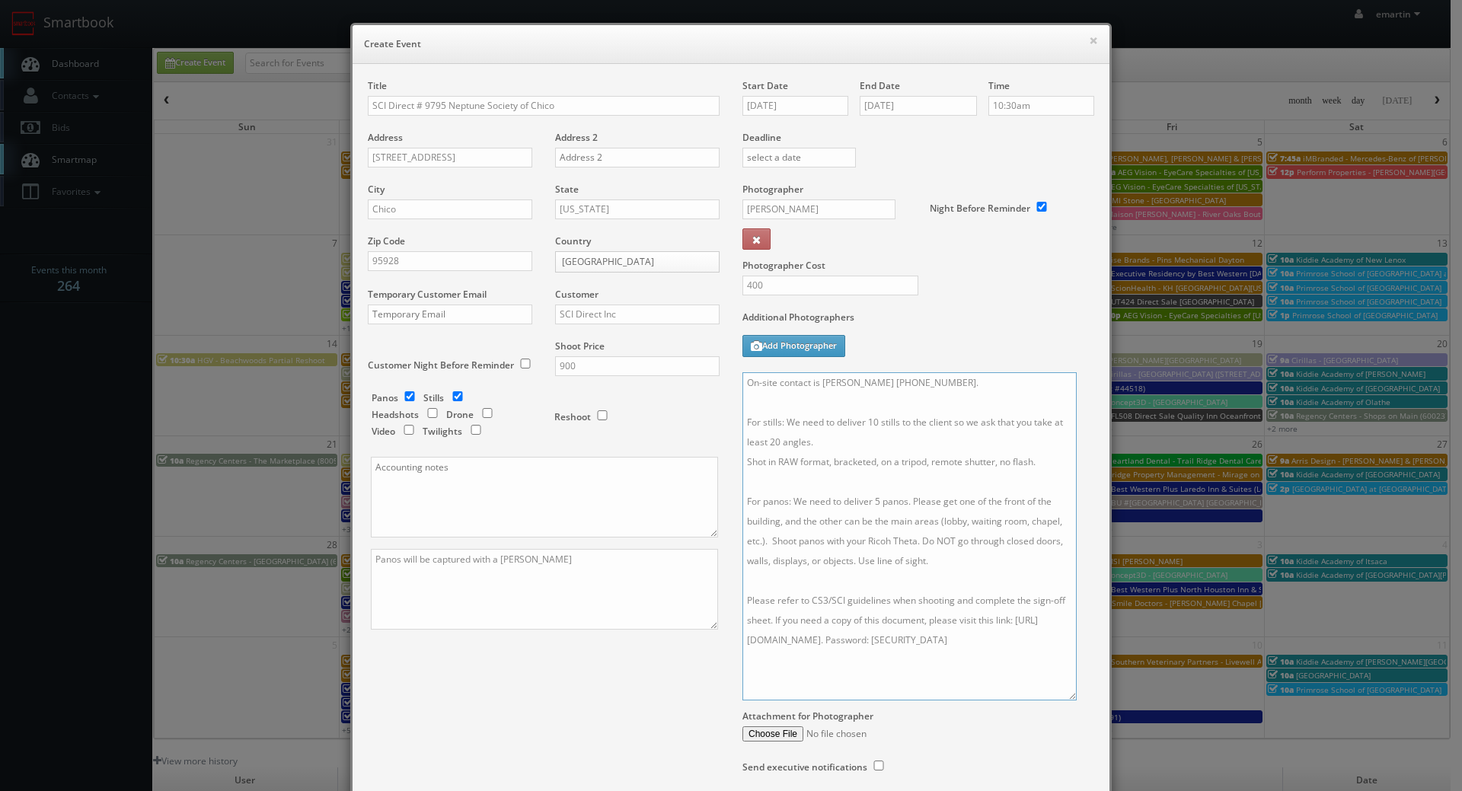
click at [916, 373] on textarea "On-site contact is Margaret Mundt 530-345-7200. For stills: We need to deliver …" at bounding box center [909, 536] width 334 height 328
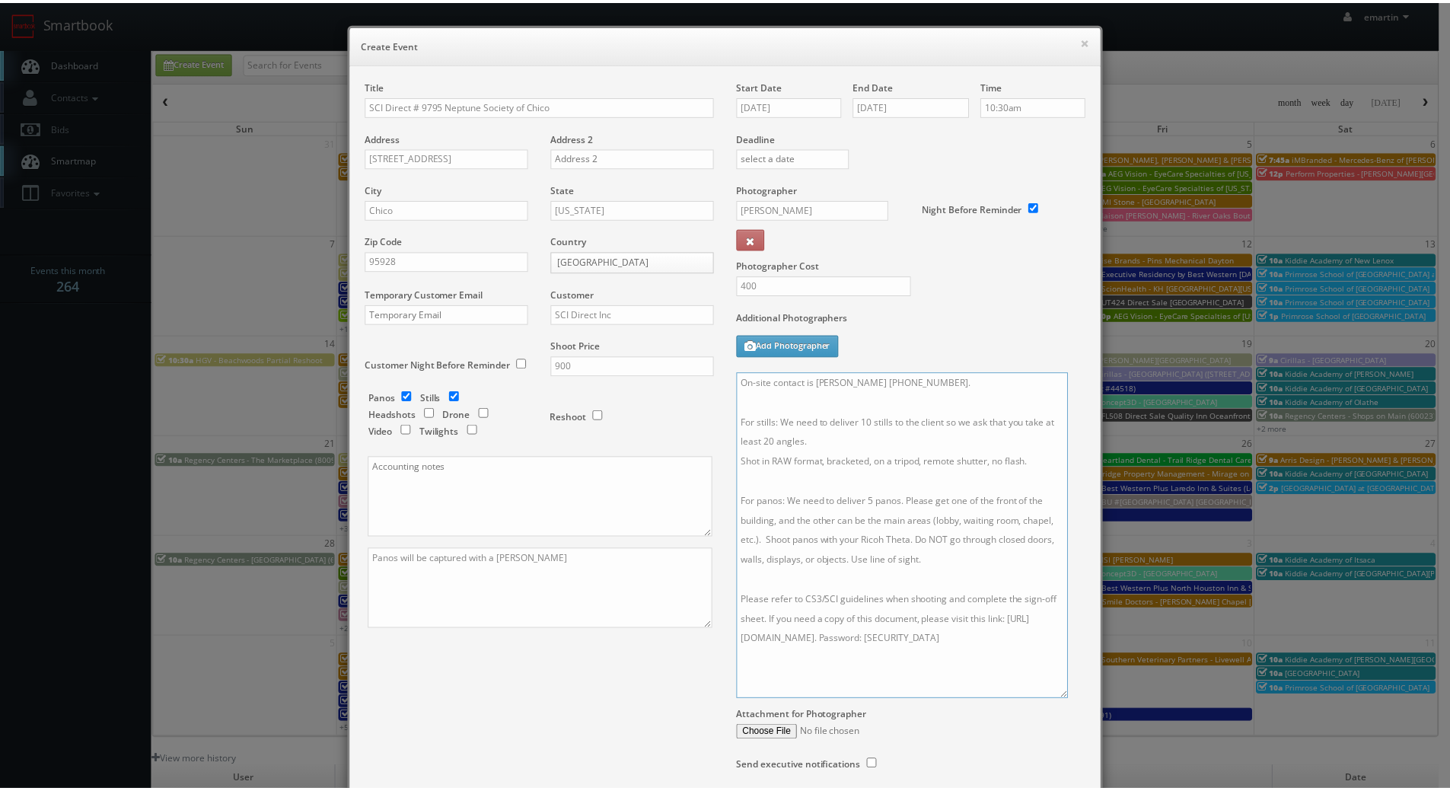
scroll to position [121, 0]
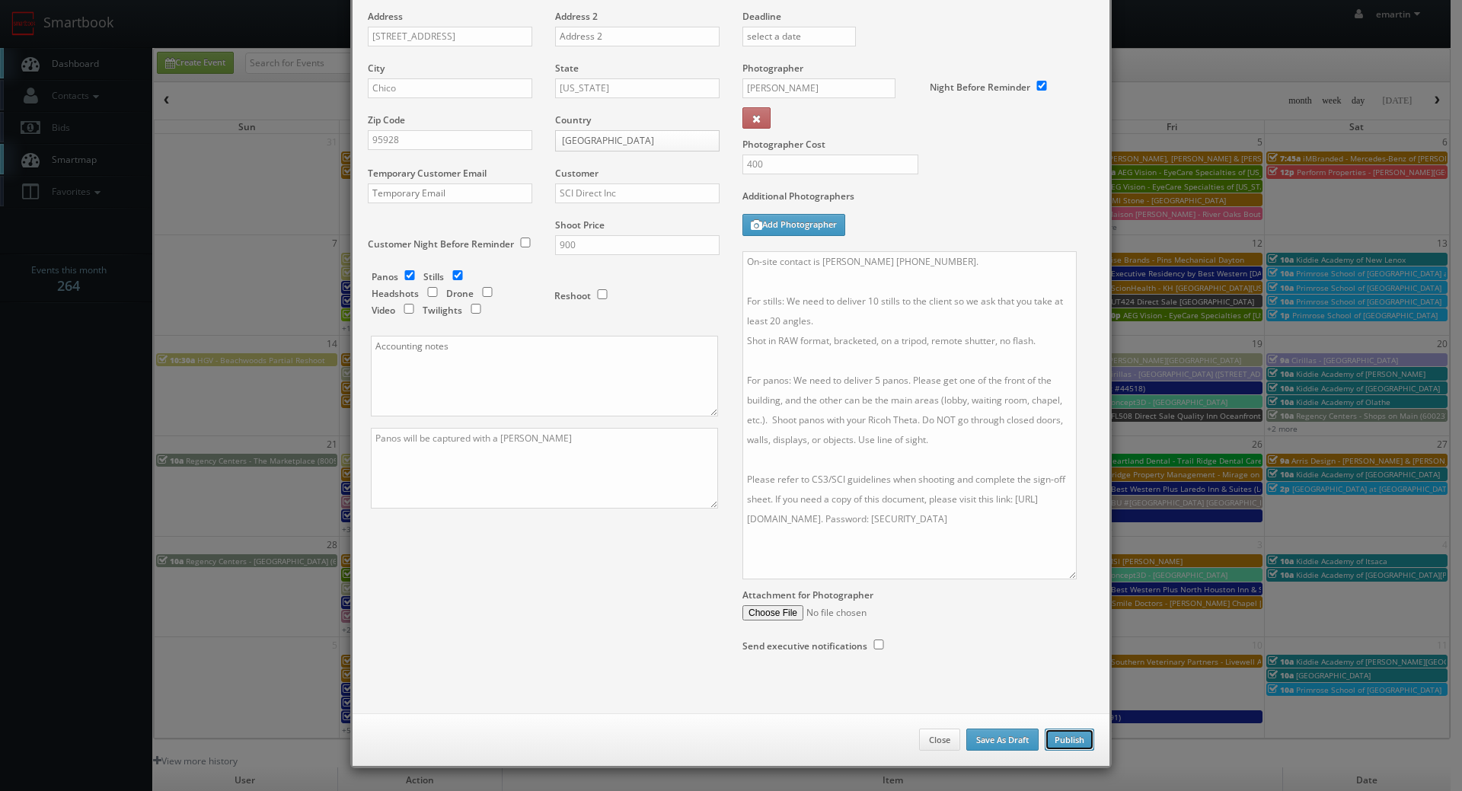
click at [1051, 751] on button "Publish" at bounding box center [1068, 739] width 49 height 23
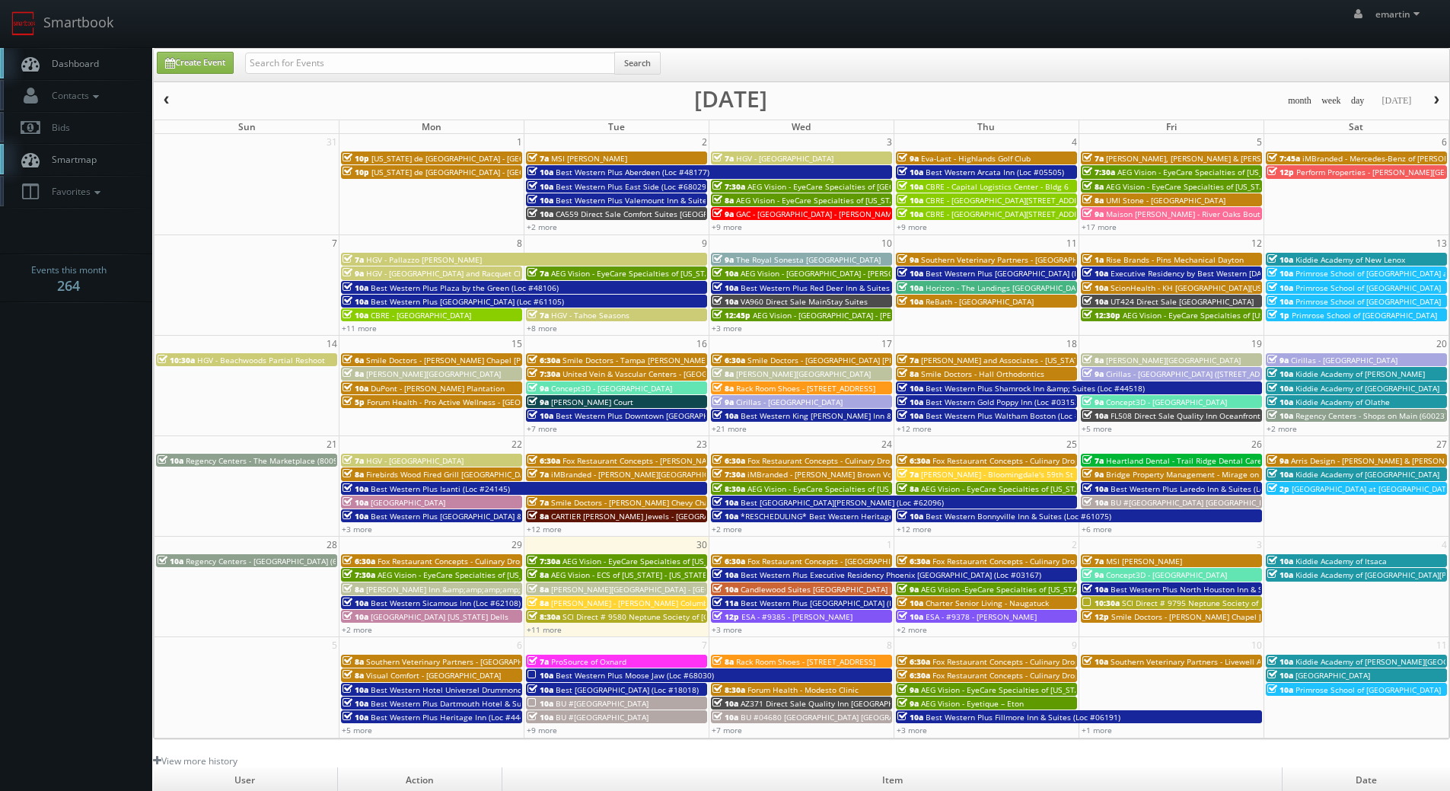
click at [49, 62] on span "Dashboard" at bounding box center [71, 63] width 55 height 13
click at [566, 620] on span "SCI Direct # 9580 Neptune Society of Belmont" at bounding box center [669, 616] width 213 height 11
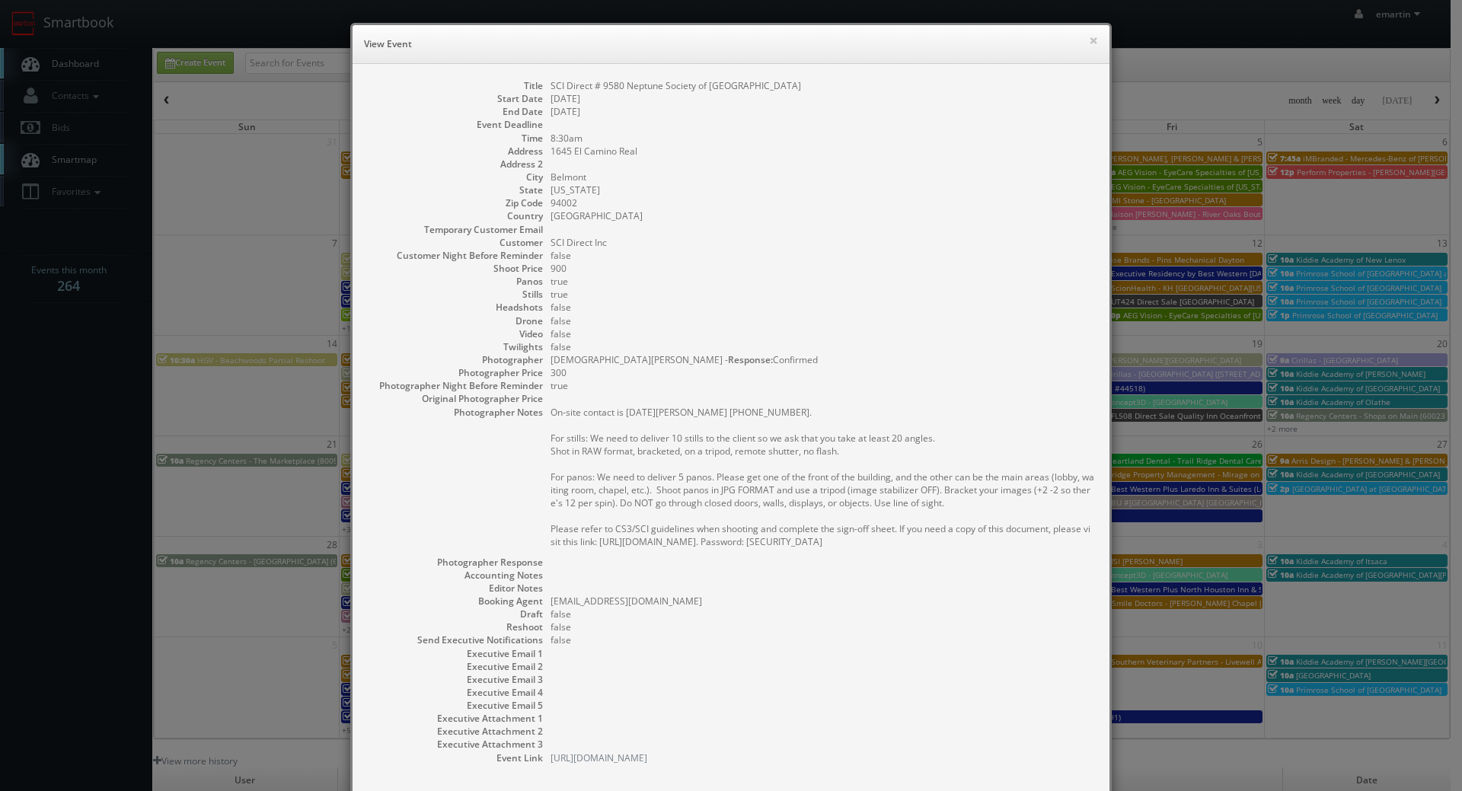
drag, startPoint x: 748, startPoint y: 94, endPoint x: 549, endPoint y: 88, distance: 199.5
click at [547, 89] on dl "Title SCI Direct # 9580 Neptune Society of Belmont Start Date 09/30/2025 End Da…" at bounding box center [731, 421] width 726 height 685
drag, startPoint x: 692, startPoint y: 116, endPoint x: 649, endPoint y: 88, distance: 50.7
click at [690, 116] on dd "[DATE]" at bounding box center [822, 111] width 544 height 13
click at [633, 82] on dd "SCI Direct # 9580 Neptune Society of [GEOGRAPHIC_DATA]" at bounding box center [822, 85] width 544 height 13
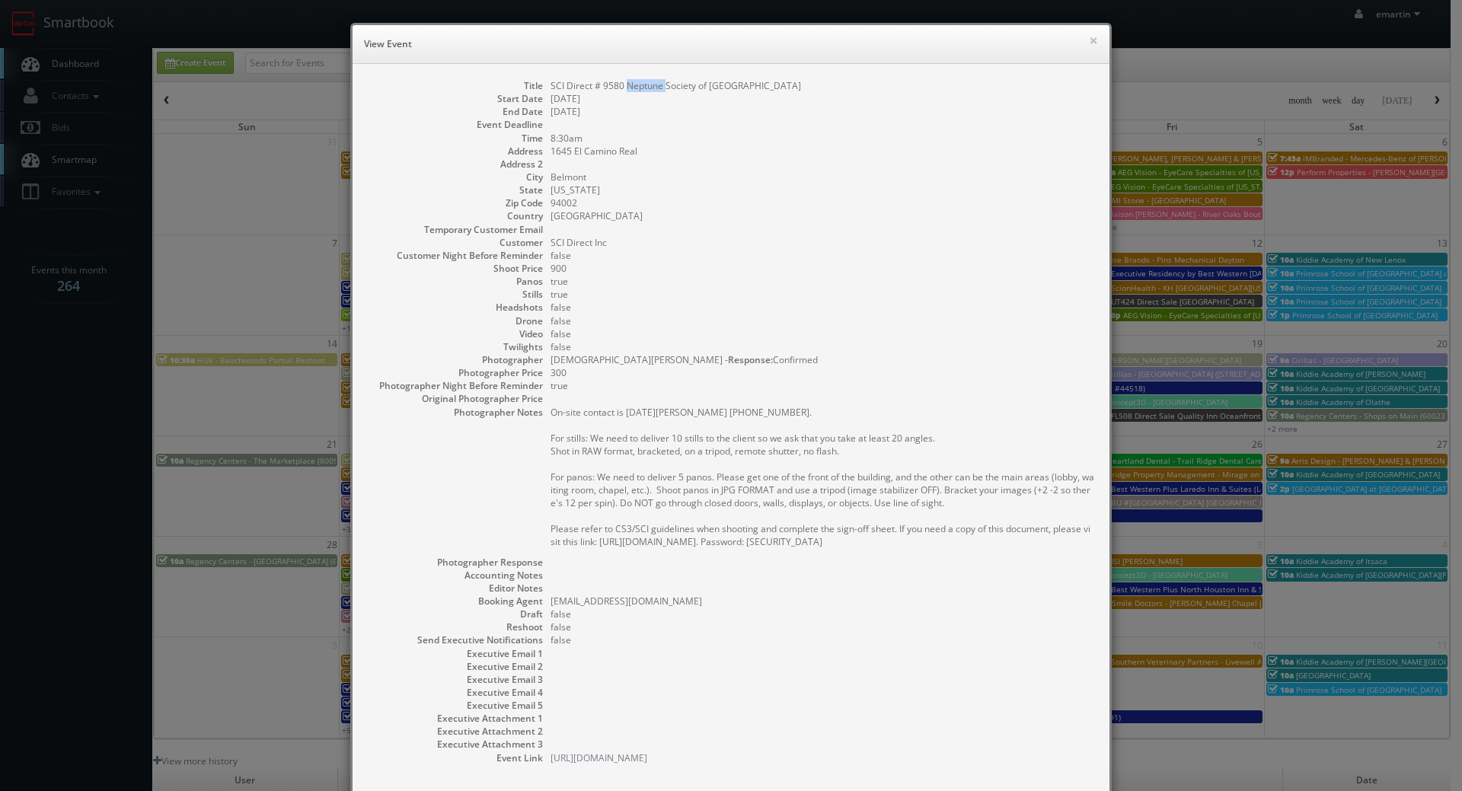
click at [633, 82] on dd "SCI Direct # 9580 Neptune Society of [GEOGRAPHIC_DATA]" at bounding box center [822, 85] width 544 height 13
copy dl "SCI Direct # 9580 Neptune Society of [GEOGRAPHIC_DATA]"
drag, startPoint x: 923, startPoint y: 544, endPoint x: 546, endPoint y: 414, distance: 399.1
click at [550, 414] on pre "On-site contact is Noel Hanna 415-794-7058. For stills: We need to deliver 10 s…" at bounding box center [822, 477] width 544 height 142
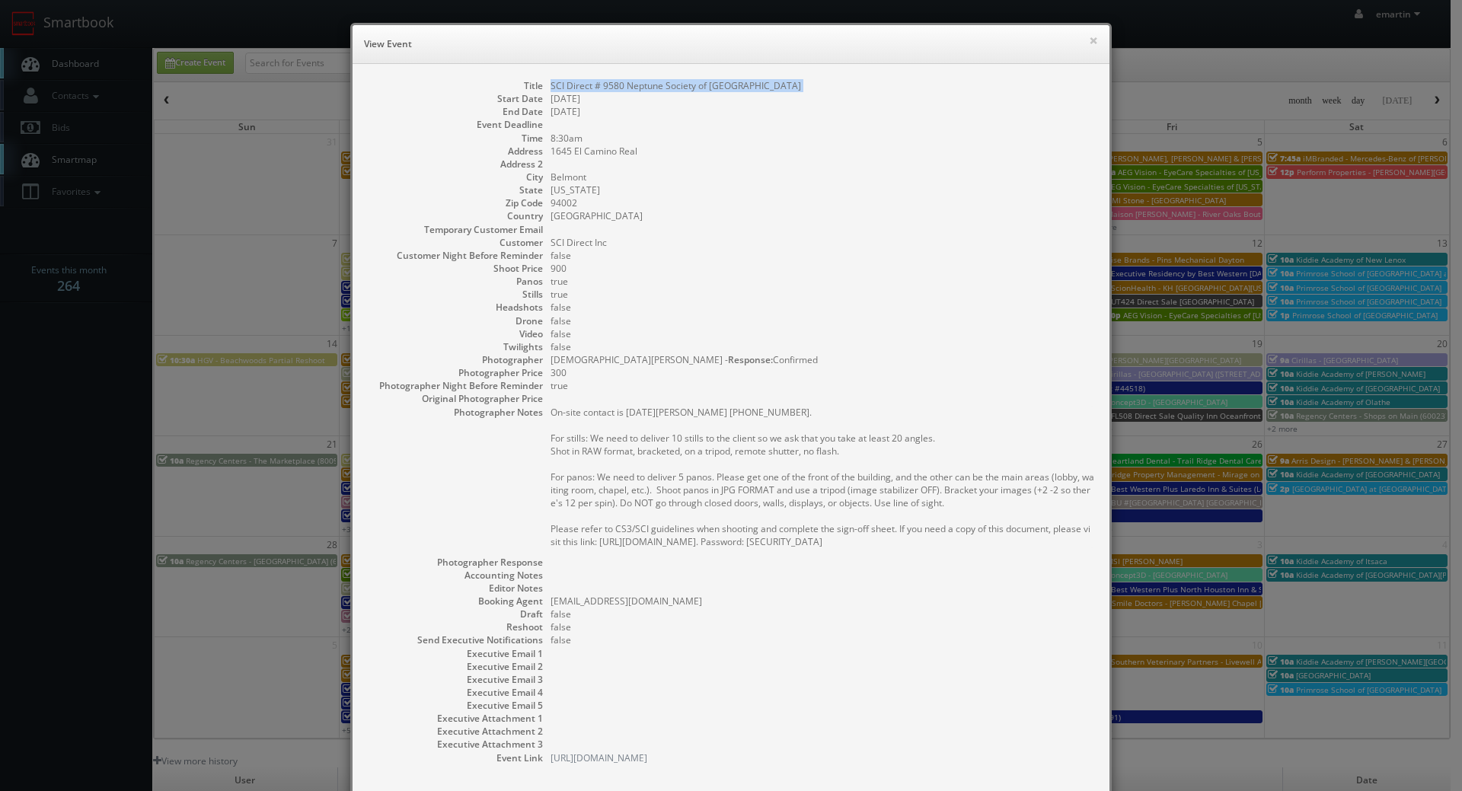
copy pre "On-site contact is Noel Hanna 415-794-7058. For stills: We need to deliver 10 s…"
click at [789, 122] on dd at bounding box center [822, 124] width 544 height 13
click at [1089, 38] on button "×" at bounding box center [1093, 40] width 9 height 11
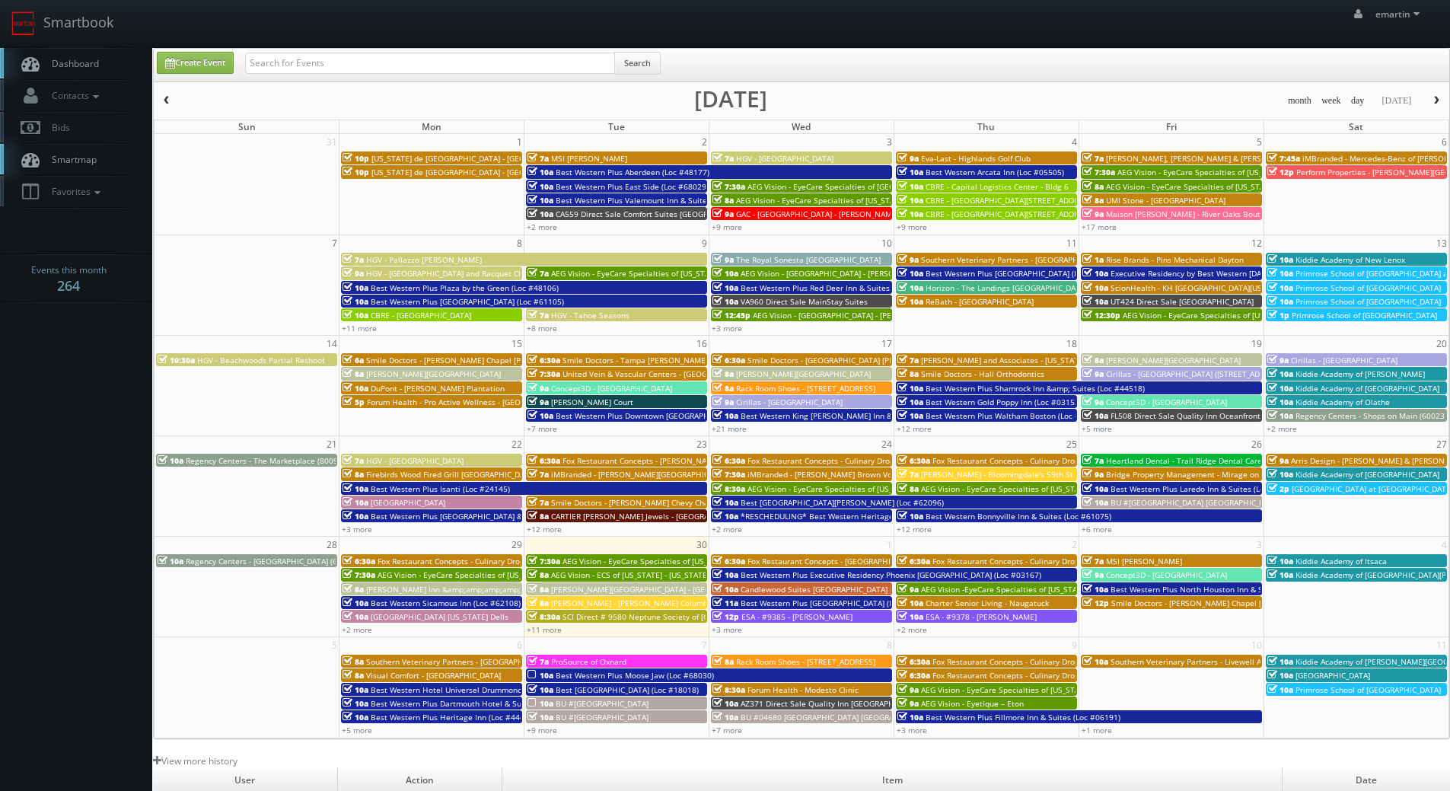
click at [43, 50] on link "Dashboard" at bounding box center [76, 63] width 152 height 31
click at [299, 74] on div "Search" at bounding box center [453, 67] width 416 height 30
click at [309, 63] on input "text" at bounding box center [430, 63] width 370 height 21
type input "enaldy leite"
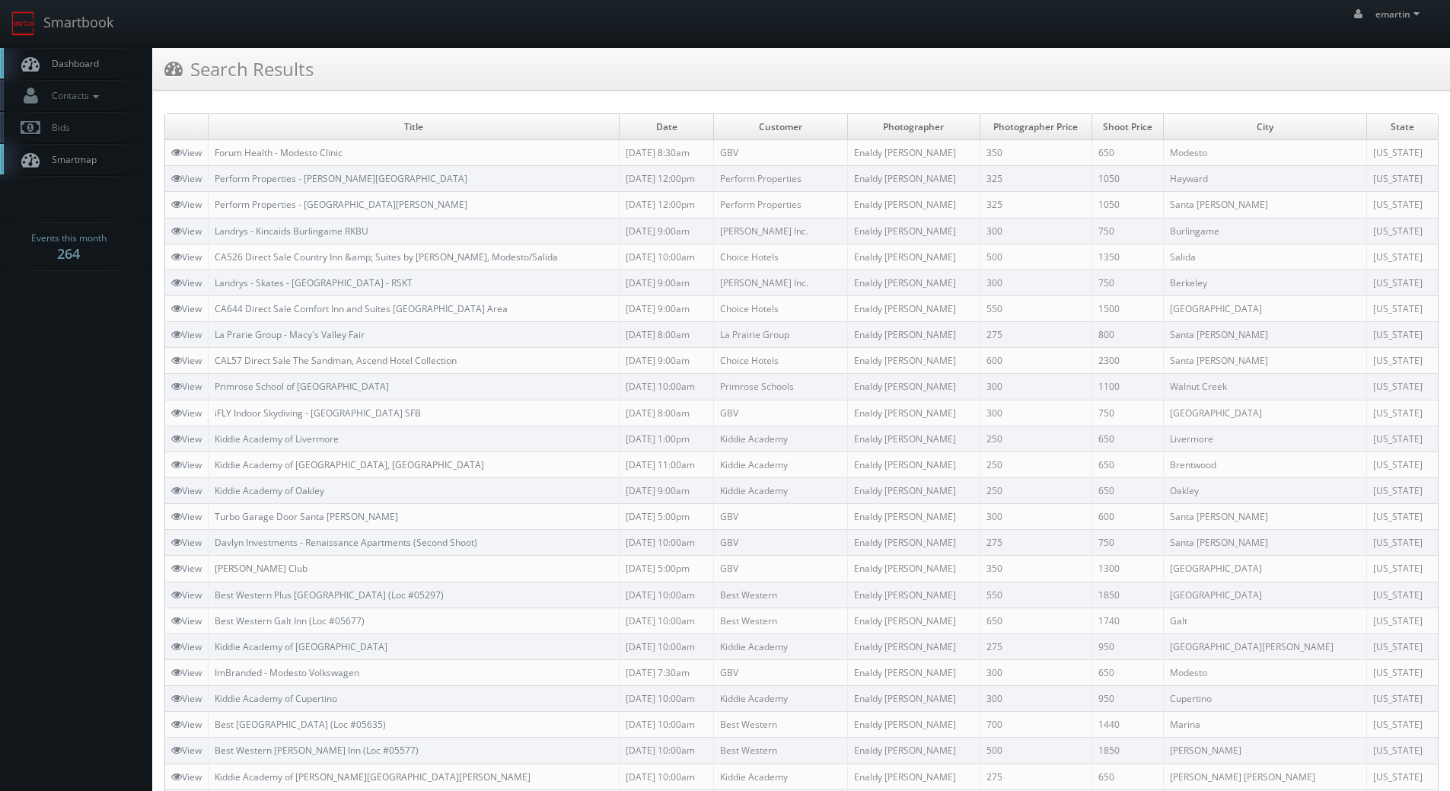
drag, startPoint x: 92, startPoint y: 56, endPoint x: 23, endPoint y: 56, distance: 69.3
click at [92, 56] on link "Dashboard" at bounding box center [76, 63] width 152 height 31
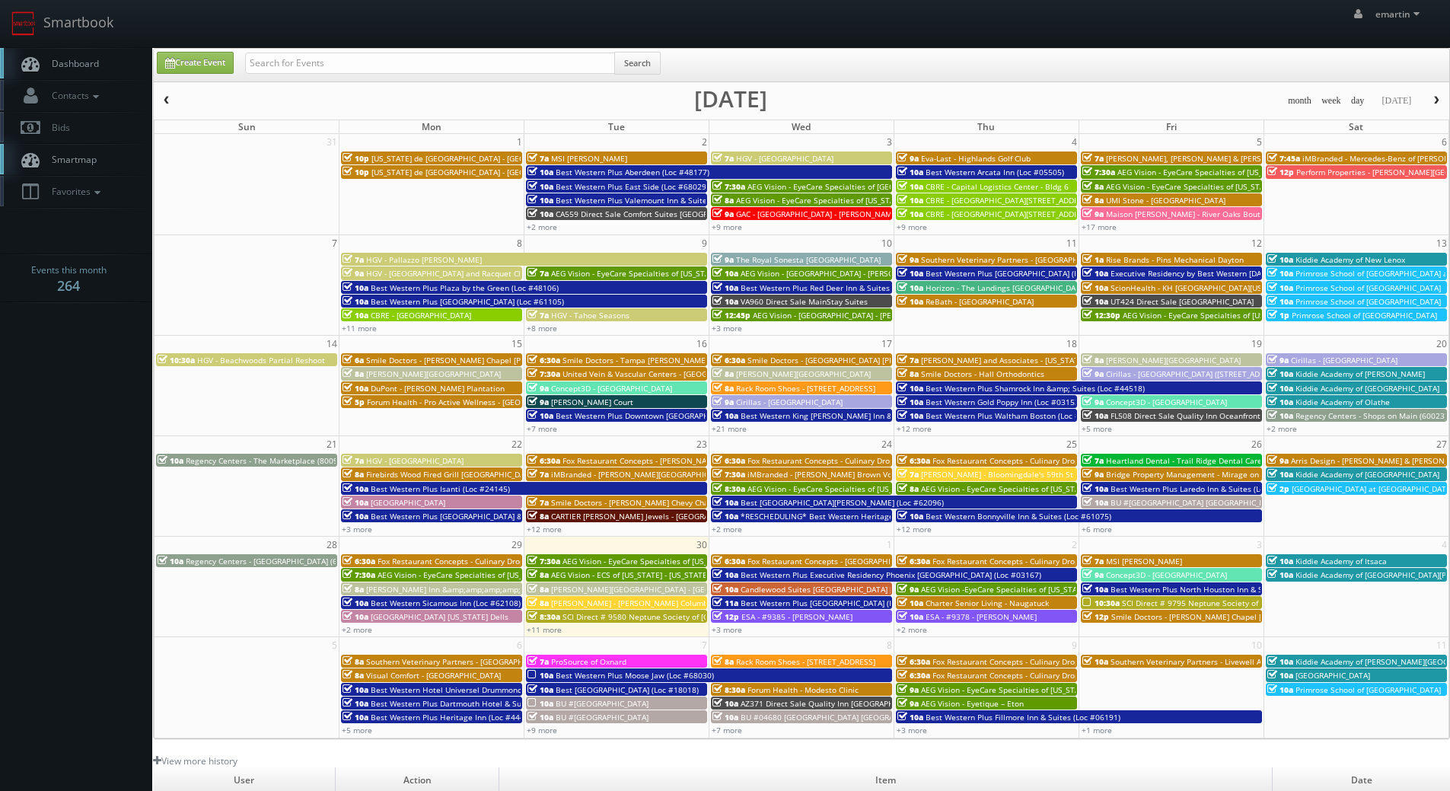
click at [588, 7] on div "emartin emartin Profile Logout" at bounding box center [725, 23] width 1450 height 47
click at [550, 633] on link "+11 more" at bounding box center [544, 629] width 35 height 11
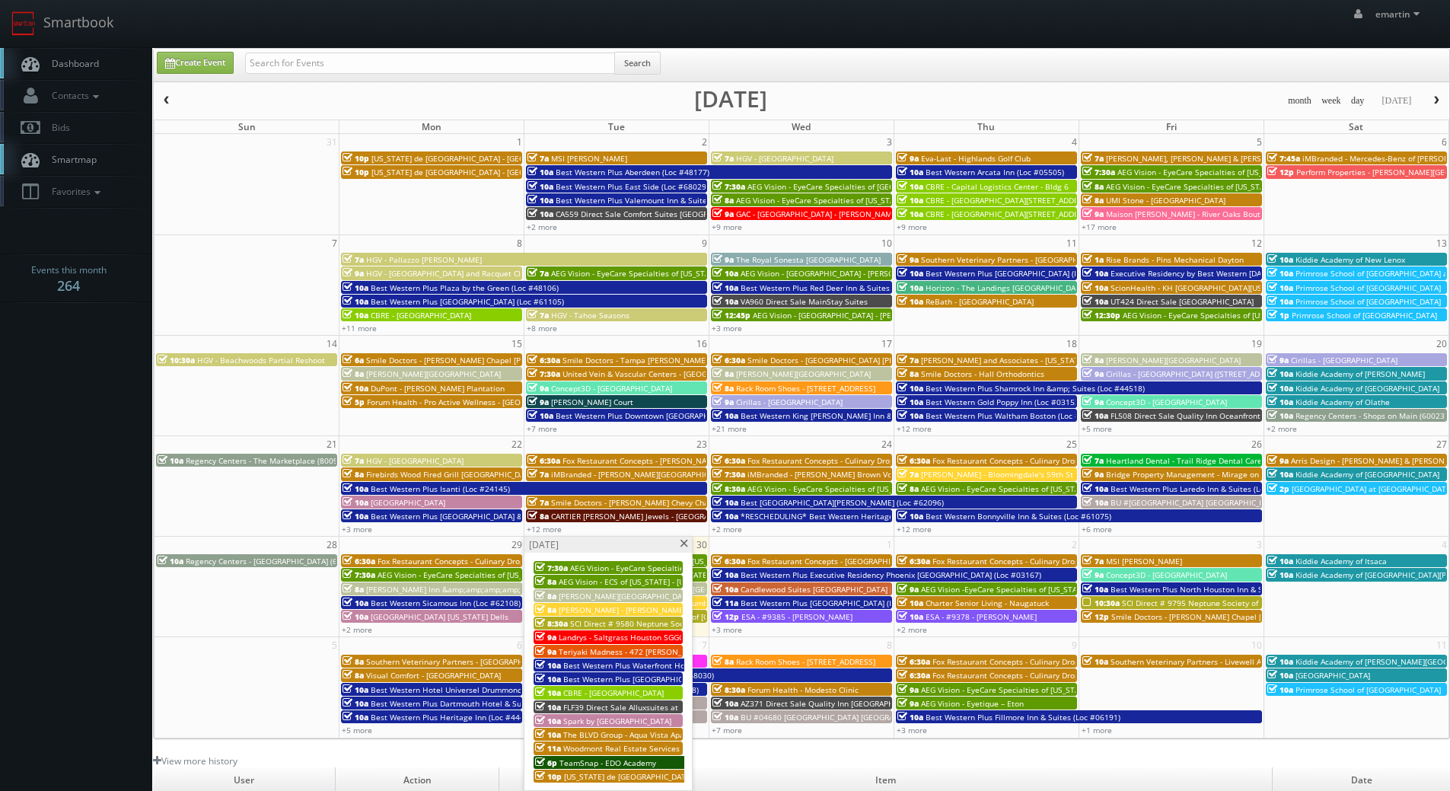
click at [596, 665] on span "Best Western Plus Waterfront Hotel (Loc #66117)" at bounding box center [653, 665] width 181 height 11
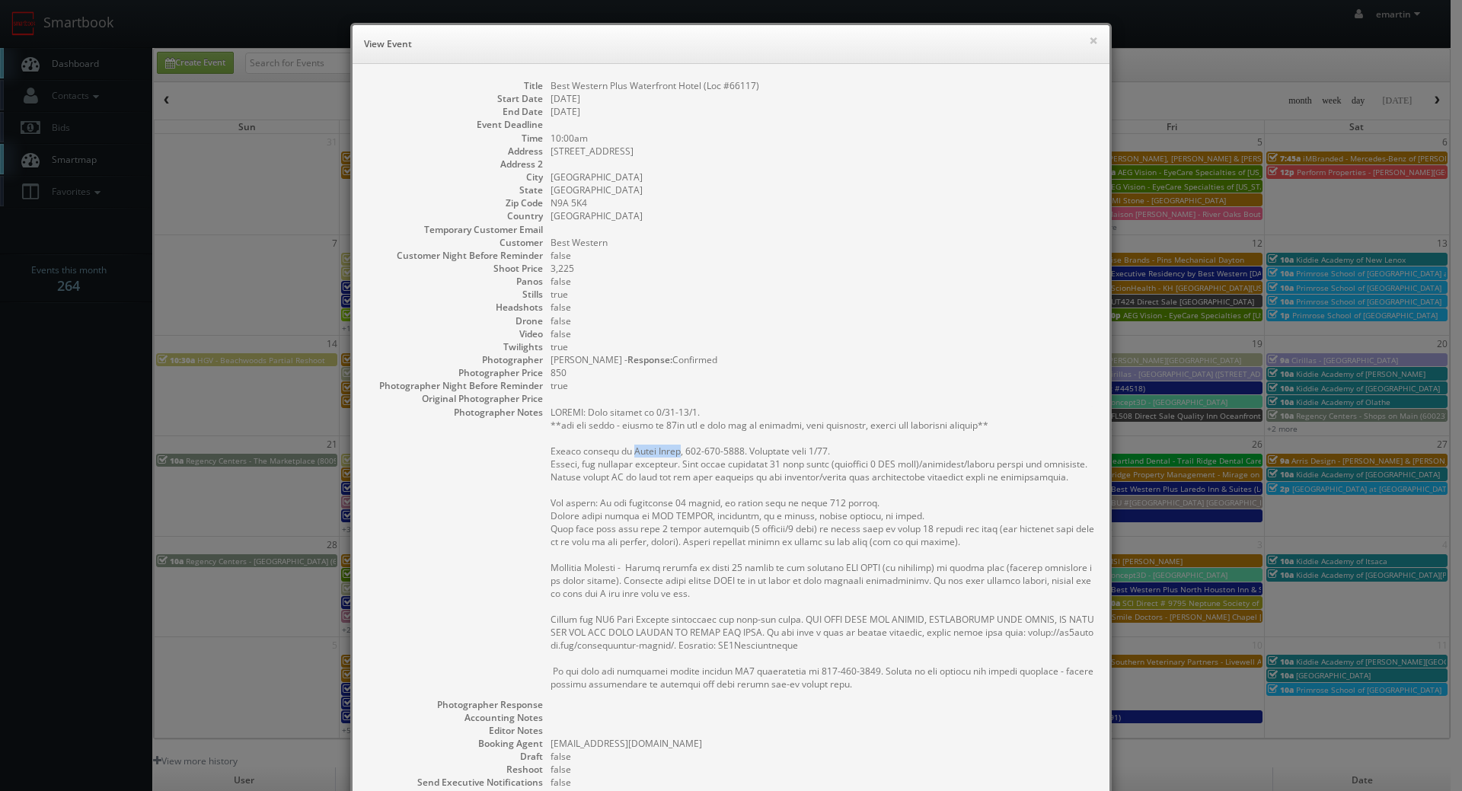
drag, startPoint x: 668, startPoint y: 451, endPoint x: 617, endPoint y: 446, distance: 50.4
click at [617, 446] on pre at bounding box center [822, 548] width 544 height 285
click at [677, 553] on pre at bounding box center [822, 548] width 544 height 285
click at [914, 399] on dd at bounding box center [822, 398] width 544 height 13
click at [940, 301] on dd "false" at bounding box center [822, 307] width 544 height 13
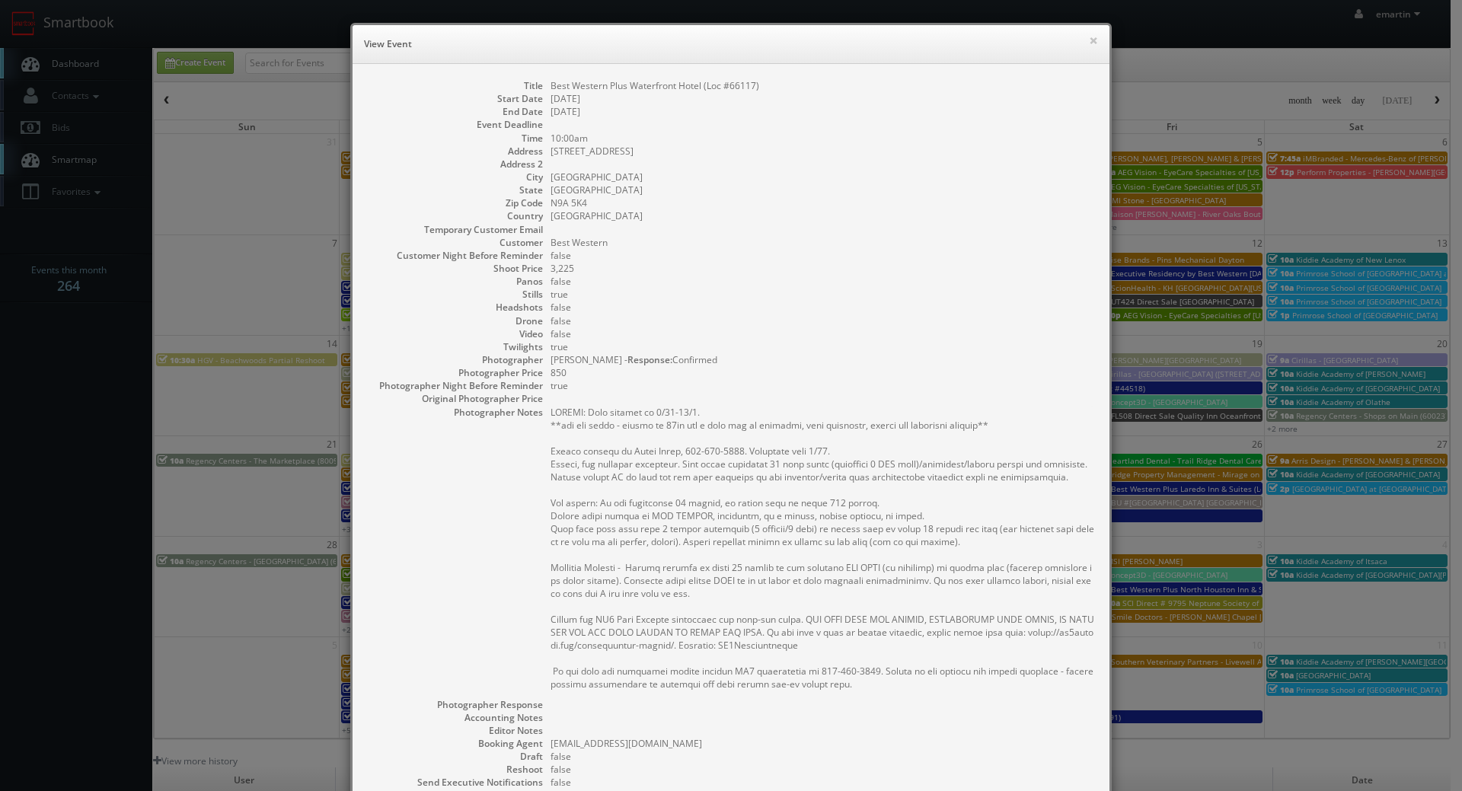
click at [1082, 39] on h6 "View Event" at bounding box center [731, 44] width 734 height 15
click at [1089, 41] on button "×" at bounding box center [1093, 40] width 9 height 11
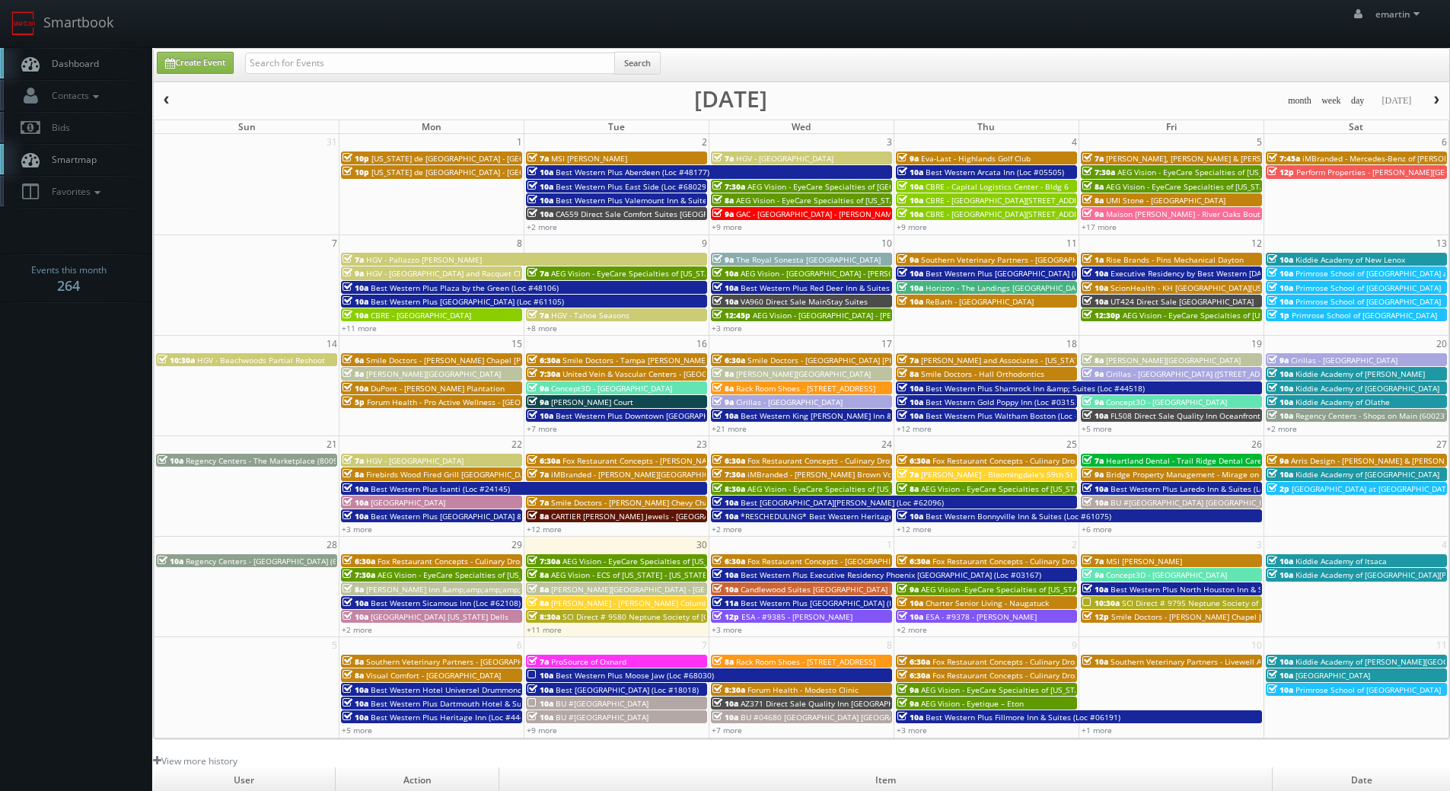
click at [107, 70] on link "Dashboard" at bounding box center [76, 63] width 152 height 31
click at [151, 5] on div "emartin emartin Profile Logout" at bounding box center [725, 23] width 1450 height 47
click at [97, 52] on link "Dashboard" at bounding box center [76, 63] width 152 height 31
click at [66, 317] on body "Smartbook Toggle Side Navigation Toggle Top Navigation emartin emartin Profile …" at bounding box center [725, 526] width 1450 height 1053
click at [104, 71] on link "Dashboard" at bounding box center [76, 63] width 152 height 31
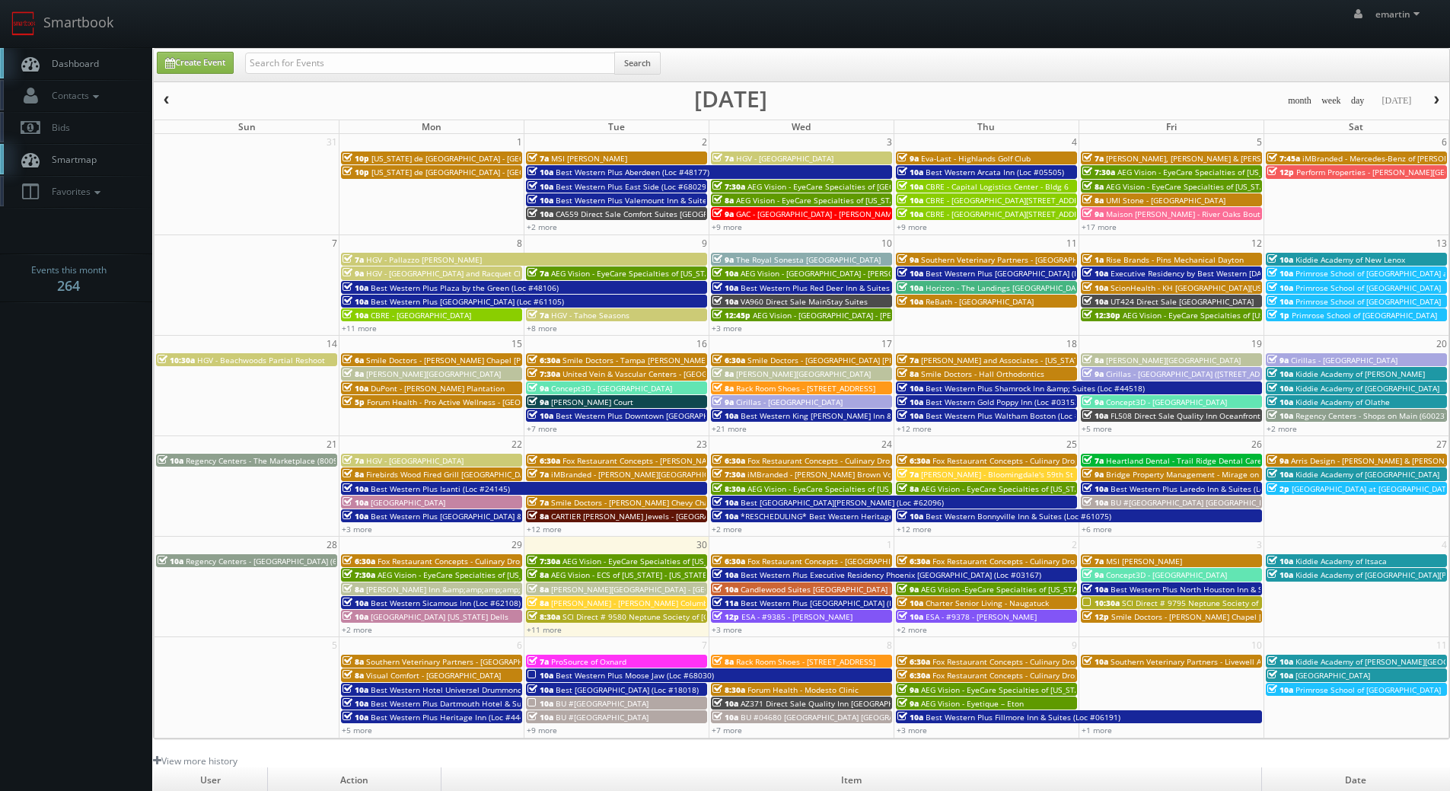
drag, startPoint x: 107, startPoint y: 375, endPoint x: 225, endPoint y: 341, distance: 123.4
click at [107, 375] on body "Smartbook Toggle Side Navigation Toggle Top Navigation emartin emartin Profile …" at bounding box center [725, 526] width 1450 height 1053
click at [729, 631] on link "+3 more" at bounding box center [727, 629] width 30 height 11
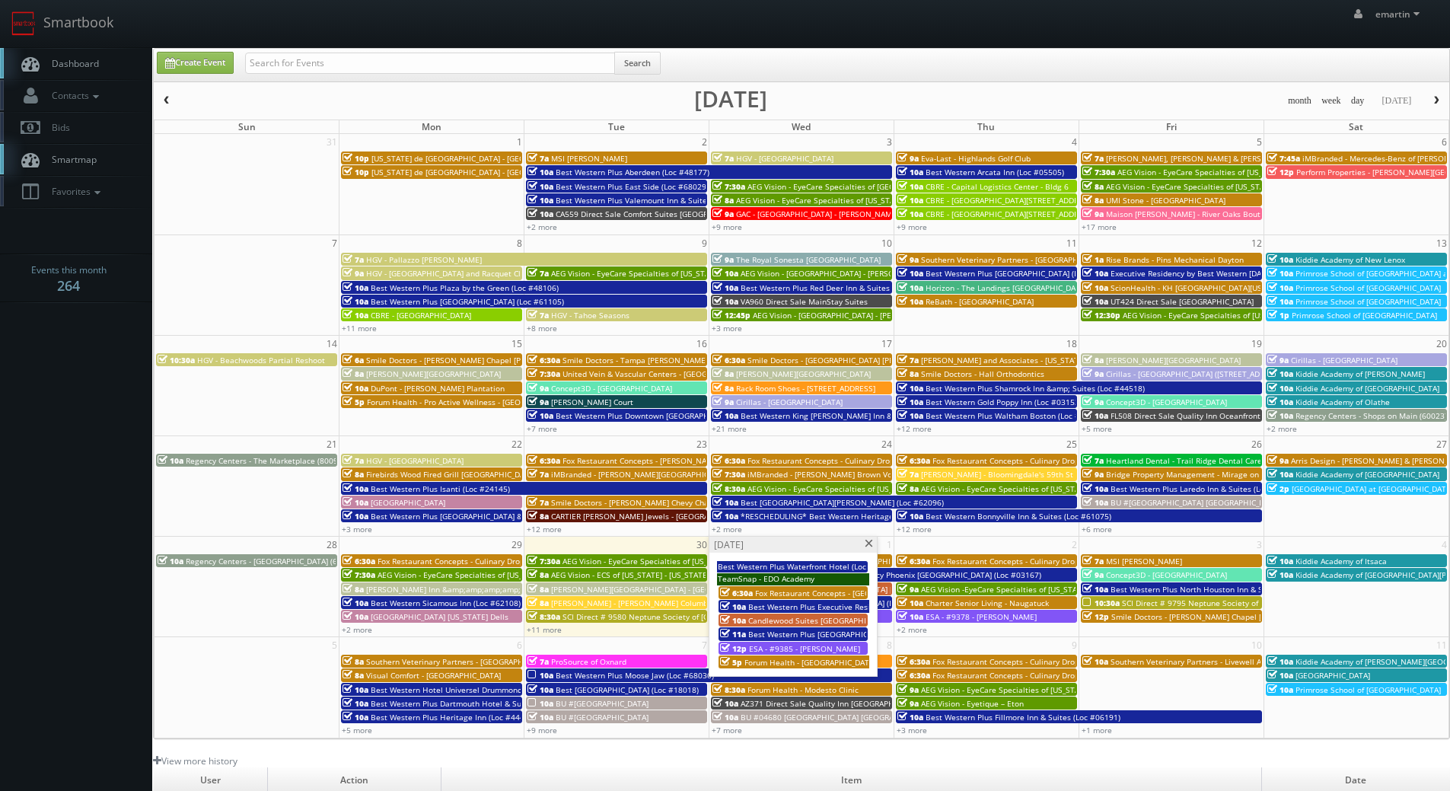
click at [871, 546] on span at bounding box center [869, 544] width 10 height 8
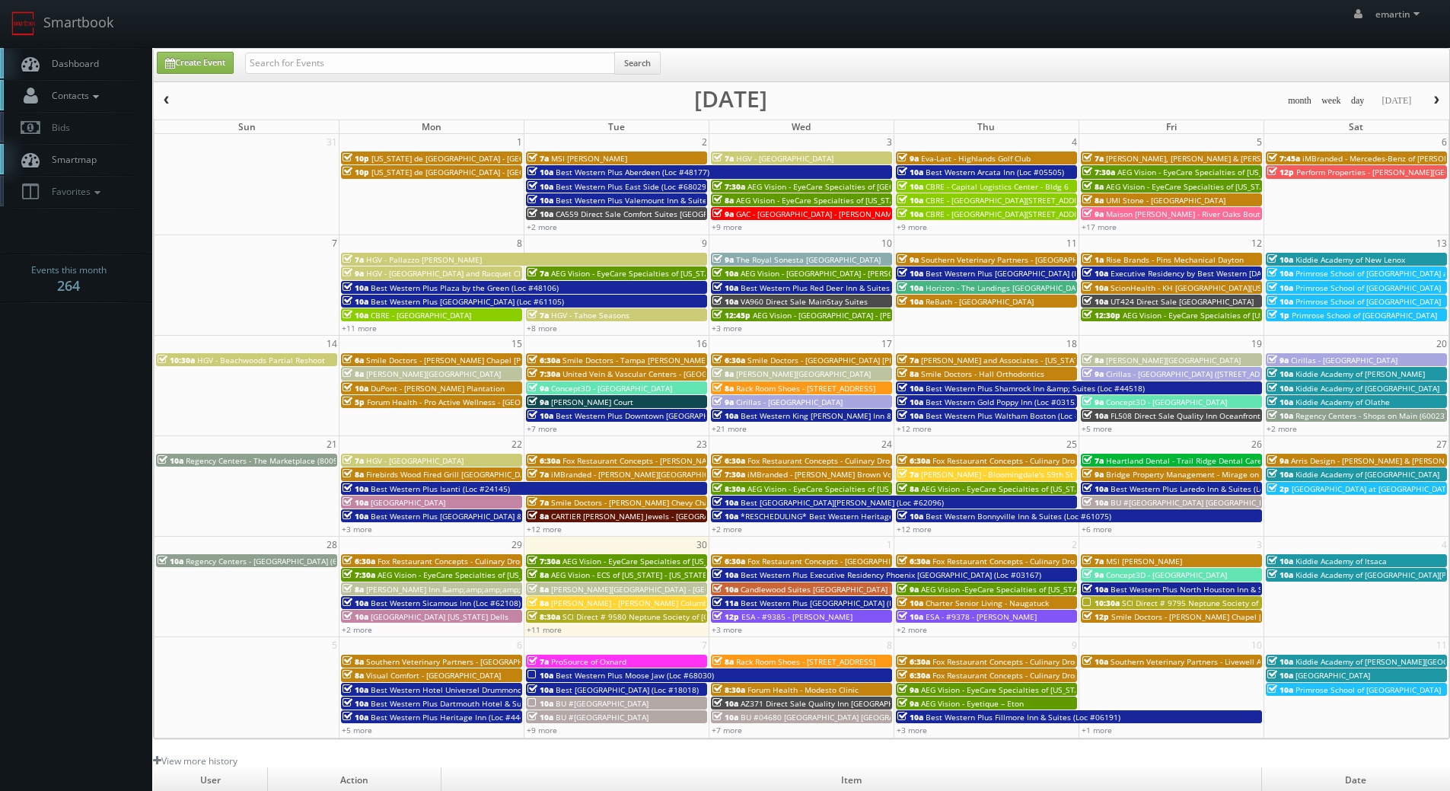
click at [86, 108] on link "Contacts" at bounding box center [76, 95] width 152 height 31
click at [97, 160] on link "Add Photographer" at bounding box center [76, 166] width 152 height 22
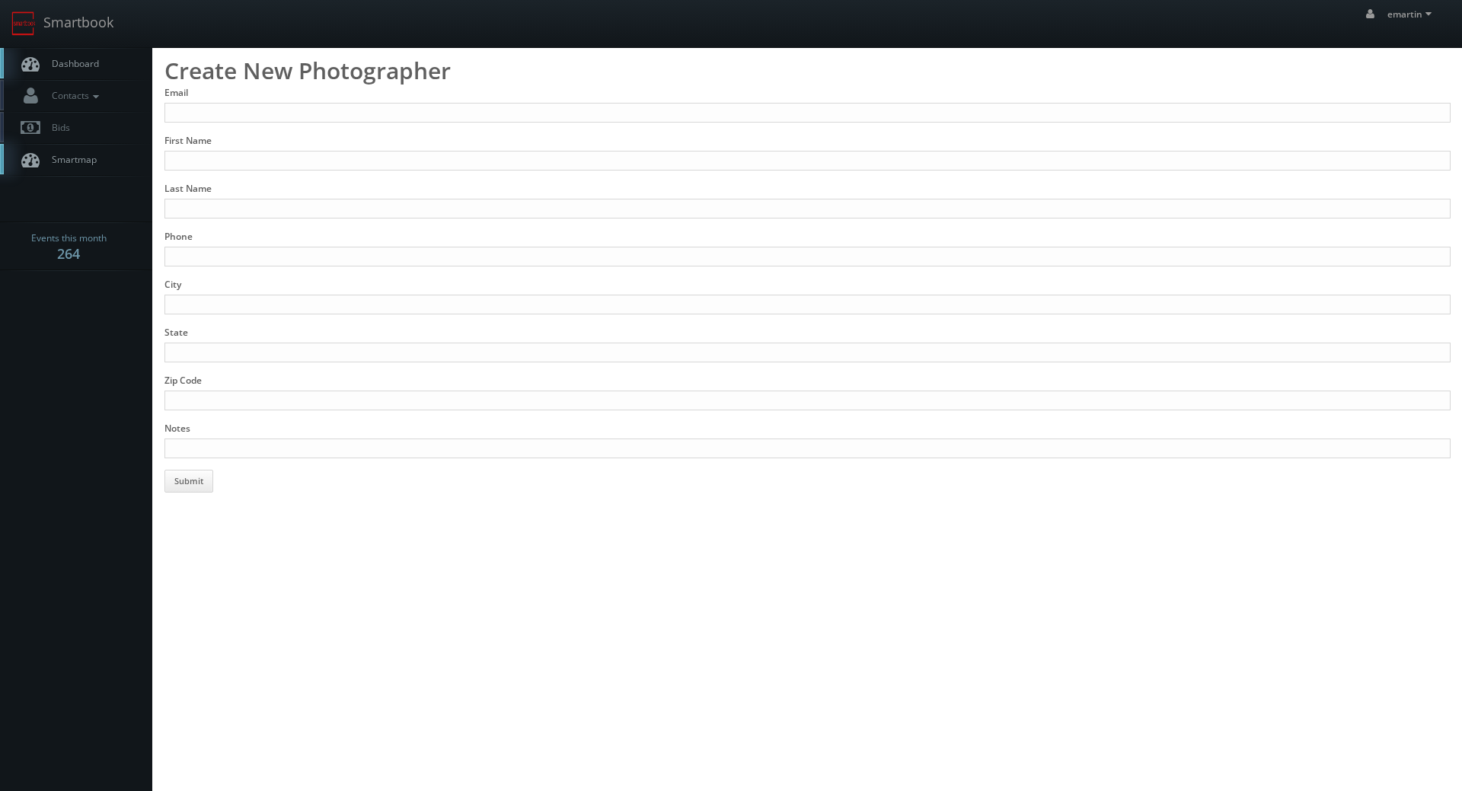
drag, startPoint x: 230, startPoint y: 177, endPoint x: 215, endPoint y: 161, distance: 21.0
click at [230, 177] on form "Email First Name Last Name Phone City State Zip Code Notes Submit" at bounding box center [807, 289] width 1286 height 406
click at [214, 161] on input "First Name" at bounding box center [807, 161] width 1286 height 20
type input "Rheis"
type input "Hair"
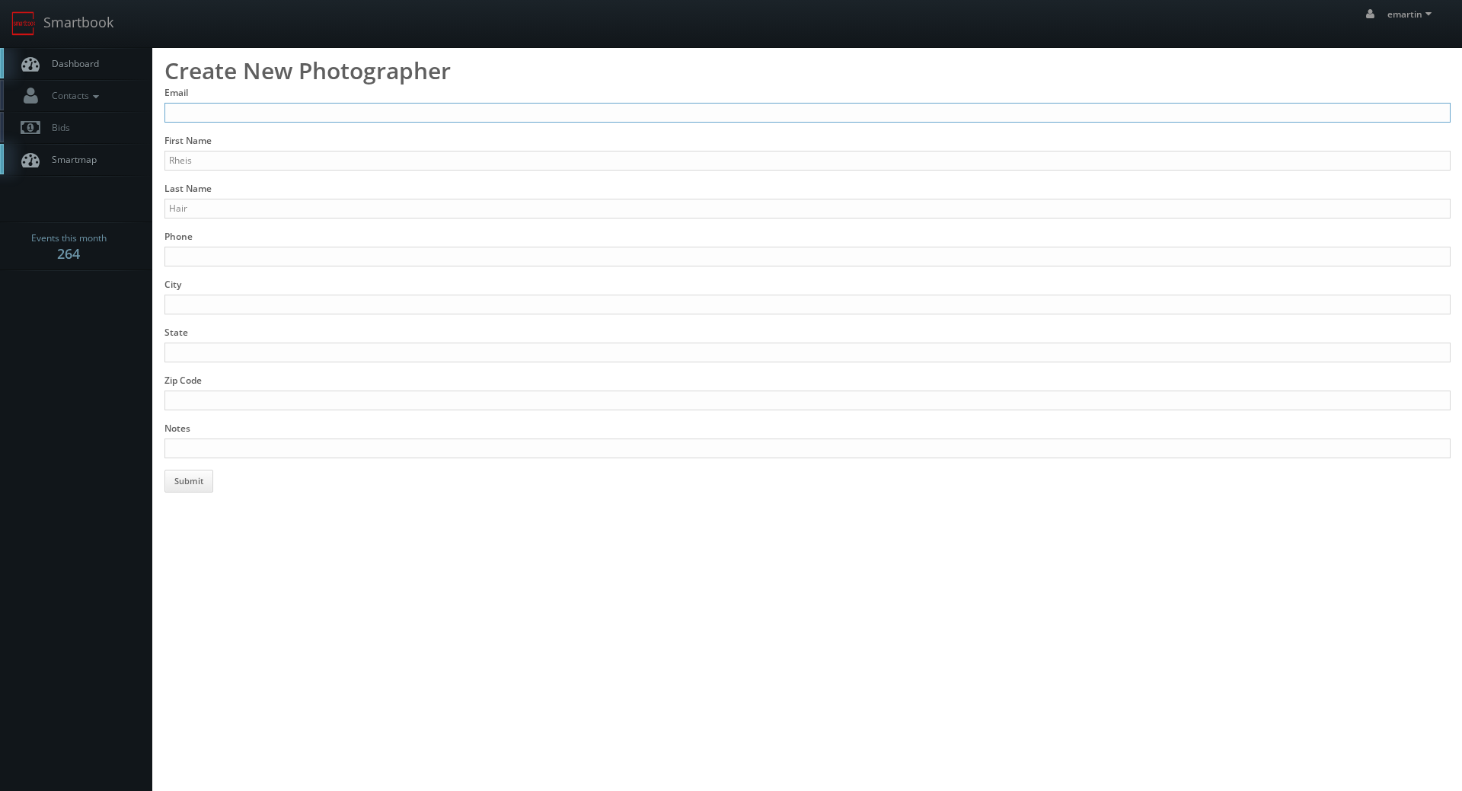
click at [254, 104] on input "Email" at bounding box center [807, 113] width 1286 height 20
paste input "rheis@squarefootagestudios.com"
type input "rheis@squarefootagestudios.com"
drag, startPoint x: 245, startPoint y: 249, endPoint x: 238, endPoint y: 243, distance: 9.2
click at [245, 249] on input "Phone" at bounding box center [807, 257] width 1286 height 20
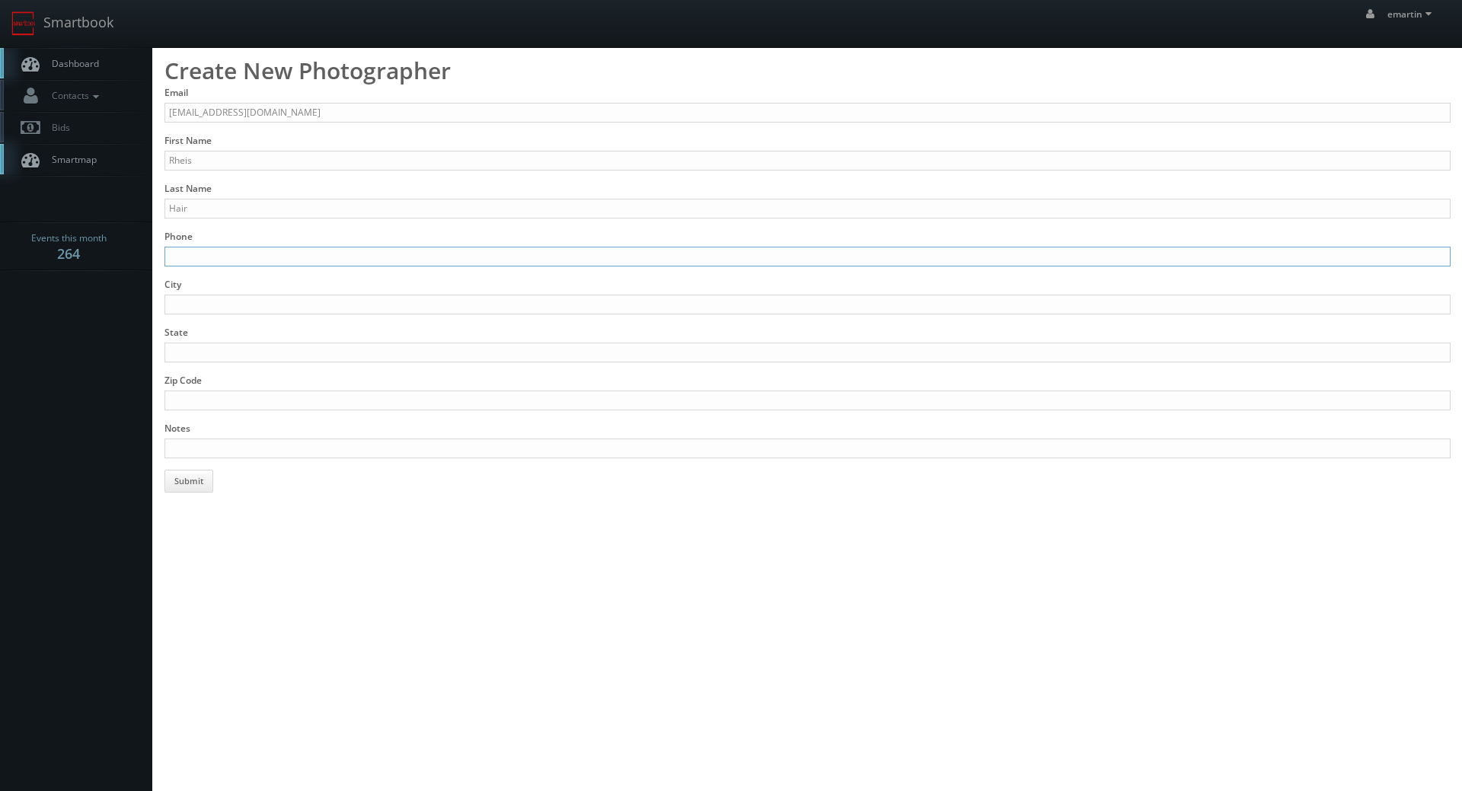
paste input "(509)-520-0844"
type input "(509)-520-0844"
click at [269, 298] on input "City" at bounding box center [807, 305] width 1286 height 20
type input "Walla Walla"
type input "[US_STATE]"
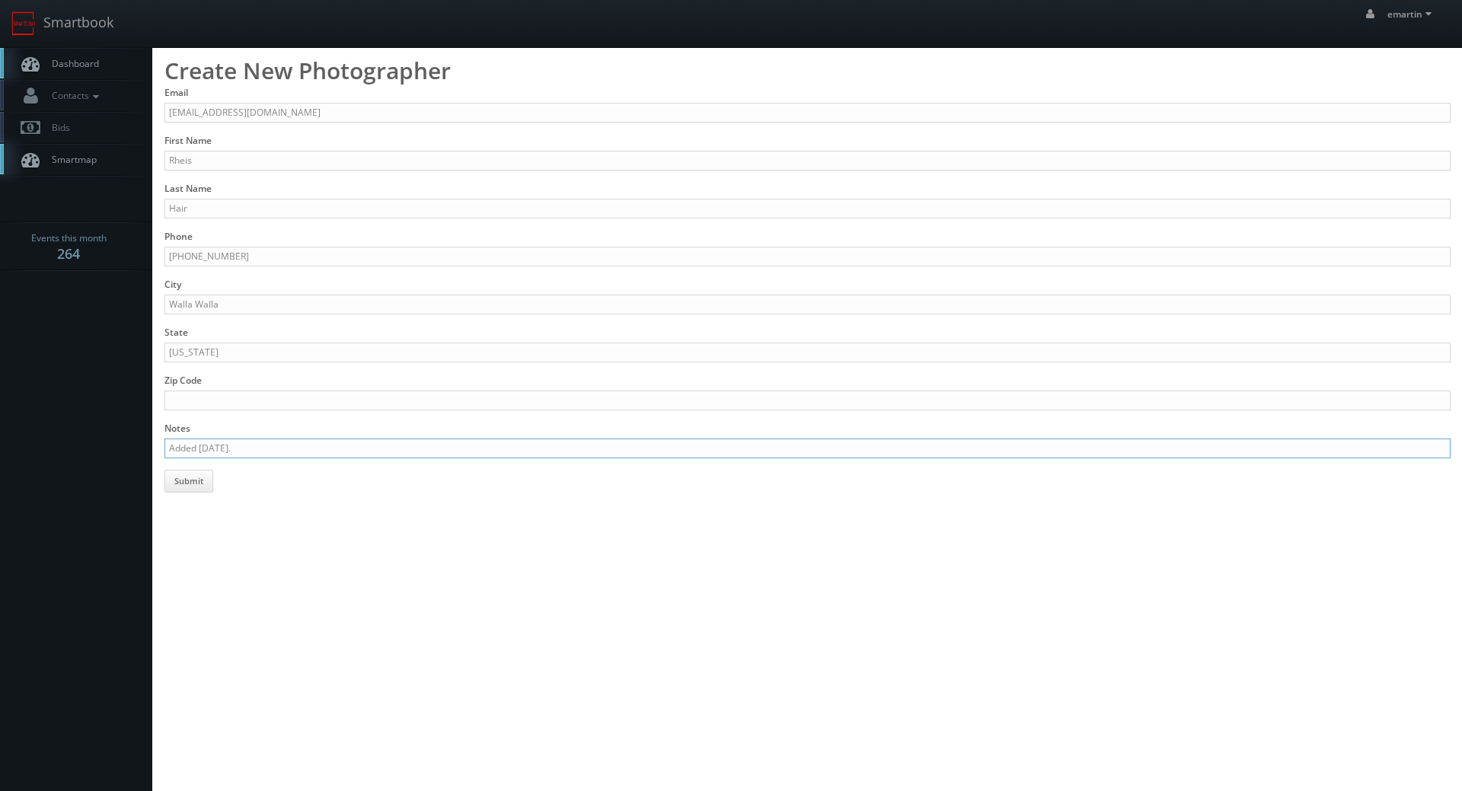
click at [301, 445] on input "Added 9/30/25." at bounding box center [807, 448] width 1286 height 20
paste input "https://www.squarefootagestudios.com/"
type input "Added 9/30/25. https://www.squarefootagestudios.com/"
click at [334, 548] on html "Smartbook Toggle Side Navigation Toggle Top Navigation emartin emartin Profile …" at bounding box center [731, 395] width 1462 height 791
click at [189, 481] on button "Submit" at bounding box center [188, 481] width 49 height 23
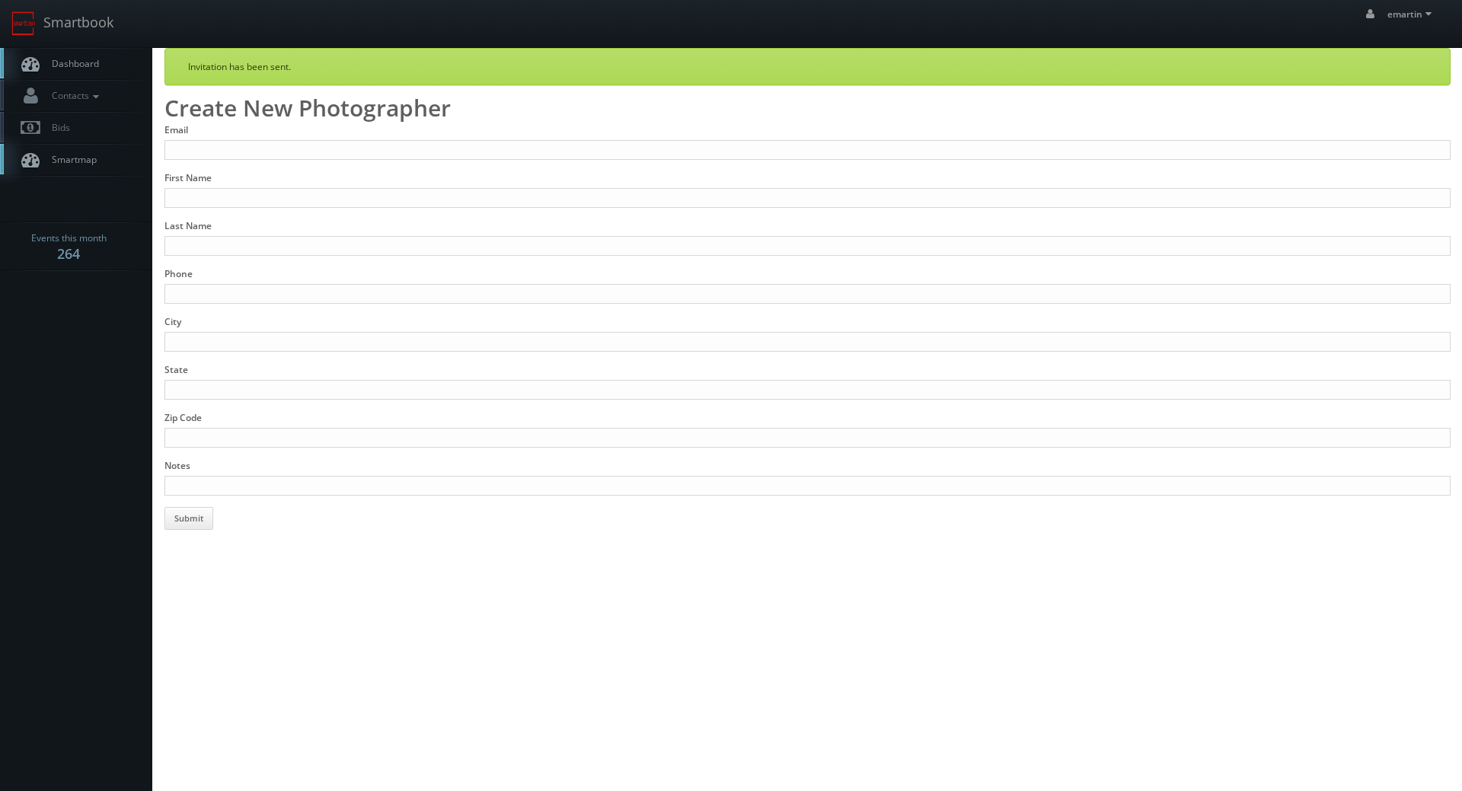
click at [85, 68] on span "Dashboard" at bounding box center [71, 63] width 55 height 13
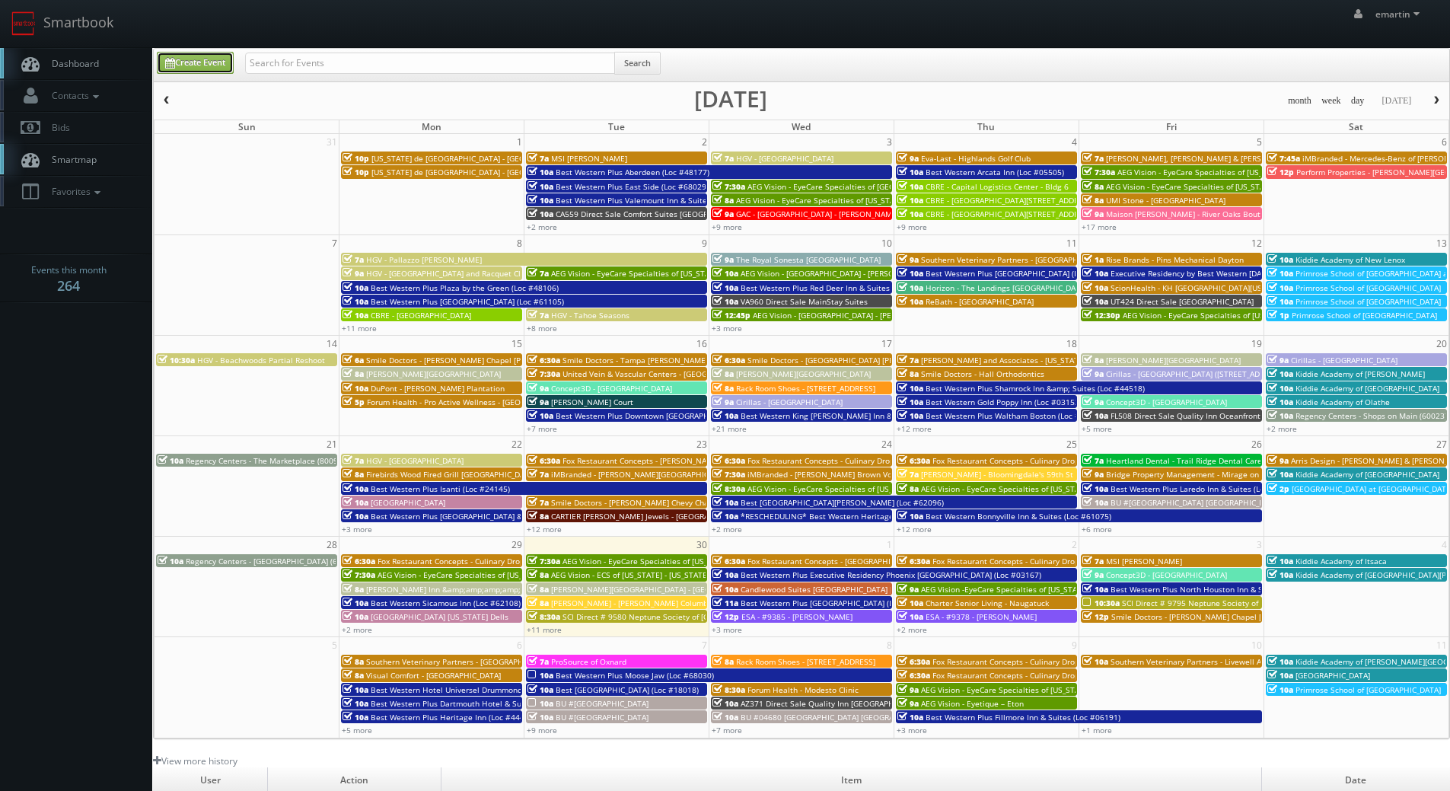
click at [200, 60] on link "Create Event" at bounding box center [195, 63] width 77 height 22
type input "[DATE]"
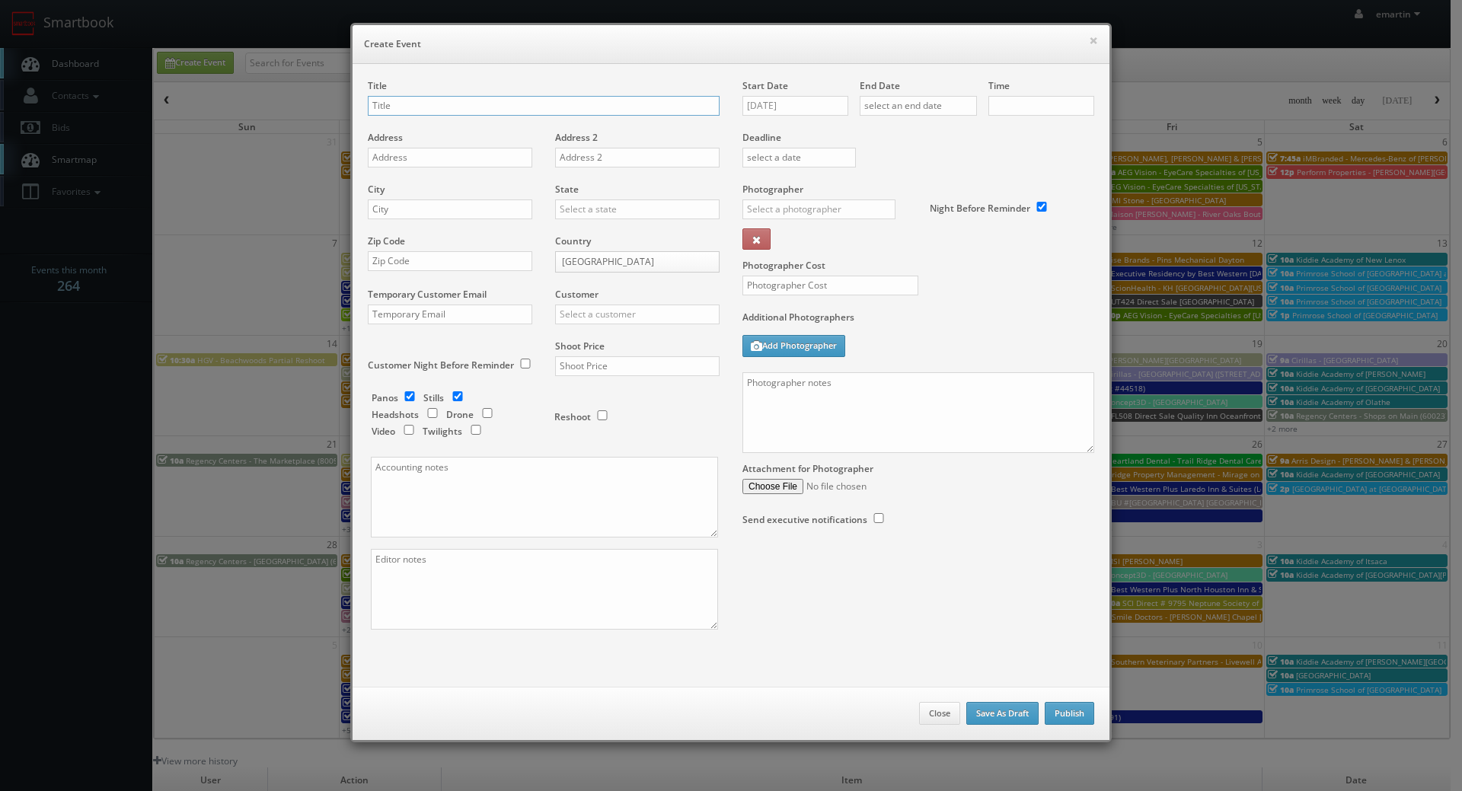
checkbox input "true"
type input "10:00am"
checkbox input "true"
click at [835, 208] on input "text" at bounding box center [818, 209] width 153 height 20
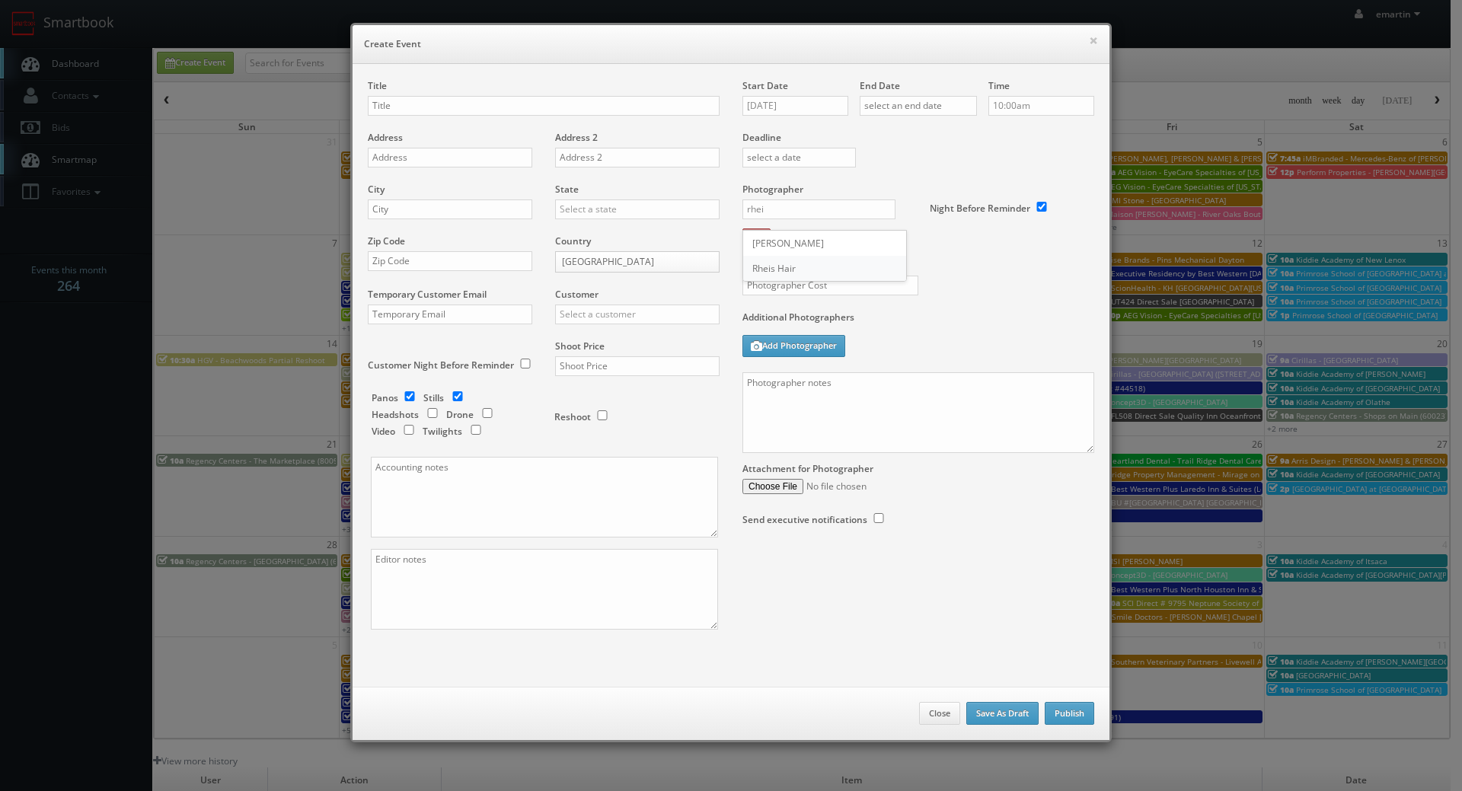
click at [805, 266] on div "Rheis Hair" at bounding box center [824, 268] width 163 height 25
type input "Rheis Hair"
click at [806, 279] on input "text" at bounding box center [830, 286] width 176 height 20
type input "250"
click at [925, 272] on label "Photographer Cost" at bounding box center [918, 265] width 375 height 13
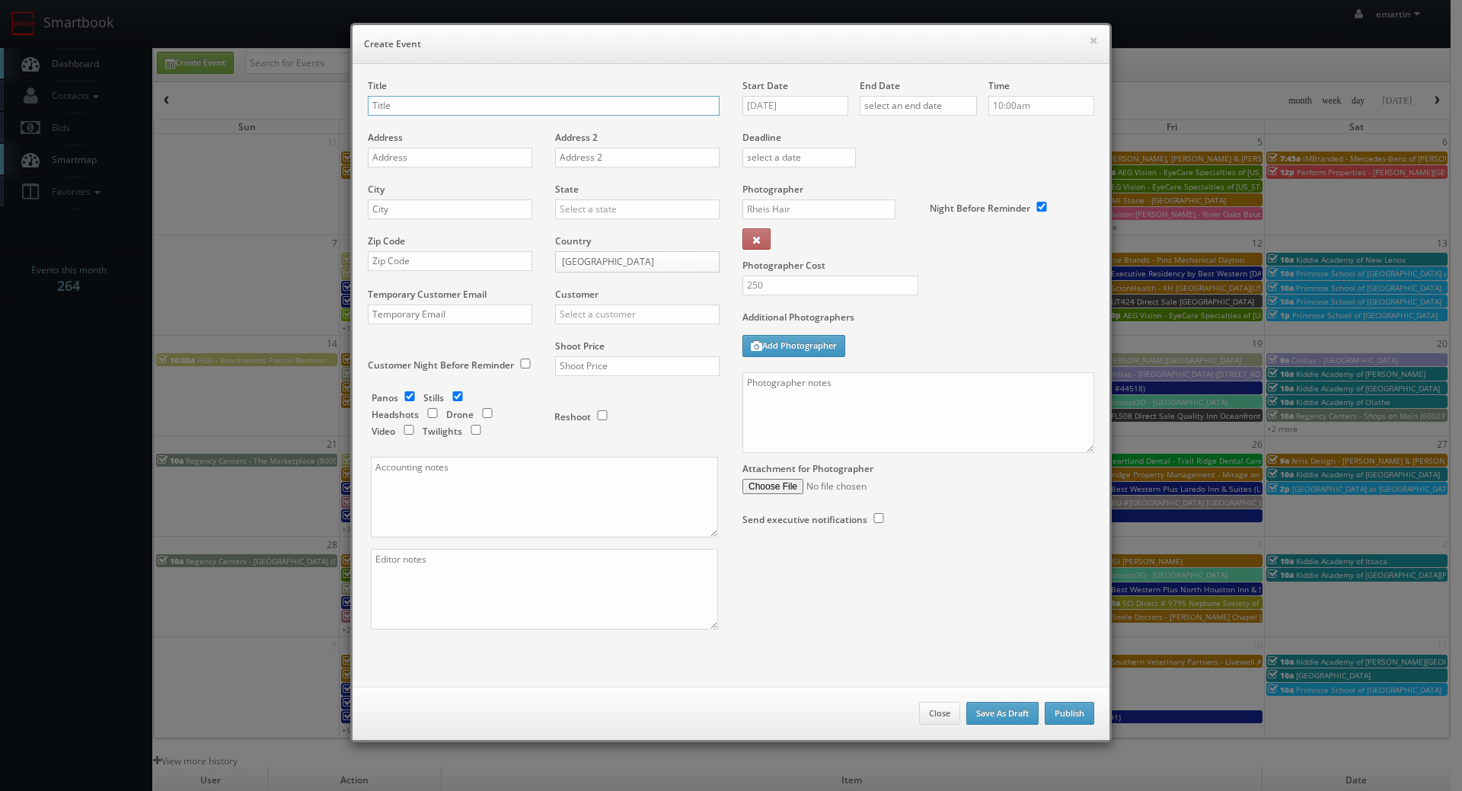
drag, startPoint x: 584, startPoint y: 105, endPoint x: 550, endPoint y: 114, distance: 34.7
click at [584, 105] on input "text" at bounding box center [544, 106] width 352 height 20
paste input "BU #24638"
click at [571, 97] on input "BU #24638" at bounding box center [544, 106] width 352 height 20
click at [565, 116] on div "Title BU #24638" at bounding box center [544, 105] width 352 height 52
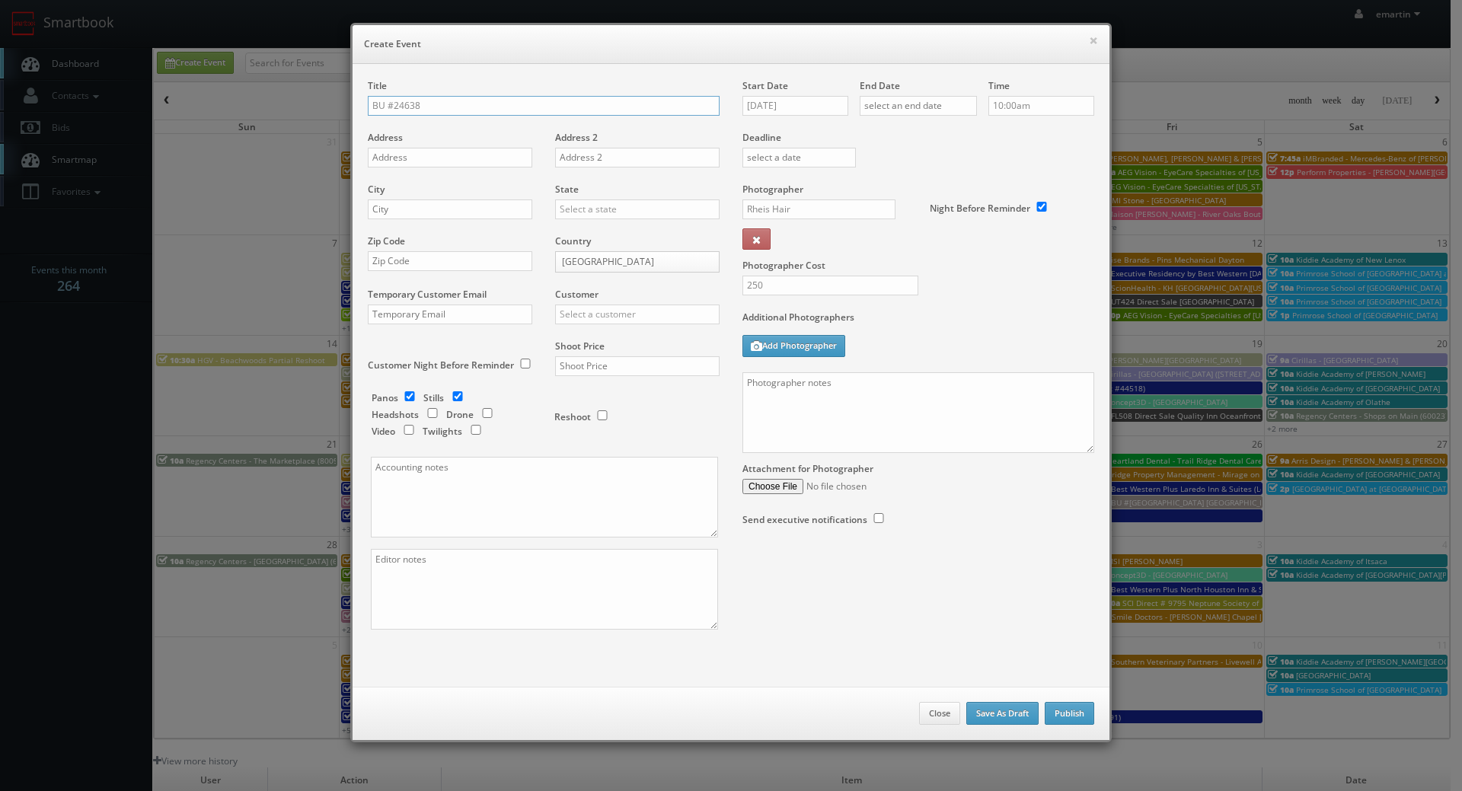
drag, startPoint x: 571, startPoint y: 107, endPoint x: 483, endPoint y: 119, distance: 89.1
click at [571, 106] on input "BU #24638" at bounding box center [544, 106] width 352 height 20
paste input "Brookdale College Place"
type input "BU #[STREET_ADDRESS]"
drag, startPoint x: 432, startPoint y: 161, endPoint x: 283, endPoint y: 167, distance: 149.3
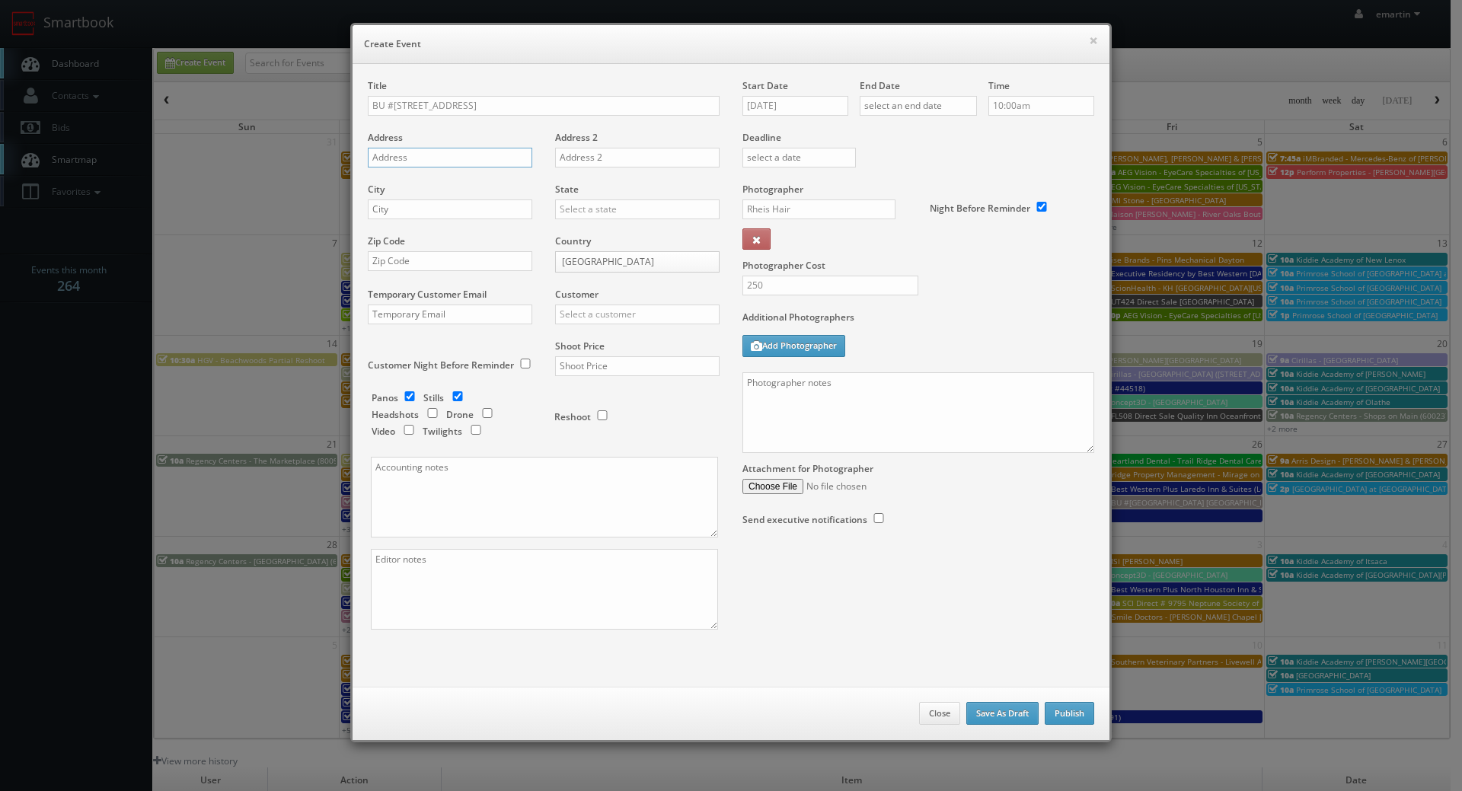
click at [432, 161] on input "text" at bounding box center [450, 158] width 164 height 20
paste input "550 E Whitman"
type input "550 E Whitman"
click at [413, 223] on div "City" at bounding box center [456, 209] width 176 height 52
click at [421, 216] on input "text" at bounding box center [450, 209] width 164 height 20
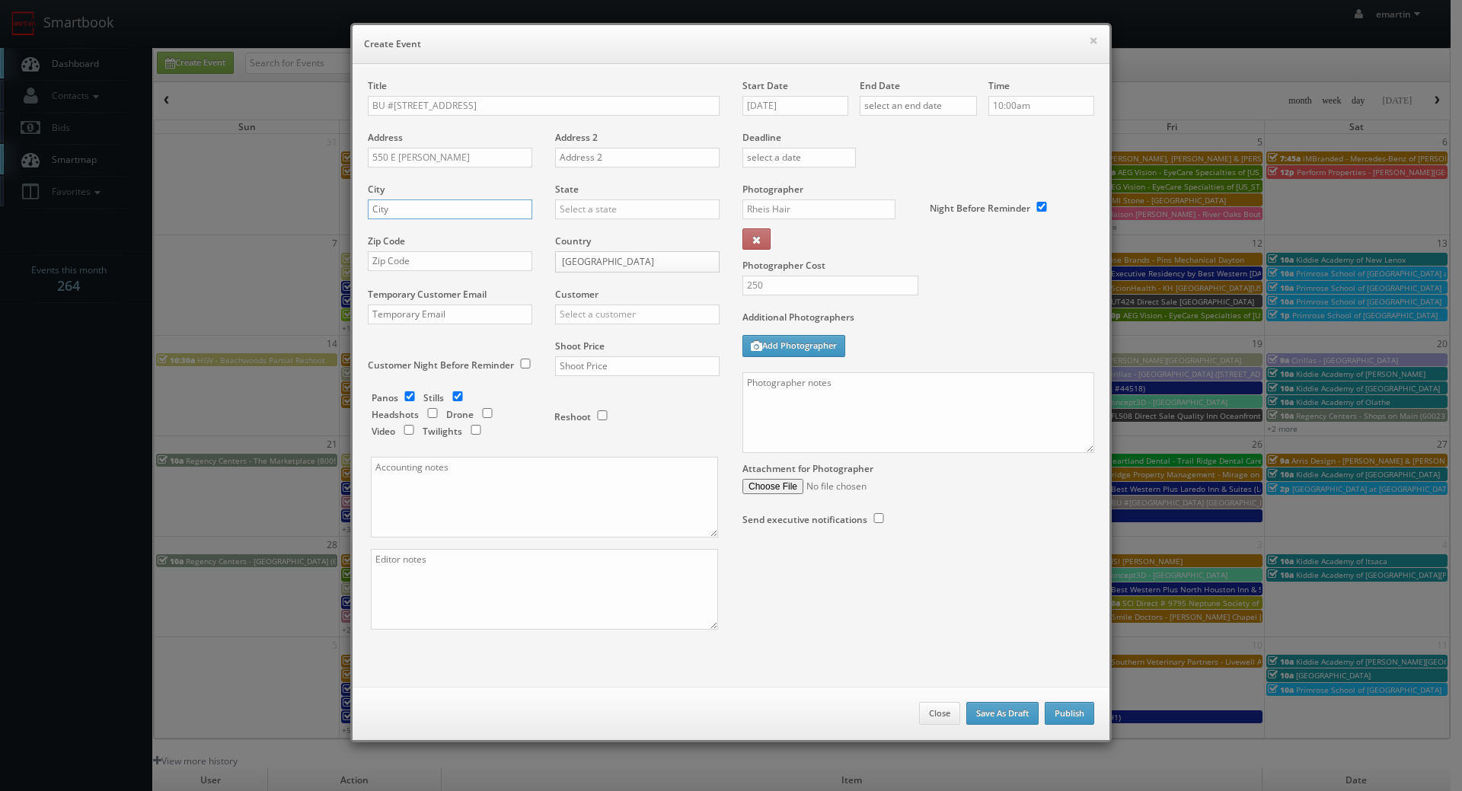
paste input "College Place"
type input "College Place"
click at [574, 212] on input "w" at bounding box center [637, 209] width 164 height 20
click at [590, 231] on div "[US_STATE]" at bounding box center [637, 234] width 163 height 25
type input "[US_STATE]"
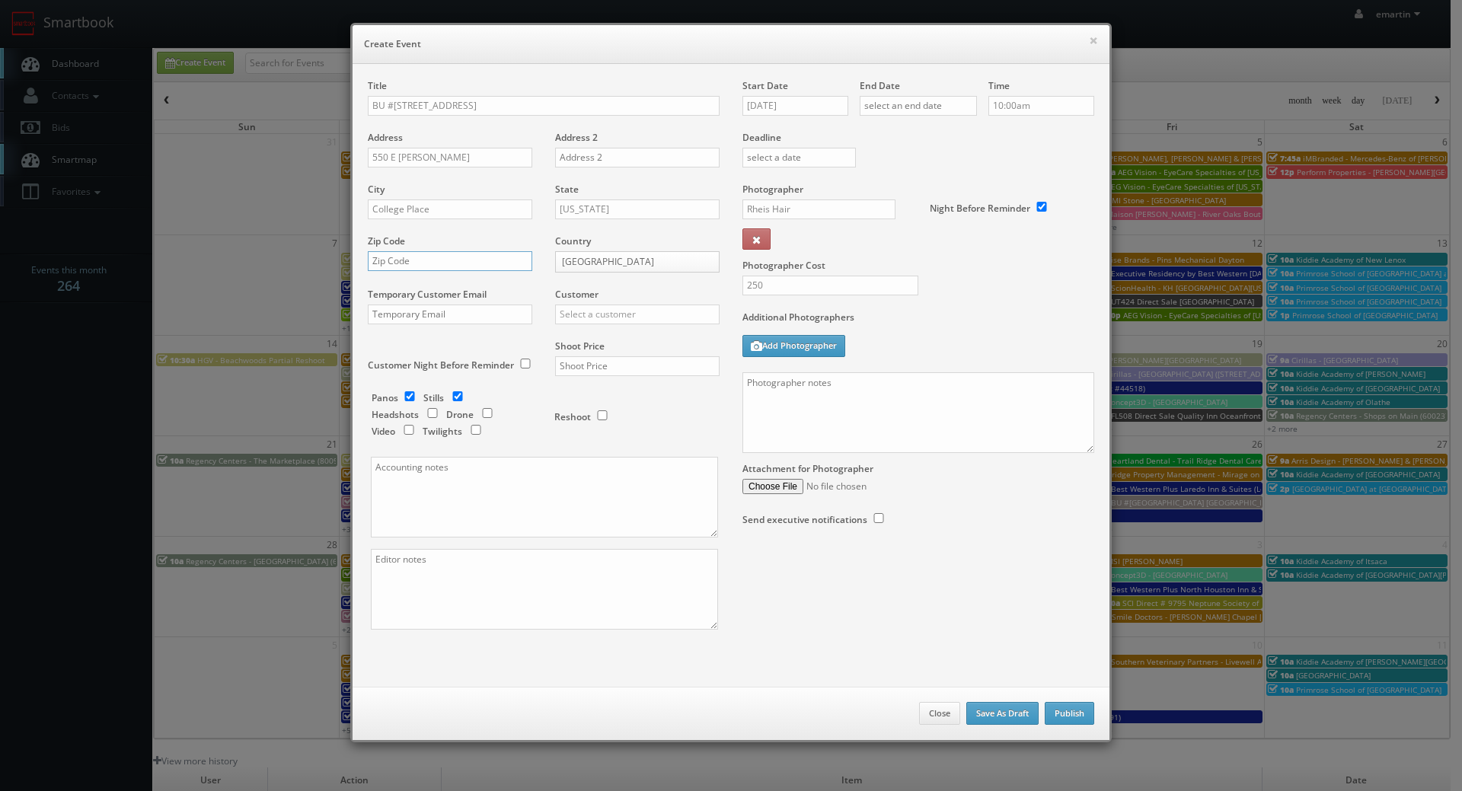
click at [493, 256] on input "text" at bounding box center [450, 261] width 164 height 20
paste input "99324"
type input "99324"
click at [593, 312] on input "text" at bounding box center [637, 314] width 164 height 20
click at [579, 330] on div "Brookdale" at bounding box center [637, 339] width 163 height 25
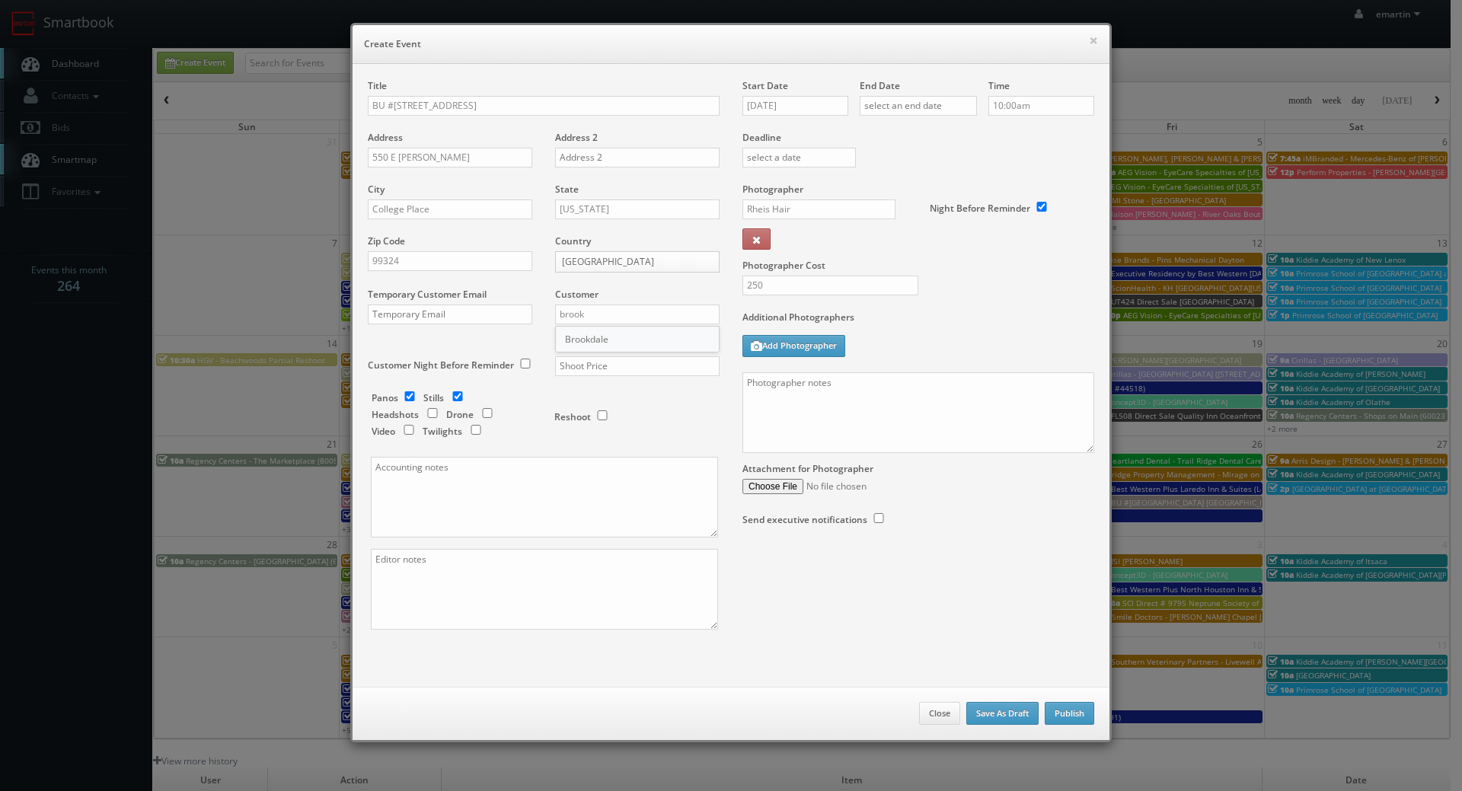
type input "Brookdale"
click at [579, 370] on input "text" at bounding box center [637, 366] width 164 height 20
type input "700"
click at [399, 397] on input "checkbox" at bounding box center [409, 396] width 23 height 10
checkbox input "false"
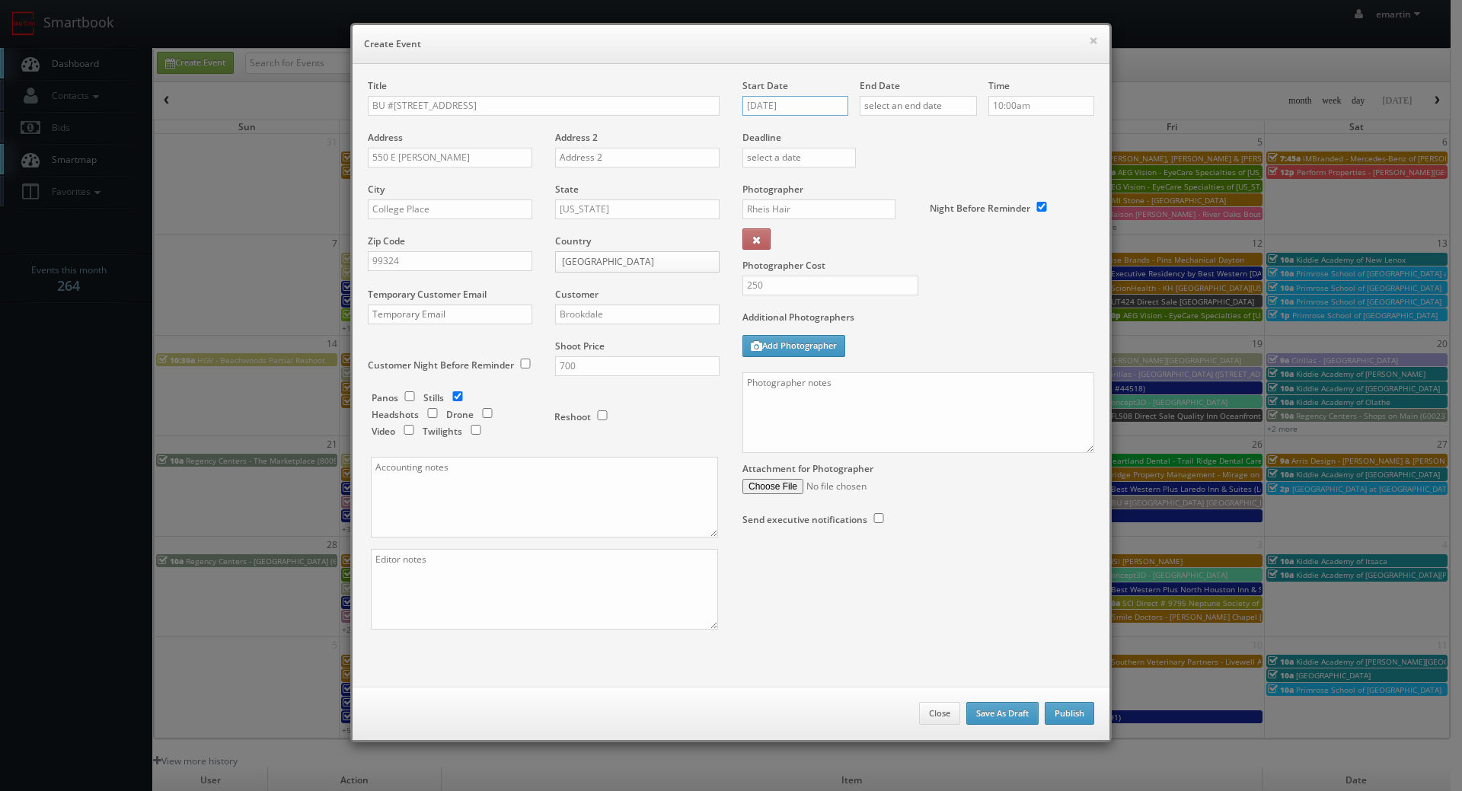
click at [777, 103] on input "09/30/2025" at bounding box center [795, 106] width 106 height 20
click at [820, 285] on td "8" at bounding box center [819, 288] width 24 height 22
type input "10/08/2025"
click at [916, 111] on input "text" at bounding box center [917, 106] width 117 height 20
click at [940, 292] on td "8" at bounding box center [936, 288] width 24 height 22
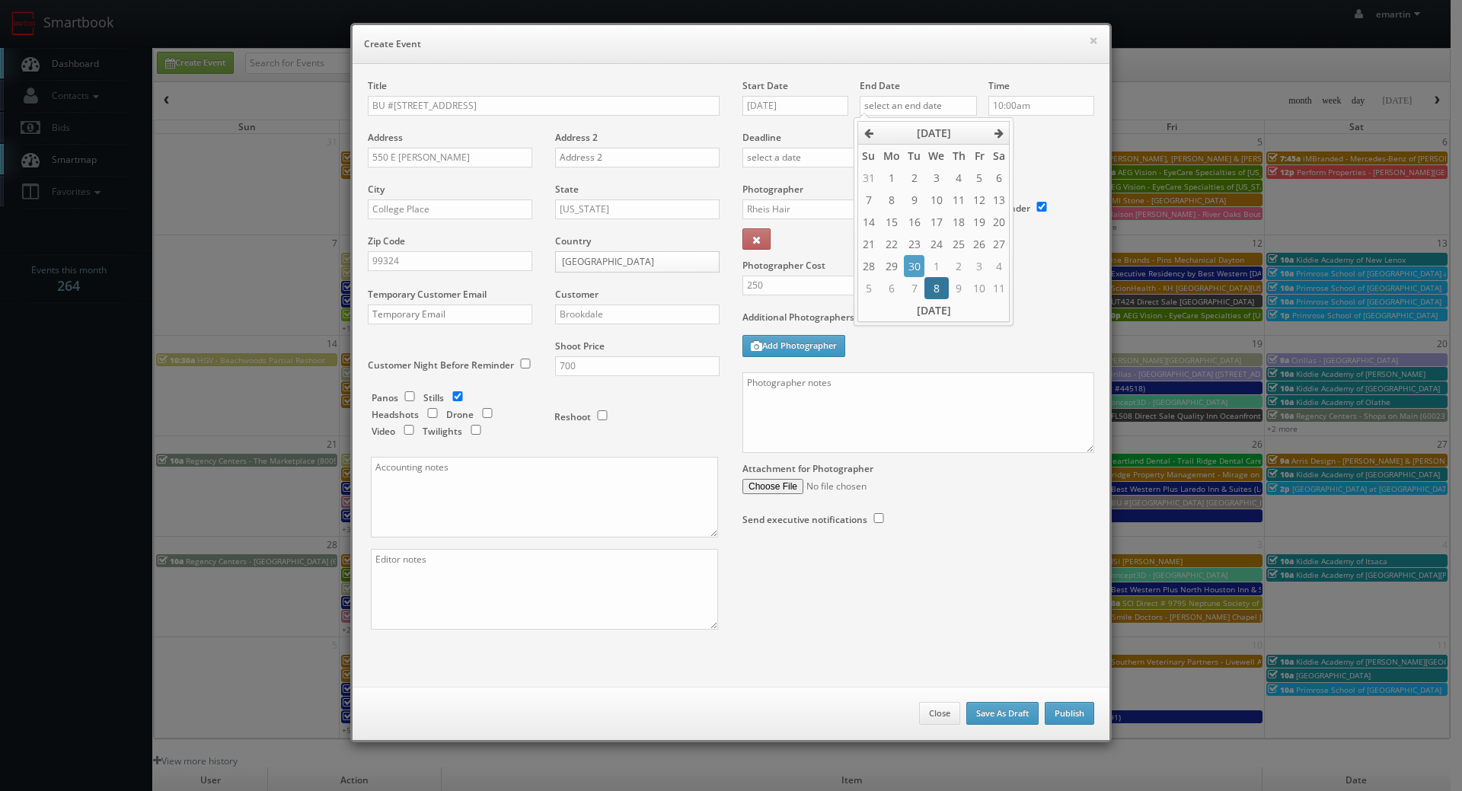
type input "10/08/2025"
click at [1065, 344] on div "Additional Photographers Add Photographer" at bounding box center [918, 342] width 352 height 62
click at [878, 402] on textarea at bounding box center [918, 412] width 352 height 81
paste textarea "Onsite contact is We need to deliver 10 stills to the client so please take at …"
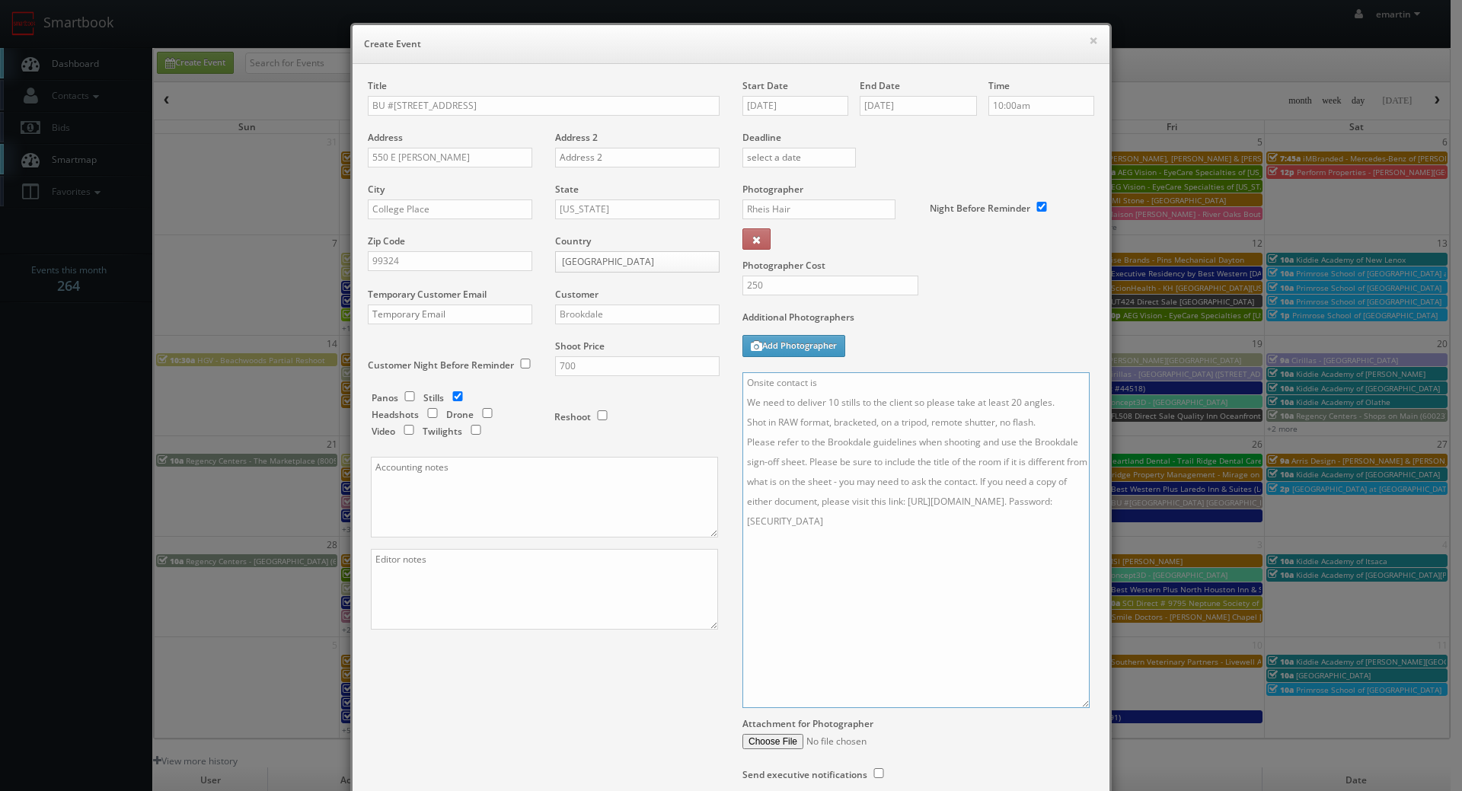
drag, startPoint x: 1078, startPoint y: 446, endPoint x: 1068, endPoint y: 693, distance: 247.6
click at [1073, 700] on textarea "Onsite contact is We need to deliver 10 stills to the client so please take at …" at bounding box center [915, 540] width 347 height 336
click at [844, 380] on textarea "Onsite contact is We need to deliver 10 stills to the client so please take at …" at bounding box center [915, 539] width 347 height 334
paste textarea "Andrew Perrin"
click at [1046, 447] on textarea "Onsite contact is Andrew Perrin. We need to deliver 10 stills to the client so …" at bounding box center [915, 539] width 347 height 334
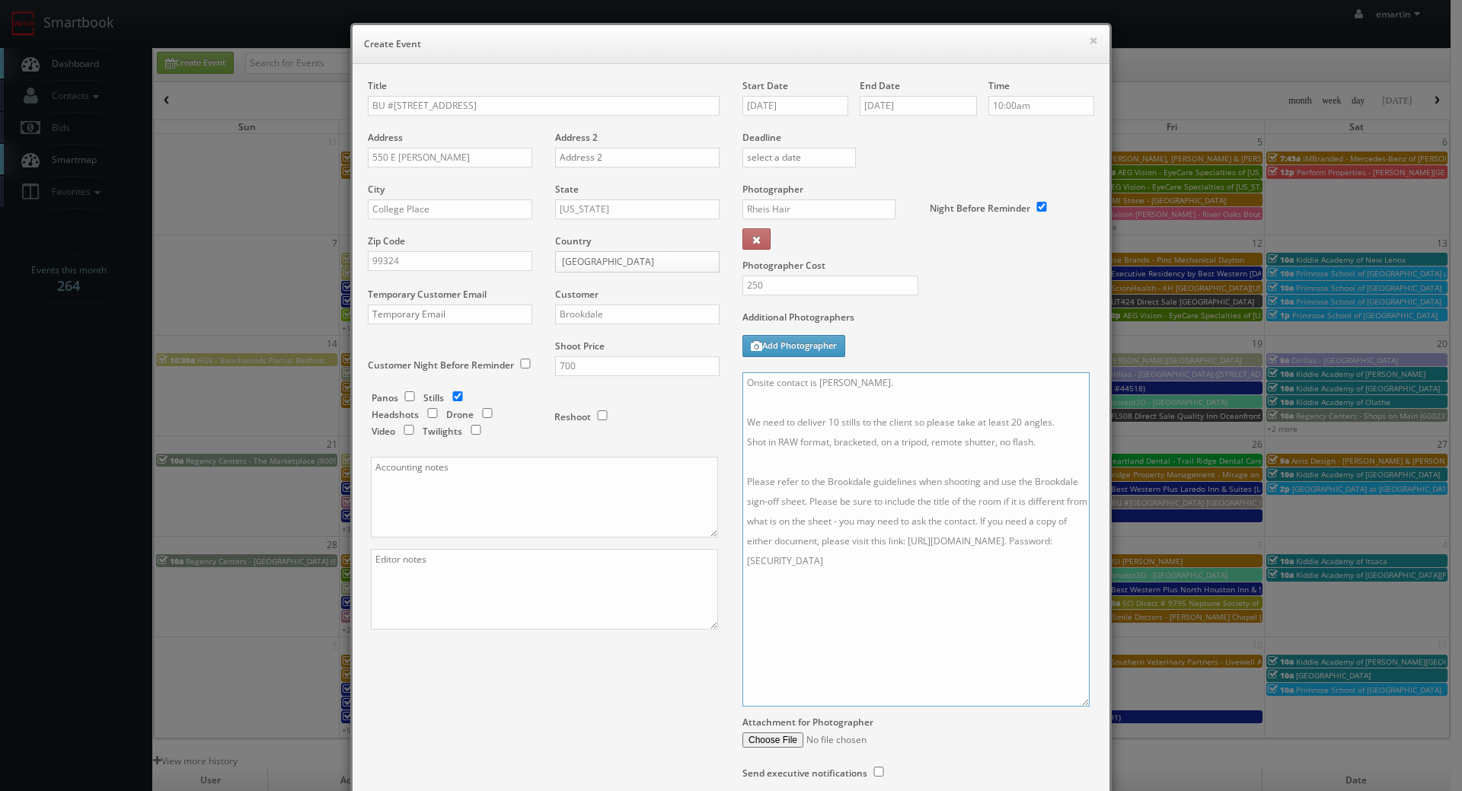
type textarea "Onsite contact is Andrew Perrin. We need to deliver 10 stills to the client so …"
click at [1001, 304] on div "Photographer Cost 250" at bounding box center [918, 247] width 375 height 128
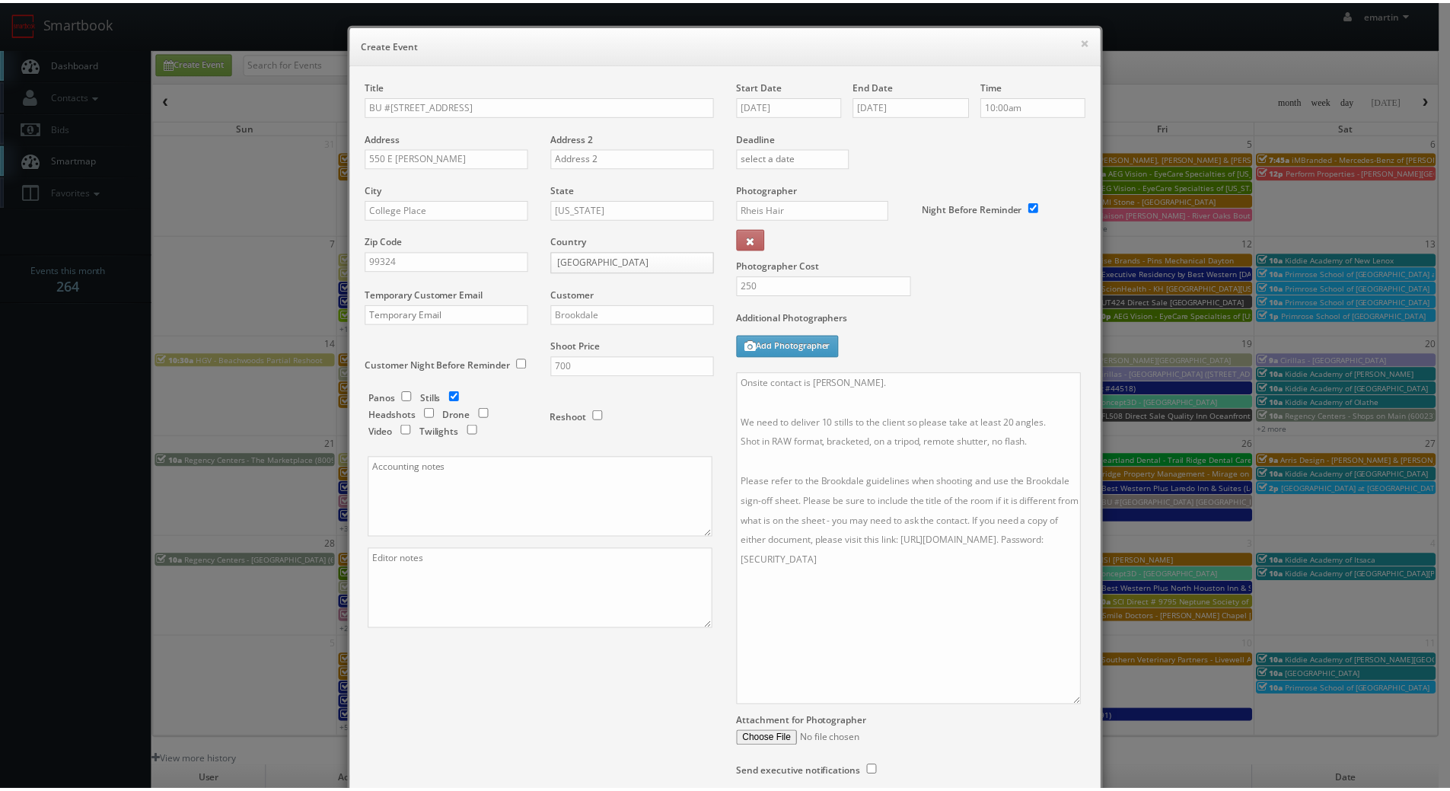
scroll to position [127, 0]
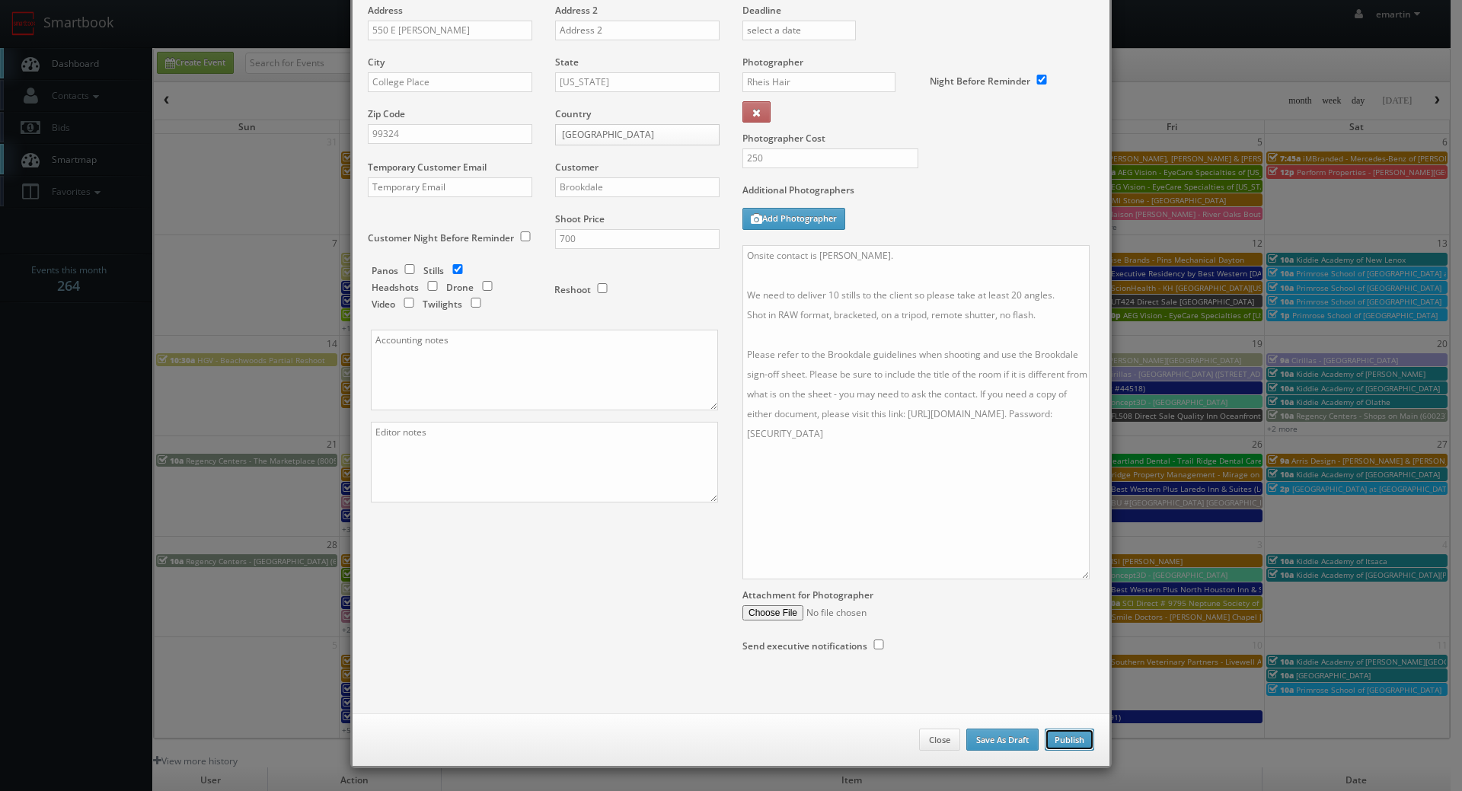
click at [1076, 735] on button "Publish" at bounding box center [1068, 739] width 49 height 23
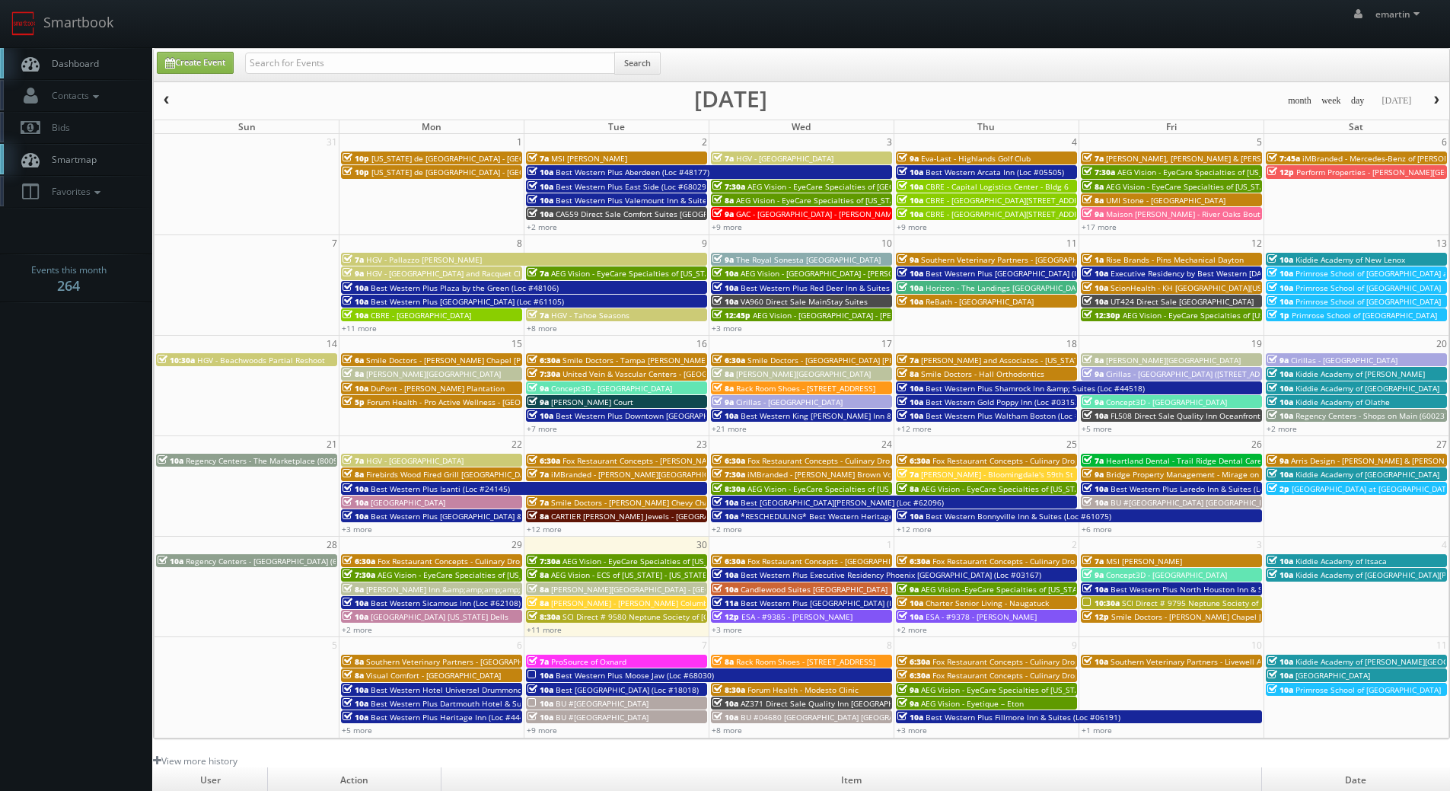
click at [76, 49] on link "Dashboard" at bounding box center [76, 63] width 152 height 31
click at [77, 506] on body "Smartbook Toggle Side Navigation Toggle Top Navigation emartin emartin Profile …" at bounding box center [725, 526] width 1450 height 1053
click at [114, 57] on link "Dashboard" at bounding box center [76, 63] width 152 height 31
click at [63, 62] on span "Dashboard" at bounding box center [71, 63] width 55 height 13
click at [112, 46] on link "Smartbook" at bounding box center [62, 23] width 125 height 47
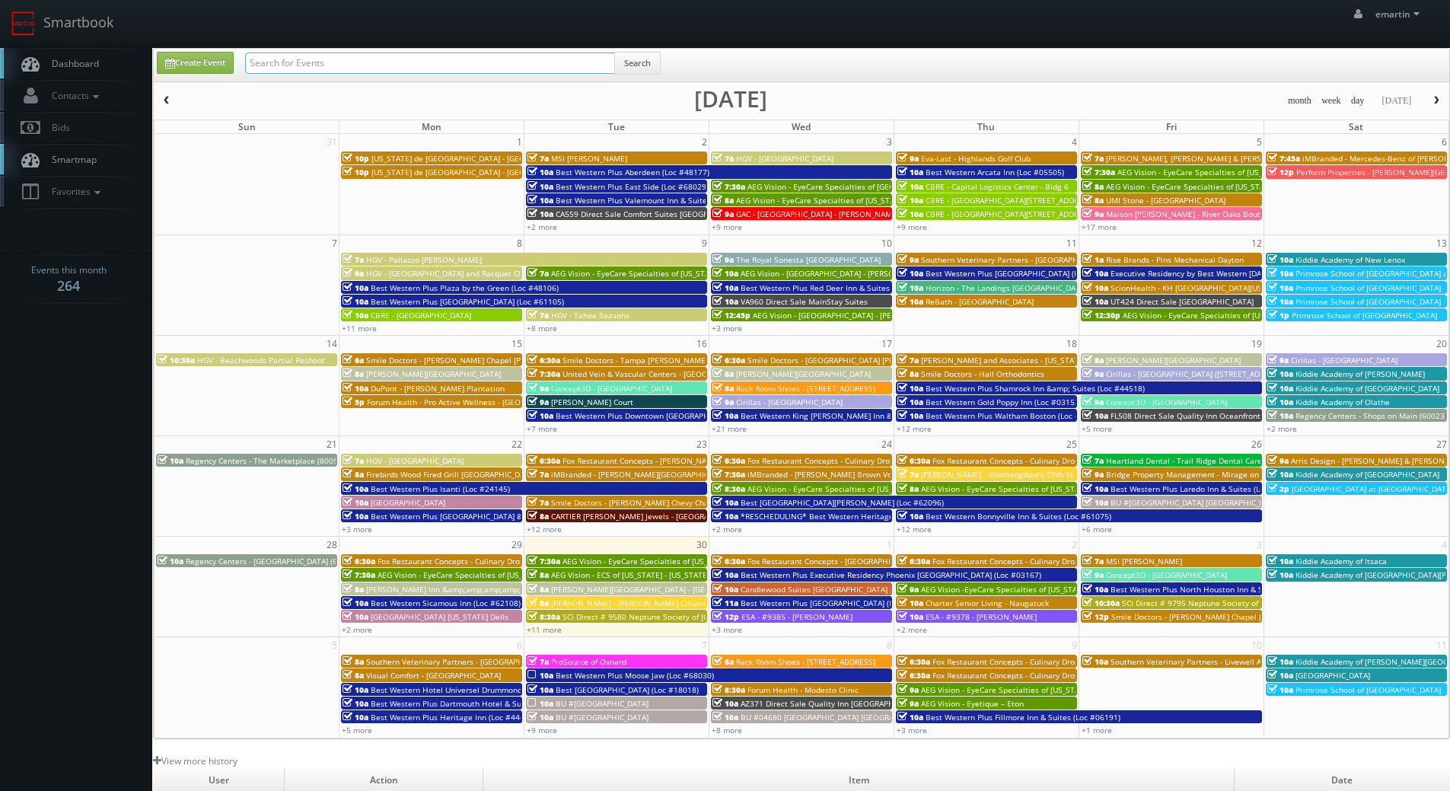
click at [298, 55] on input "text" at bounding box center [430, 63] width 370 height 21
paste input "[PERSON_NAME]"
type input "[PERSON_NAME]"
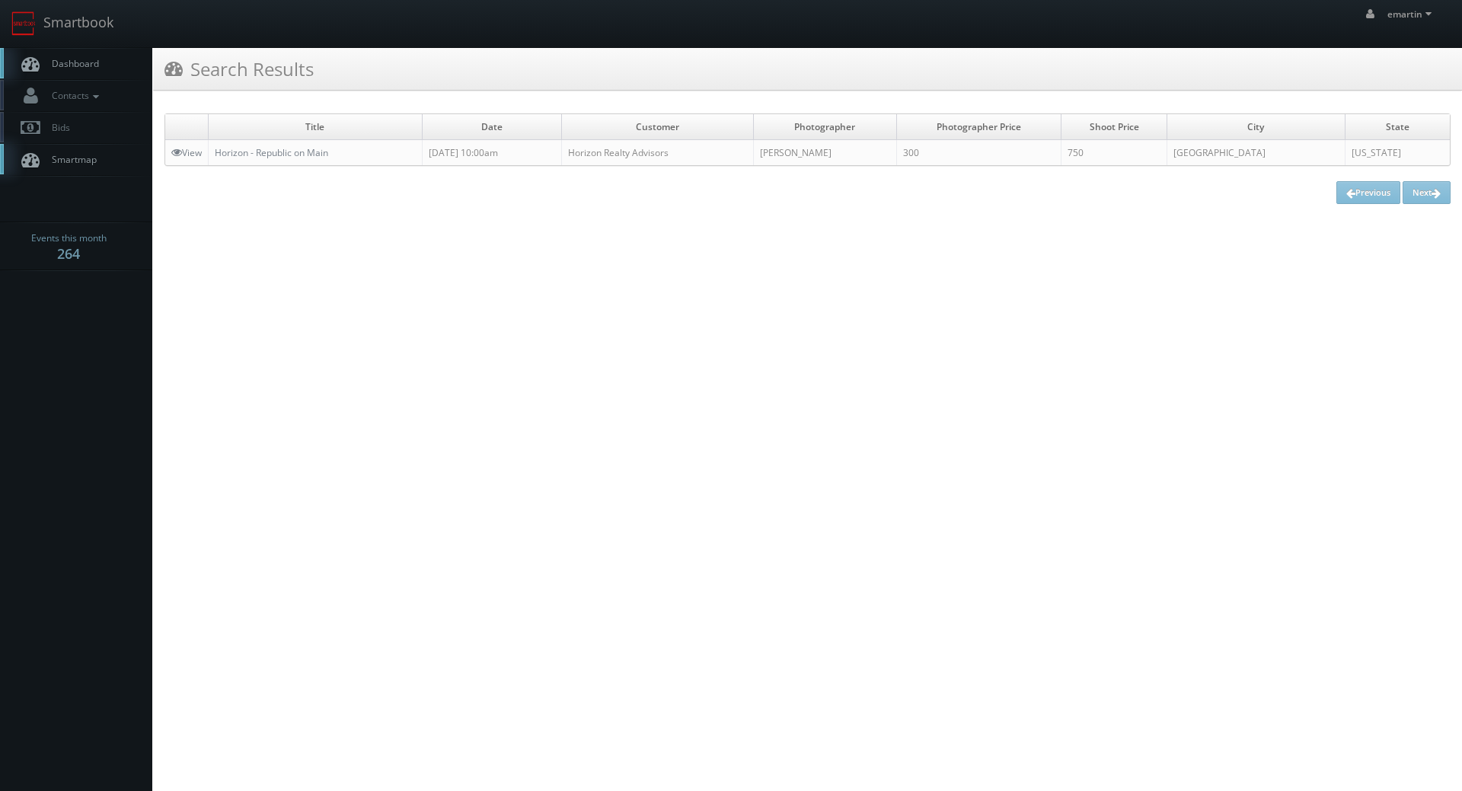
click at [63, 53] on link "Dashboard" at bounding box center [76, 63] width 152 height 31
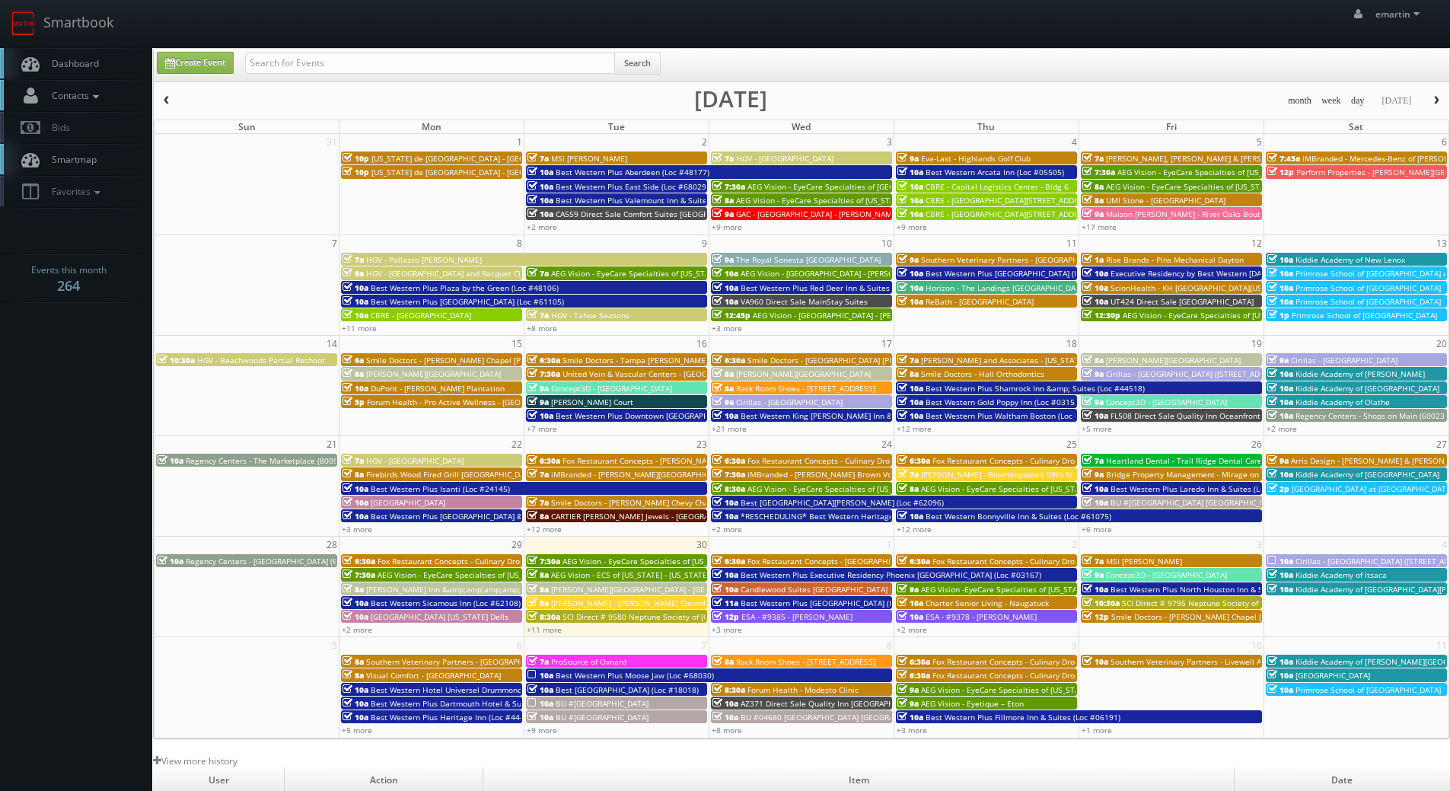
click at [112, 99] on link "Contacts" at bounding box center [76, 95] width 152 height 31
click at [107, 67] on link "Dashboard" at bounding box center [76, 63] width 152 height 31
click at [82, 51] on link "Dashboard" at bounding box center [76, 63] width 152 height 31
click at [93, 52] on link "Dashboard" at bounding box center [76, 63] width 152 height 31
